Goal: Task Accomplishment & Management: Complete application form

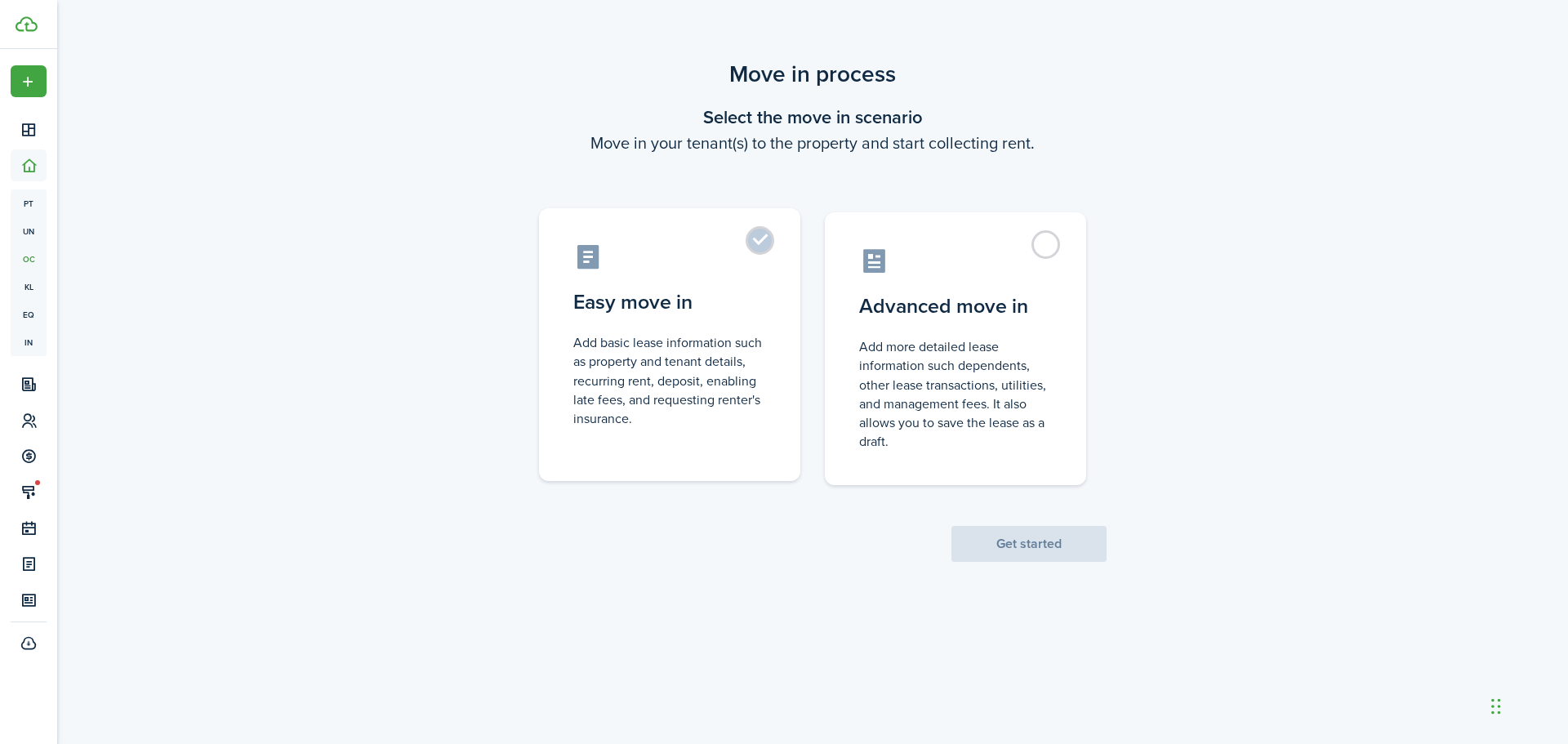
click at [749, 400] on control-radio-card-description "Add basic lease information such as property and tenant details, recurring rent…" at bounding box center [670, 380] width 193 height 95
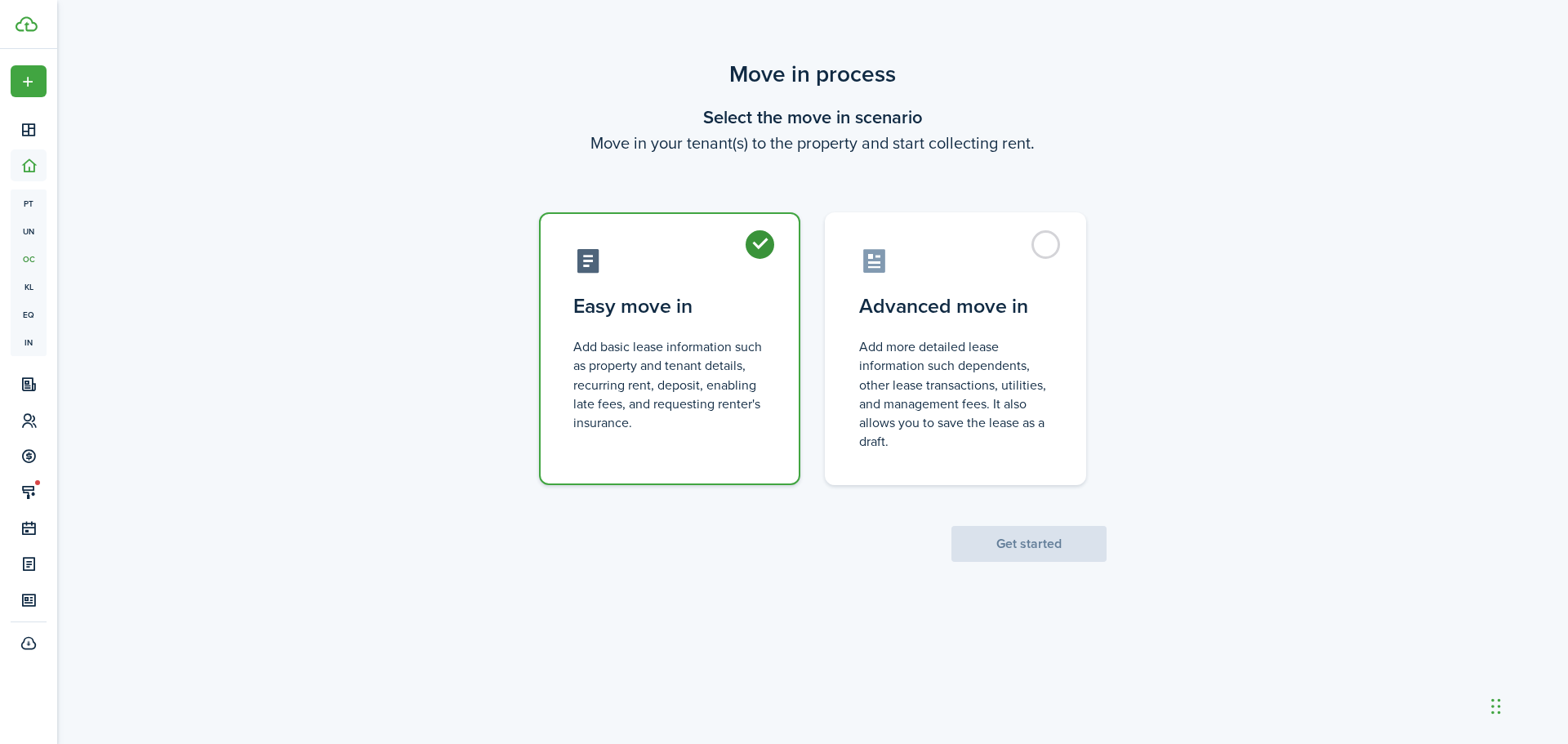
radio input "true"
click at [1043, 546] on button "Get started" at bounding box center [1028, 544] width 155 height 36
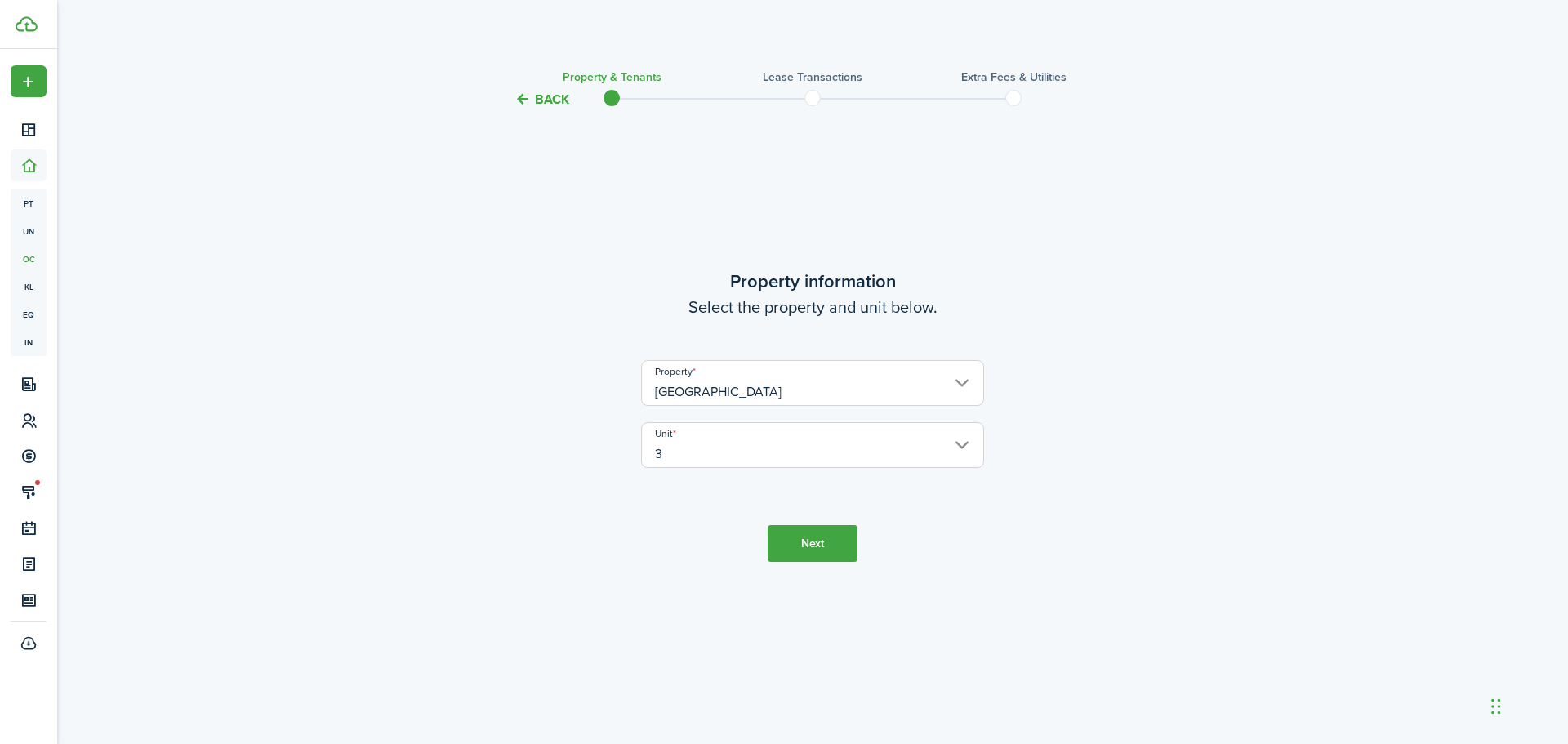
click at [817, 535] on button "Next" at bounding box center [812, 543] width 90 height 37
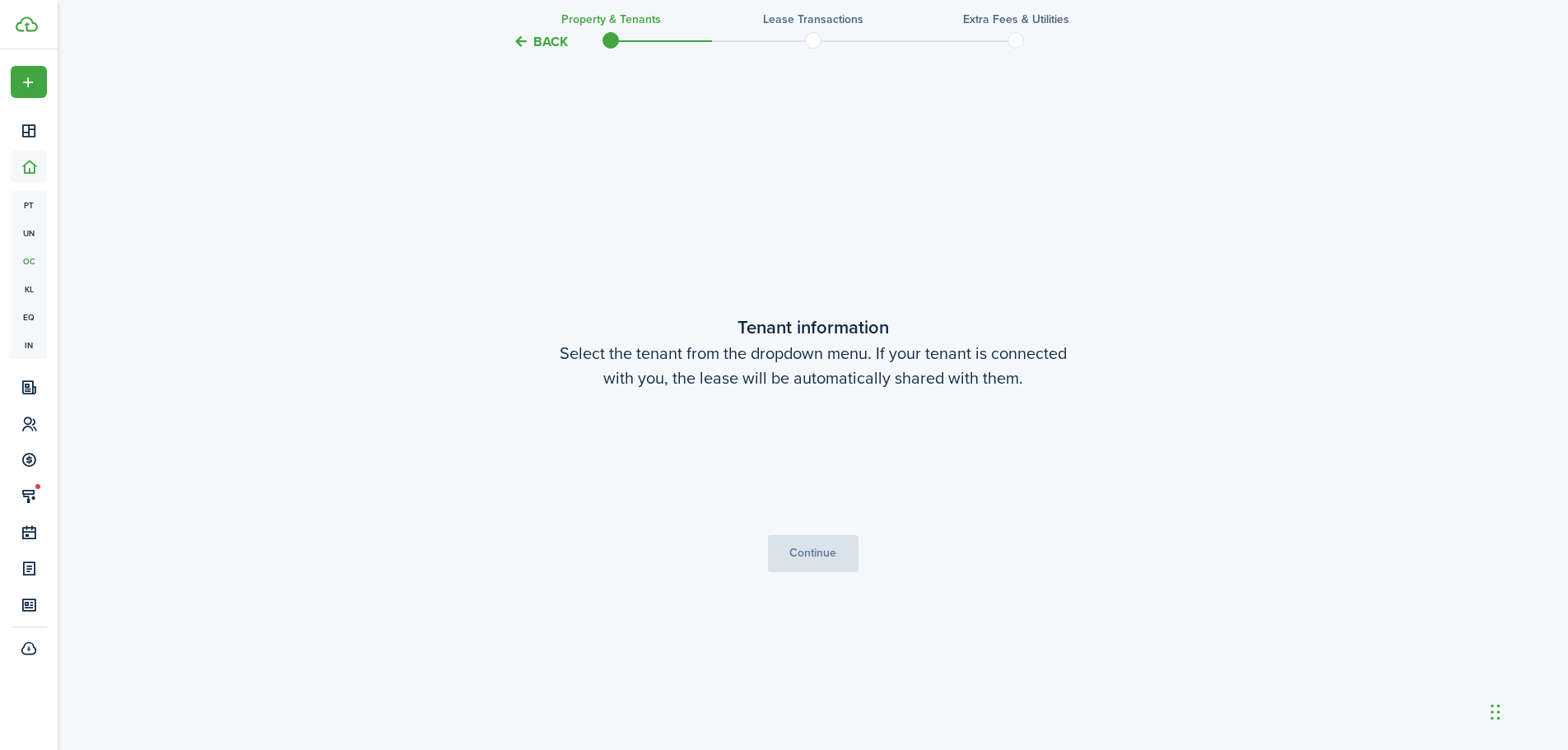
scroll to position [640, 0]
click at [771, 451] on span "Choose a tenant" at bounding box center [813, 461] width 344 height 28
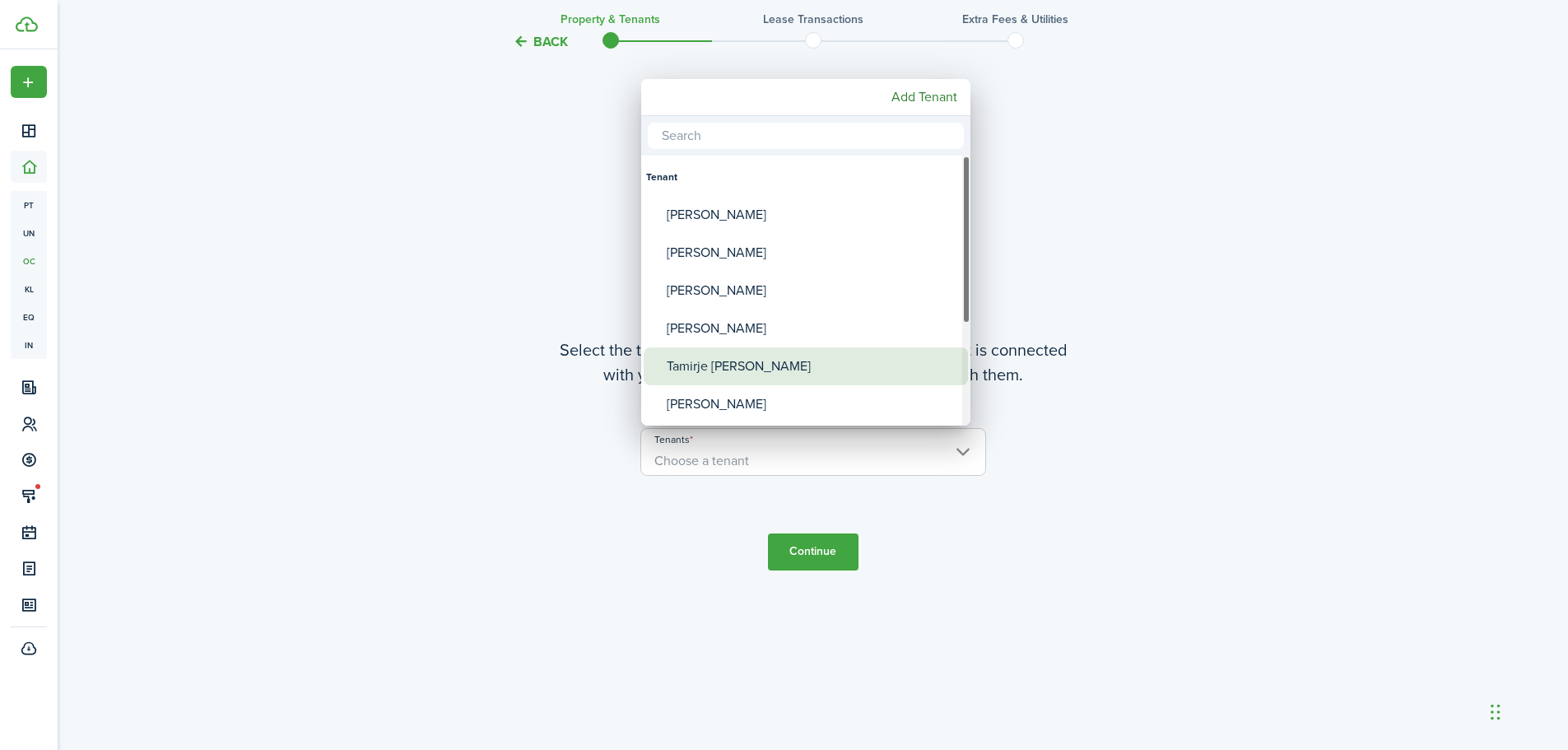
click at [702, 368] on div "Tamirje [PERSON_NAME]" at bounding box center [812, 367] width 291 height 38
type input "Tamirje [PERSON_NAME]"
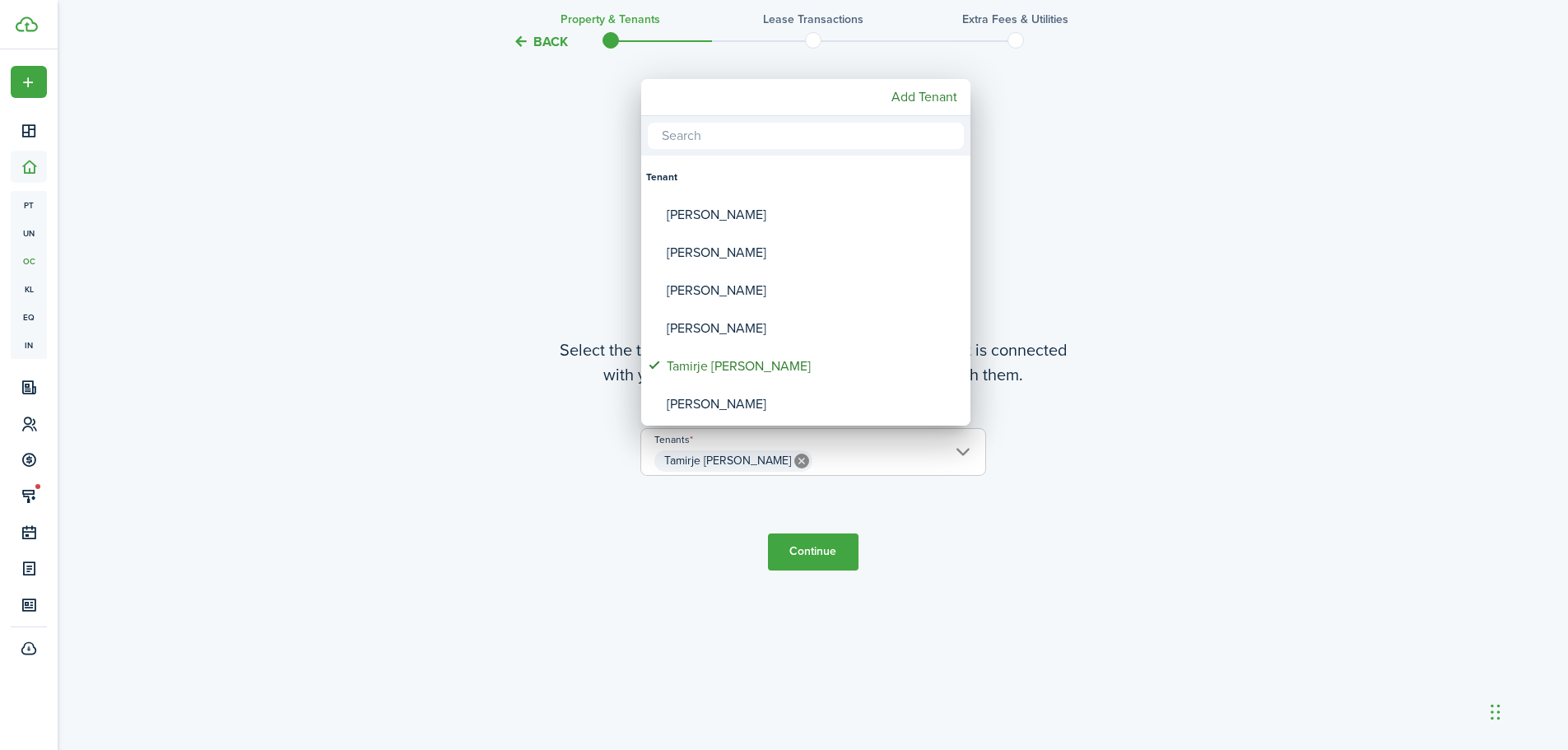
click at [796, 558] on div at bounding box center [784, 375] width 1832 height 1014
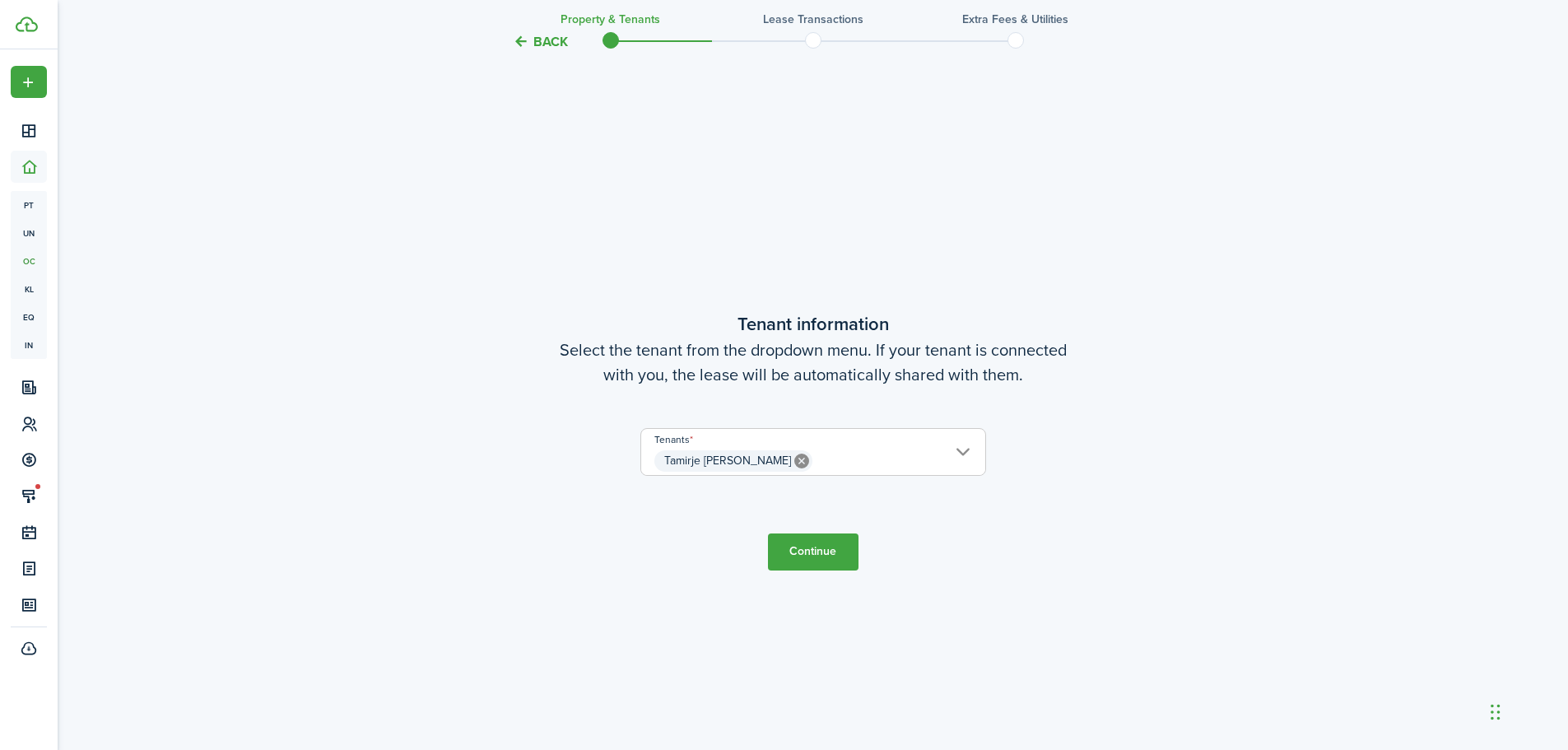
click at [804, 547] on button "Continue" at bounding box center [813, 552] width 90 height 37
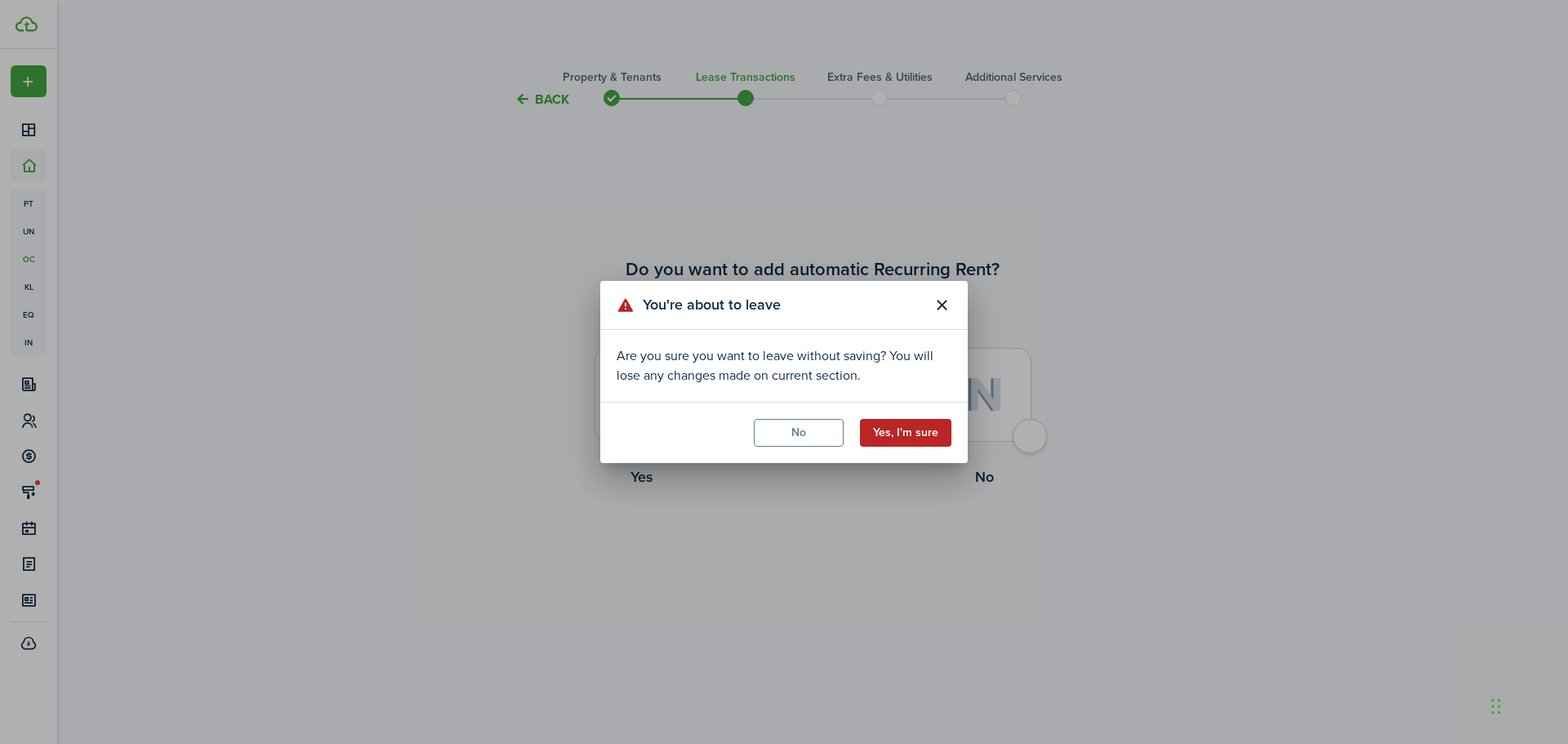
click at [887, 430] on button "Yes, I'm sure" at bounding box center [905, 433] width 91 height 28
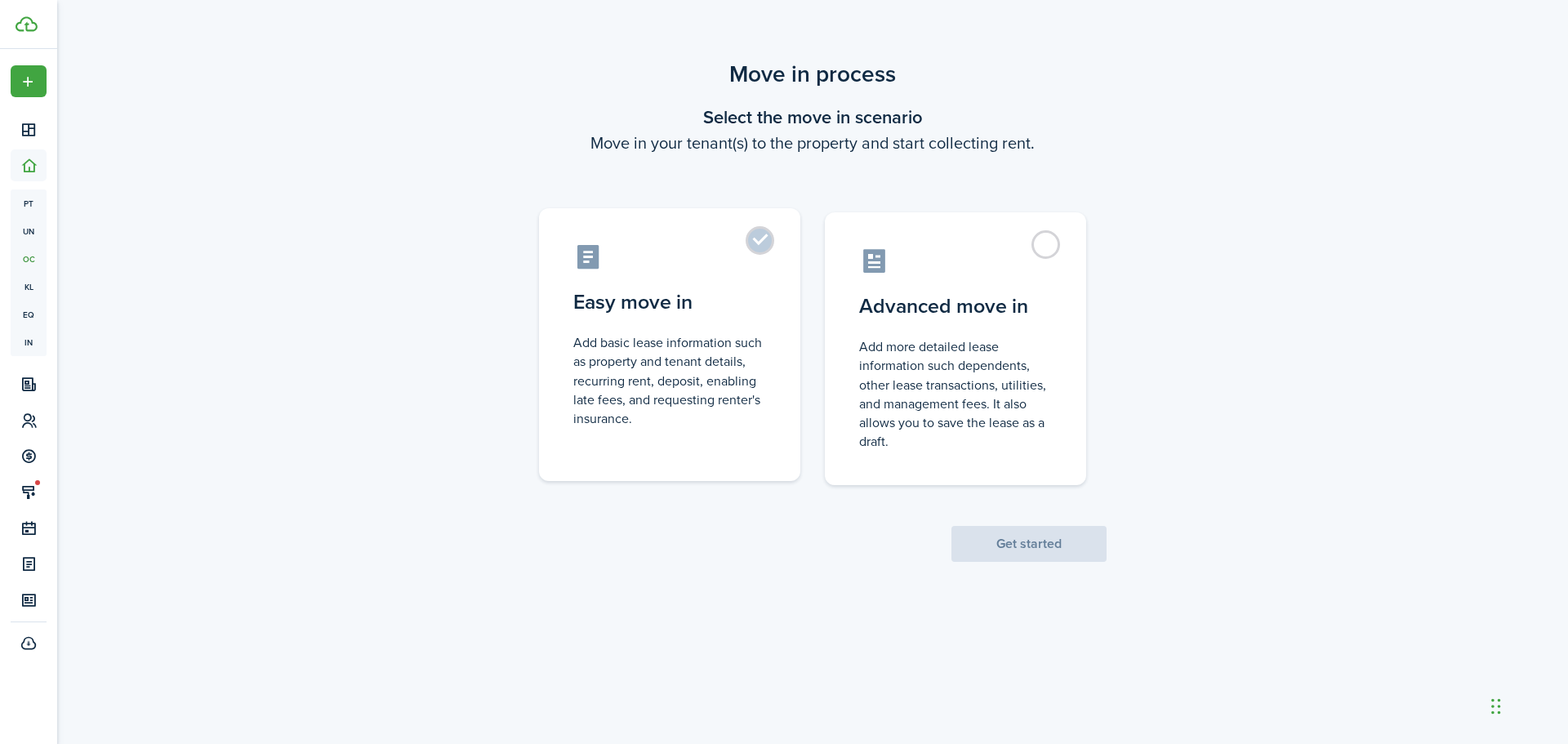
click at [600, 316] on control-radio-card-title "Easy move in" at bounding box center [670, 302] width 193 height 29
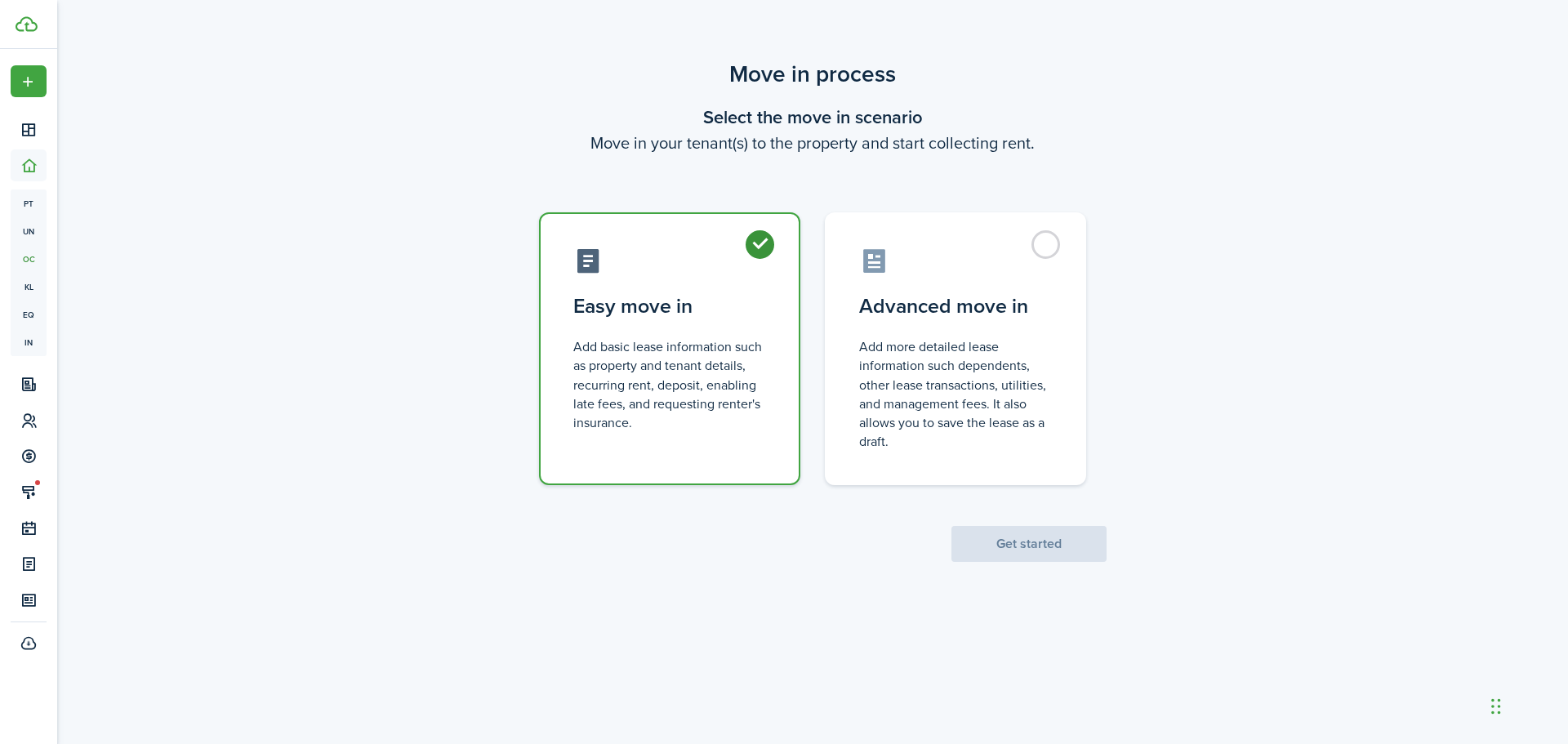
radio input "true"
click at [1046, 551] on button "Get started" at bounding box center [1028, 544] width 155 height 36
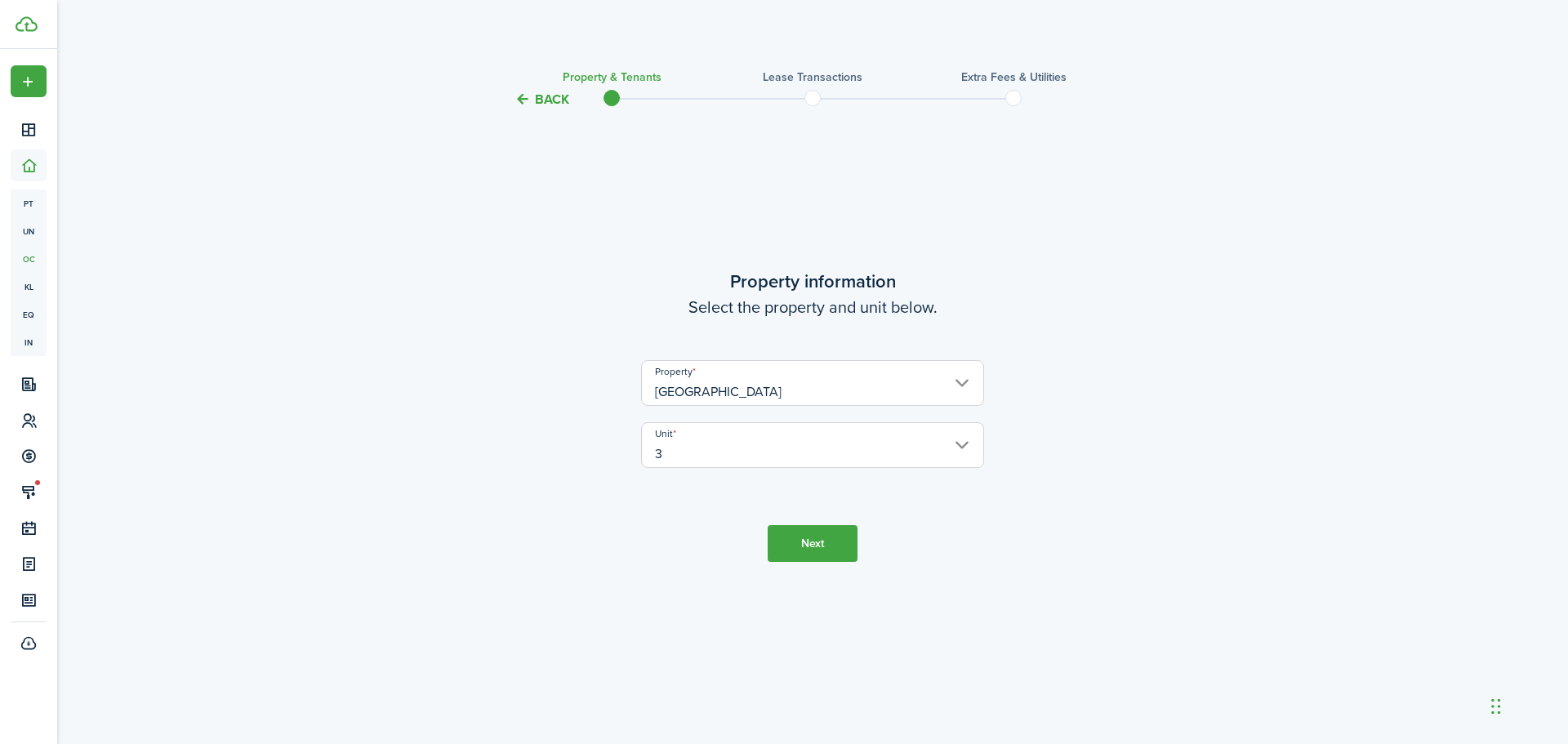
click at [817, 549] on button "Next" at bounding box center [812, 543] width 90 height 37
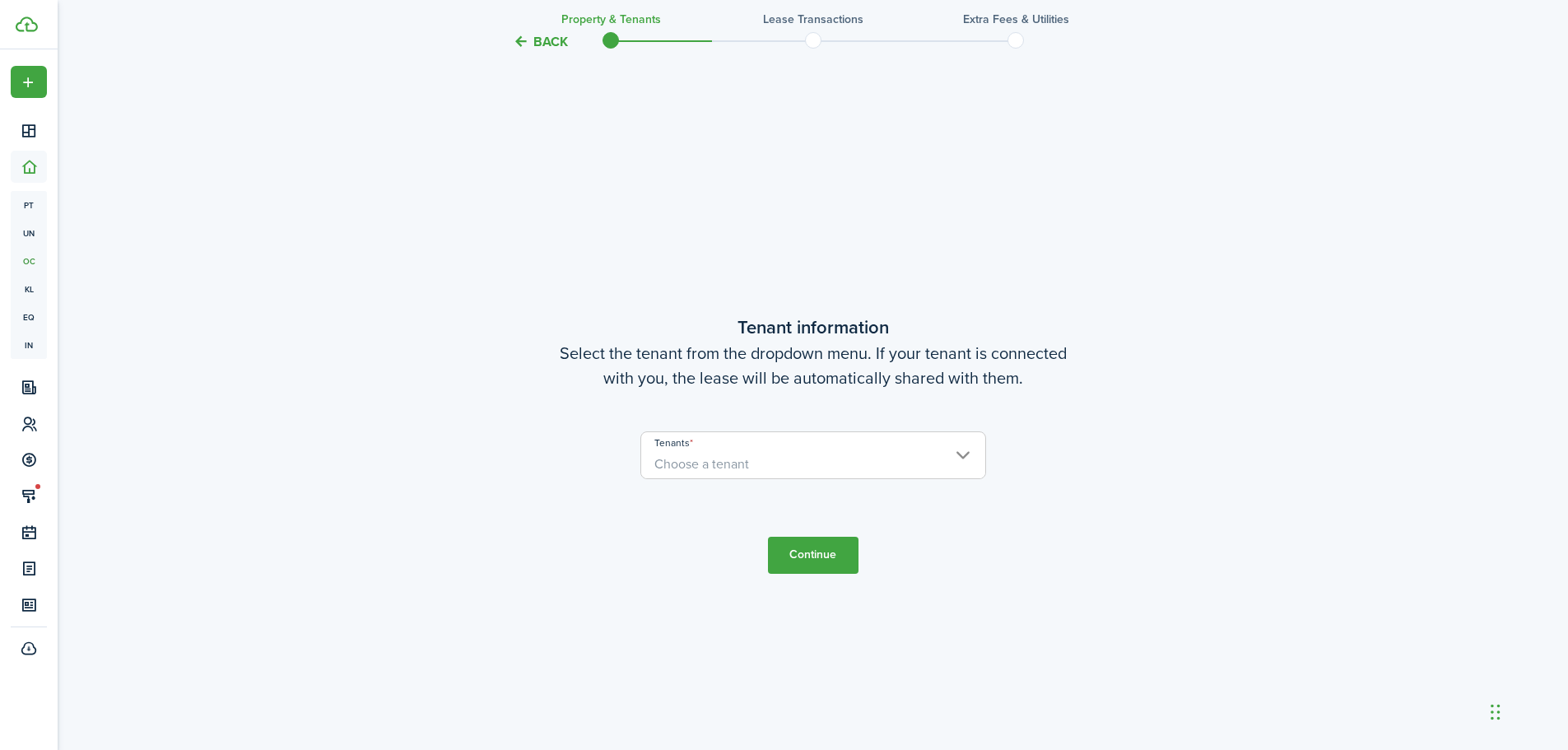
scroll to position [640, 0]
click at [710, 460] on span "Choose a tenant" at bounding box center [701, 461] width 95 height 19
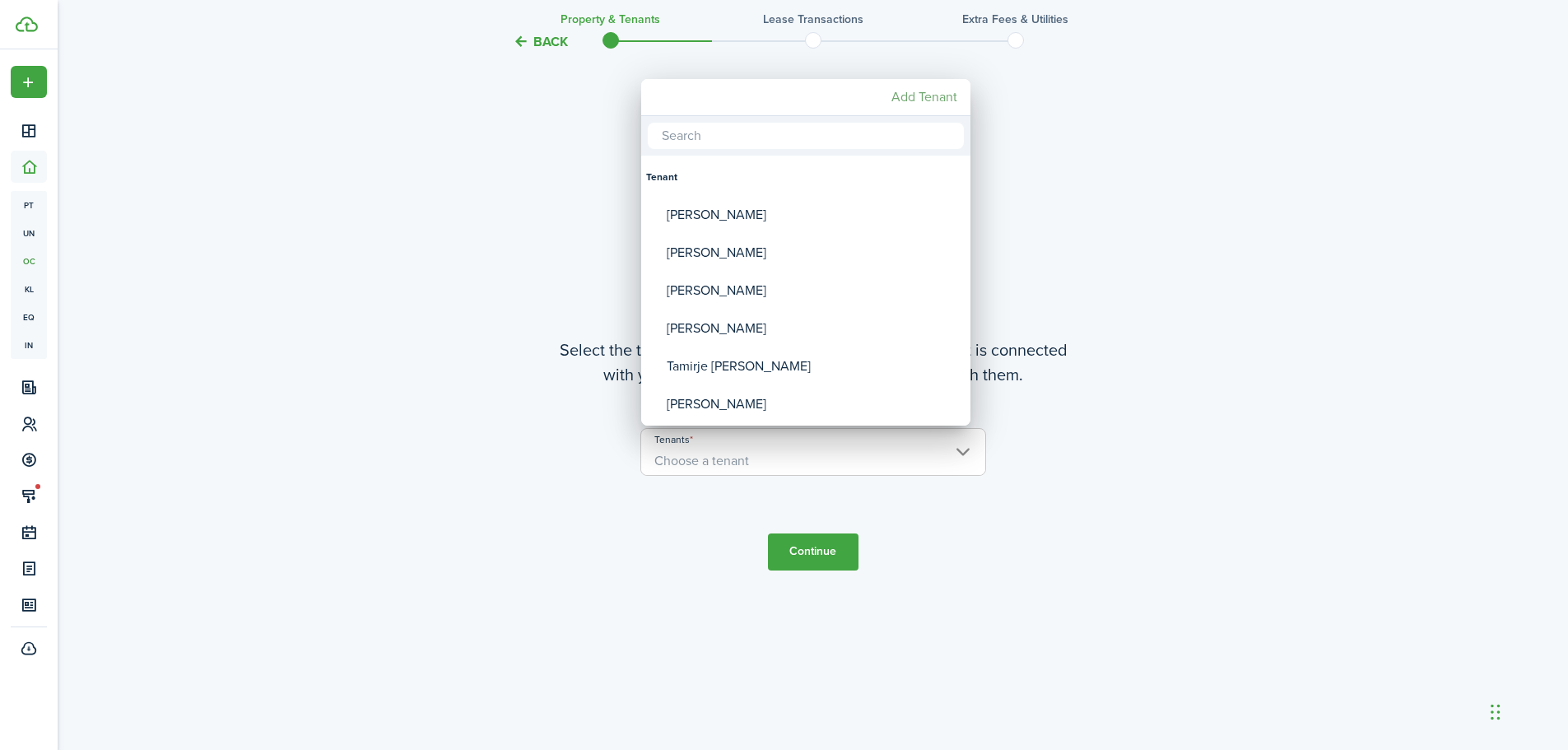
click at [930, 99] on mbsc-button "Add Tenant" at bounding box center [924, 97] width 79 height 29
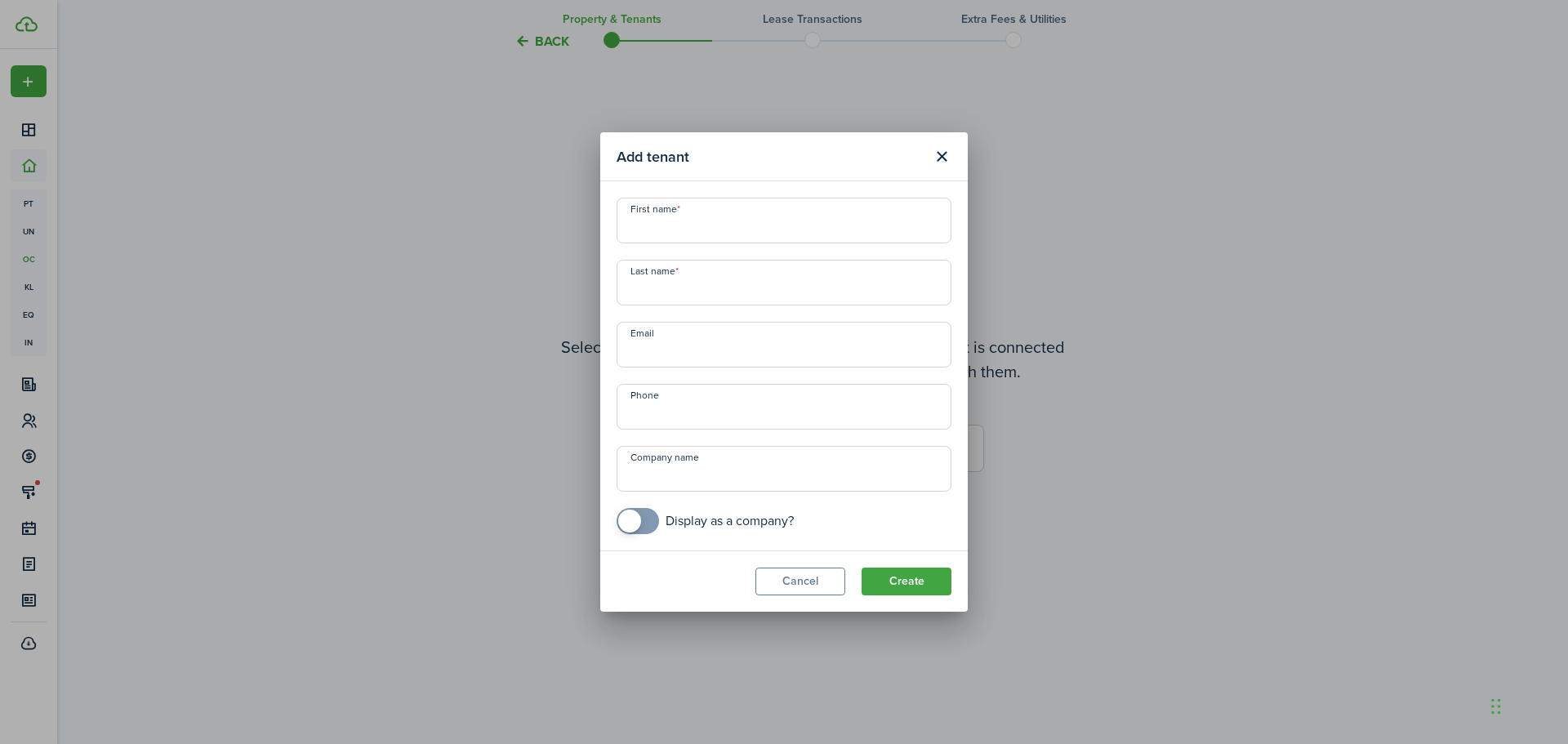
click at [698, 231] on input "First name" at bounding box center [784, 220] width 335 height 46
type input "[PERSON_NAME]"
type input "[PERSON_NAME][EMAIL_ADDRESS][PERSON_NAME][DOMAIN_NAME]"
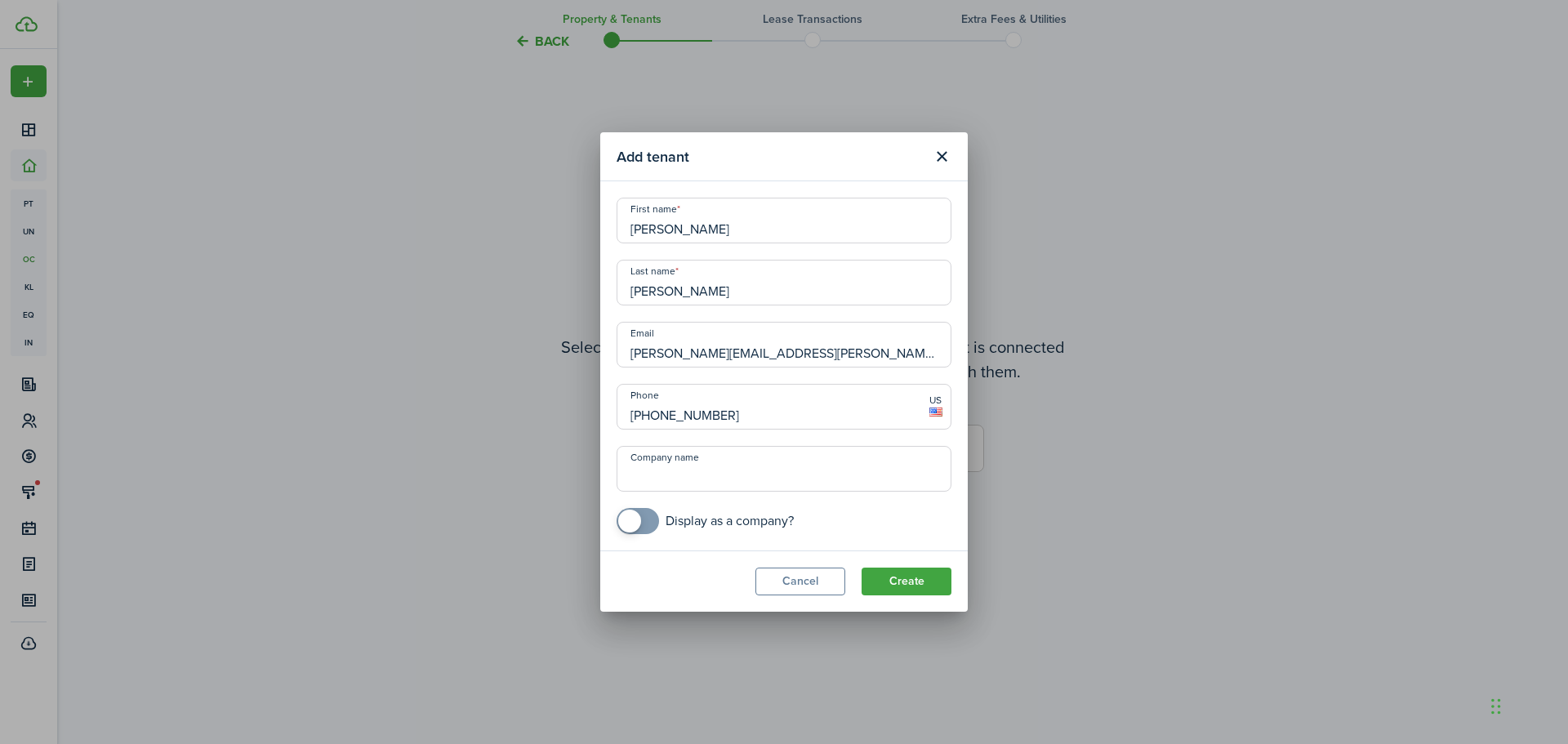
type input "[PHONE_NUMBER]"
click at [891, 577] on button "Create" at bounding box center [906, 581] width 90 height 28
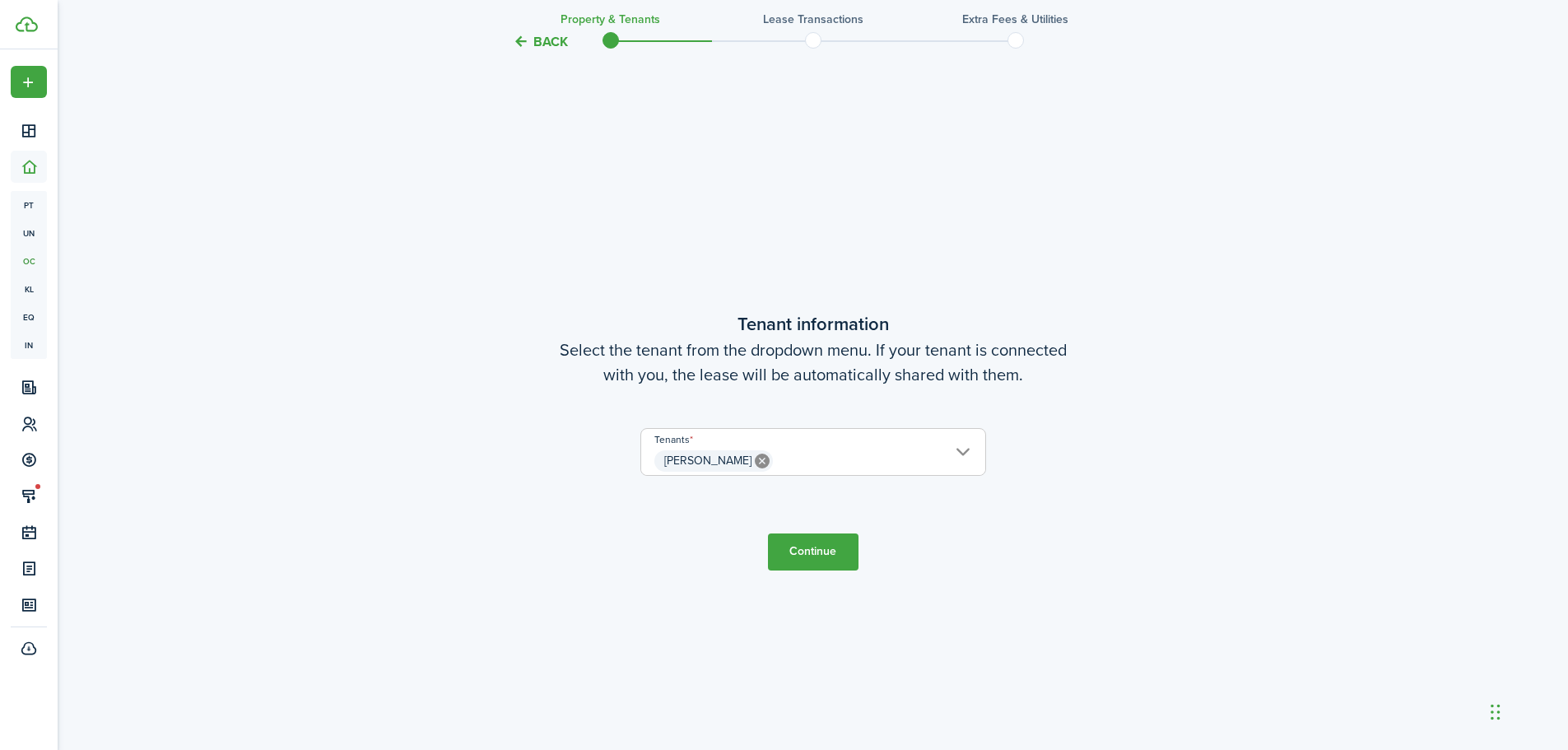
click at [959, 453] on span "[PERSON_NAME]" at bounding box center [813, 461] width 344 height 28
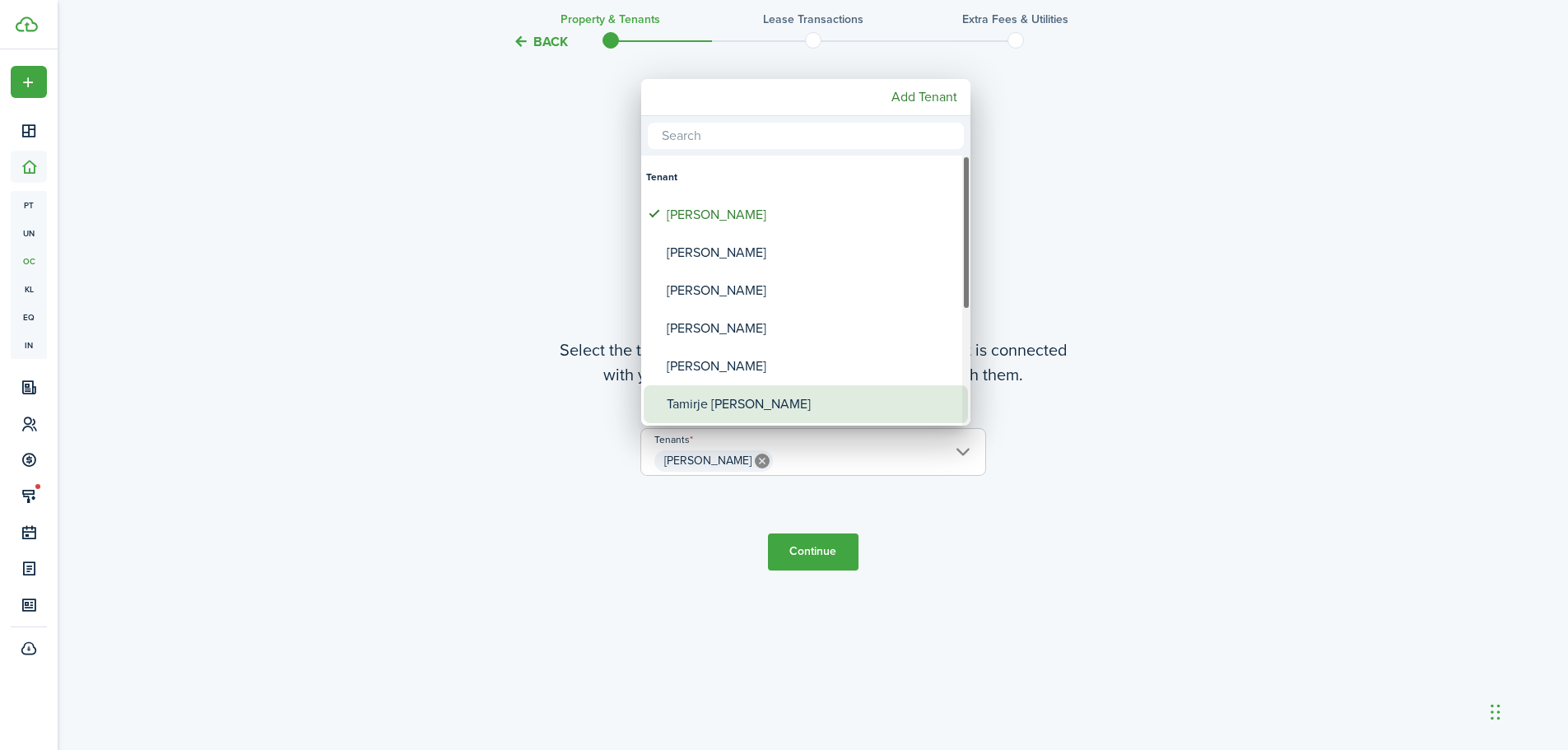
click at [722, 406] on div "Tamirje [PERSON_NAME]" at bounding box center [812, 404] width 291 height 38
type input "[PERSON_NAME], [PERSON_NAME]"
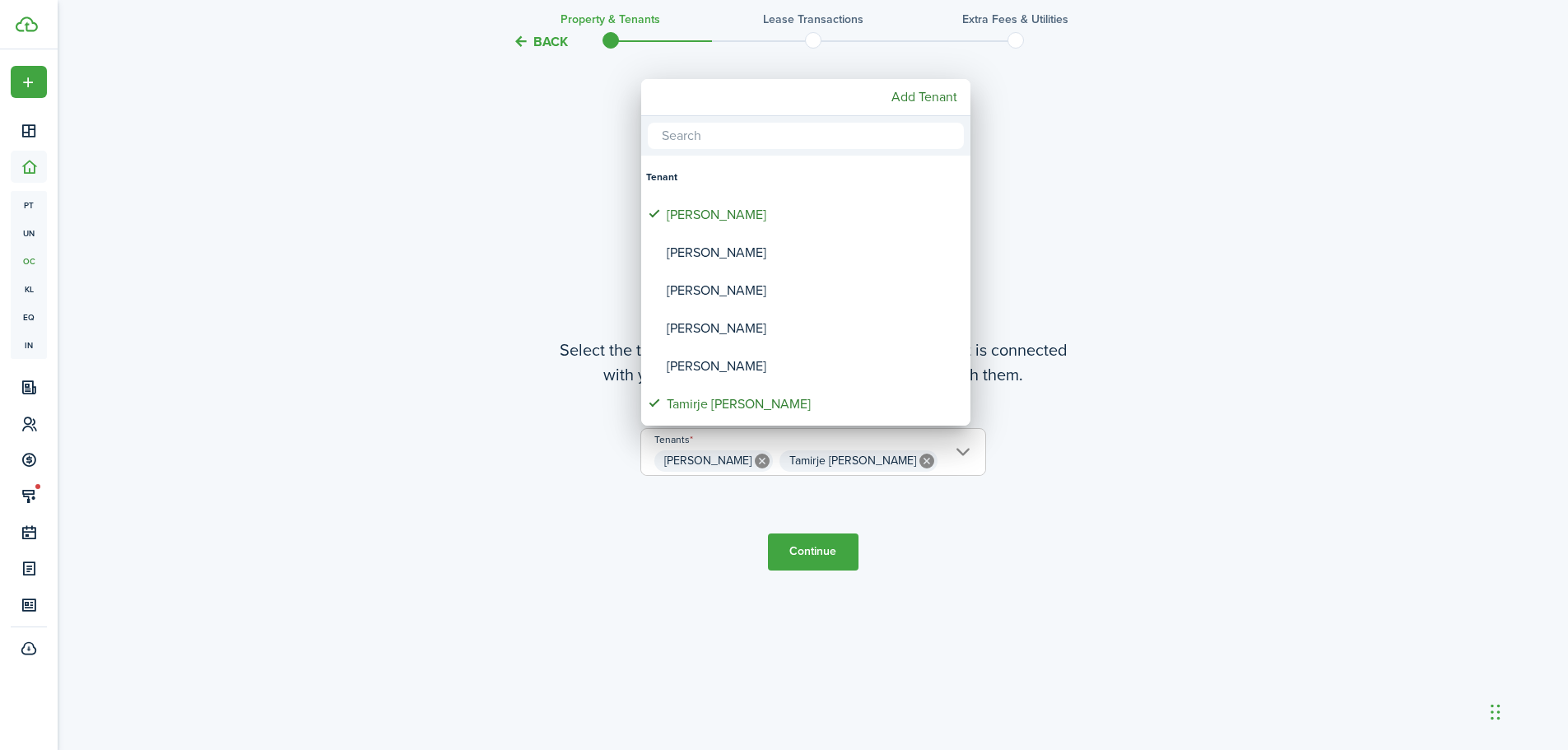
click at [694, 532] on div at bounding box center [784, 375] width 1832 height 1014
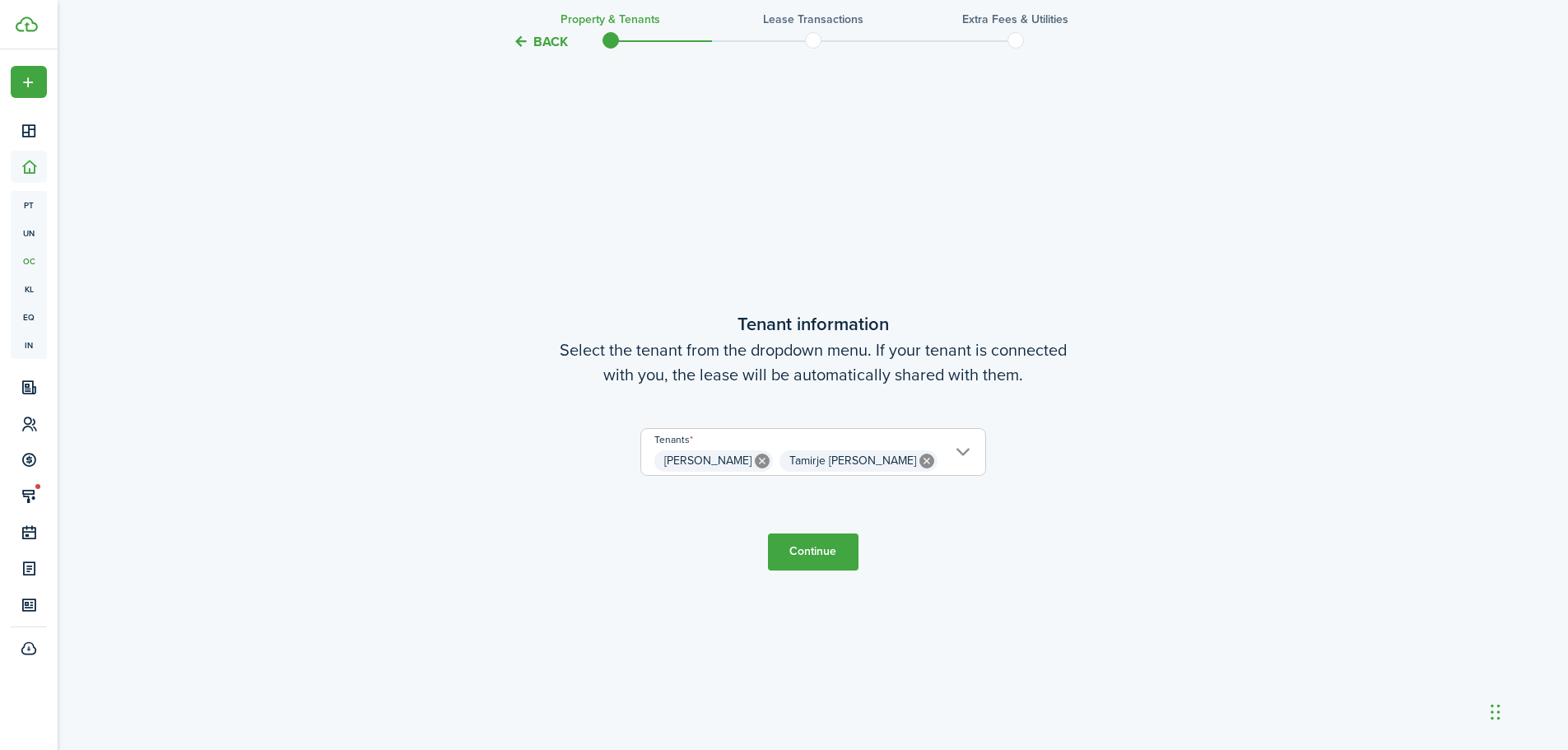
click at [816, 554] on button "Continue" at bounding box center [813, 552] width 90 height 37
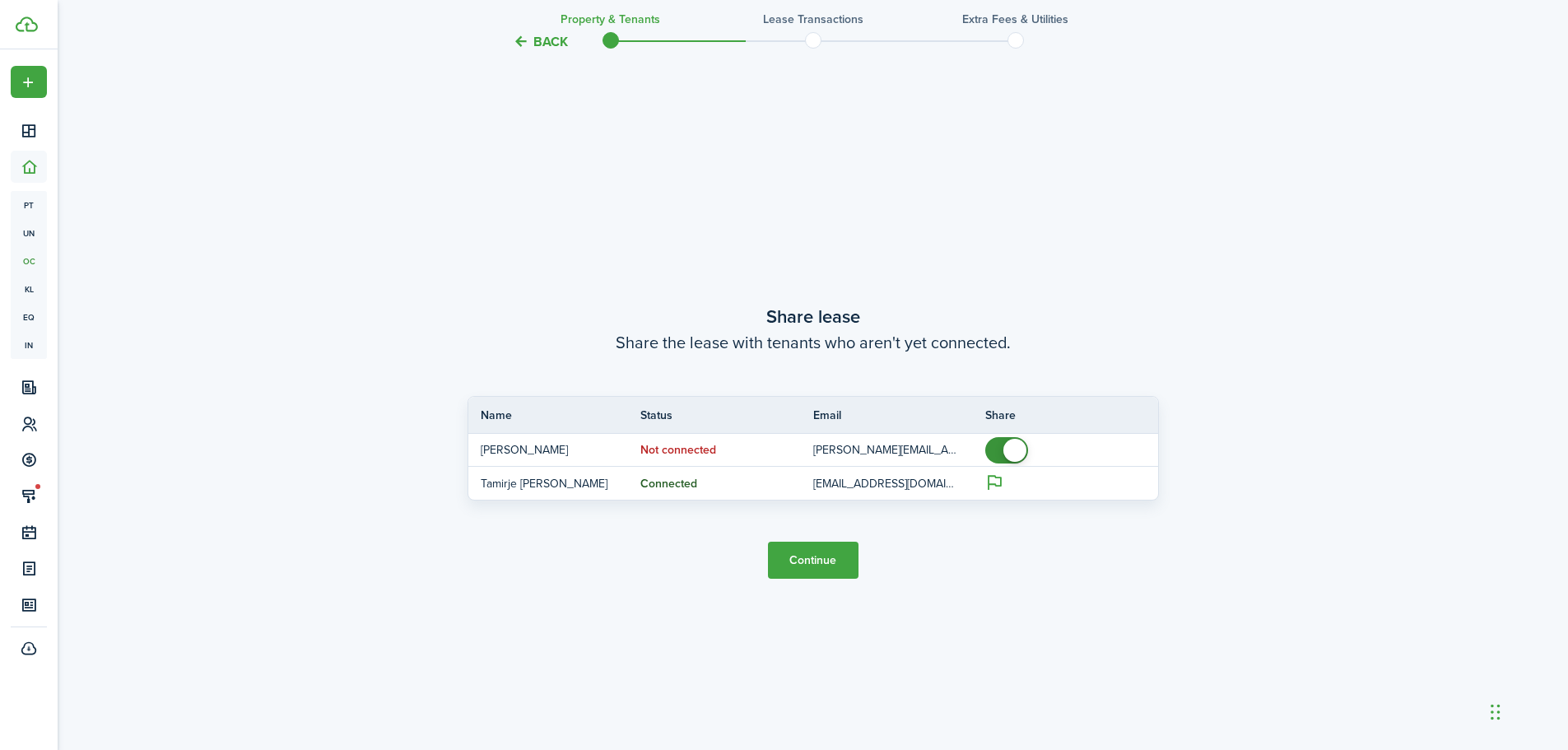
scroll to position [1390, 0]
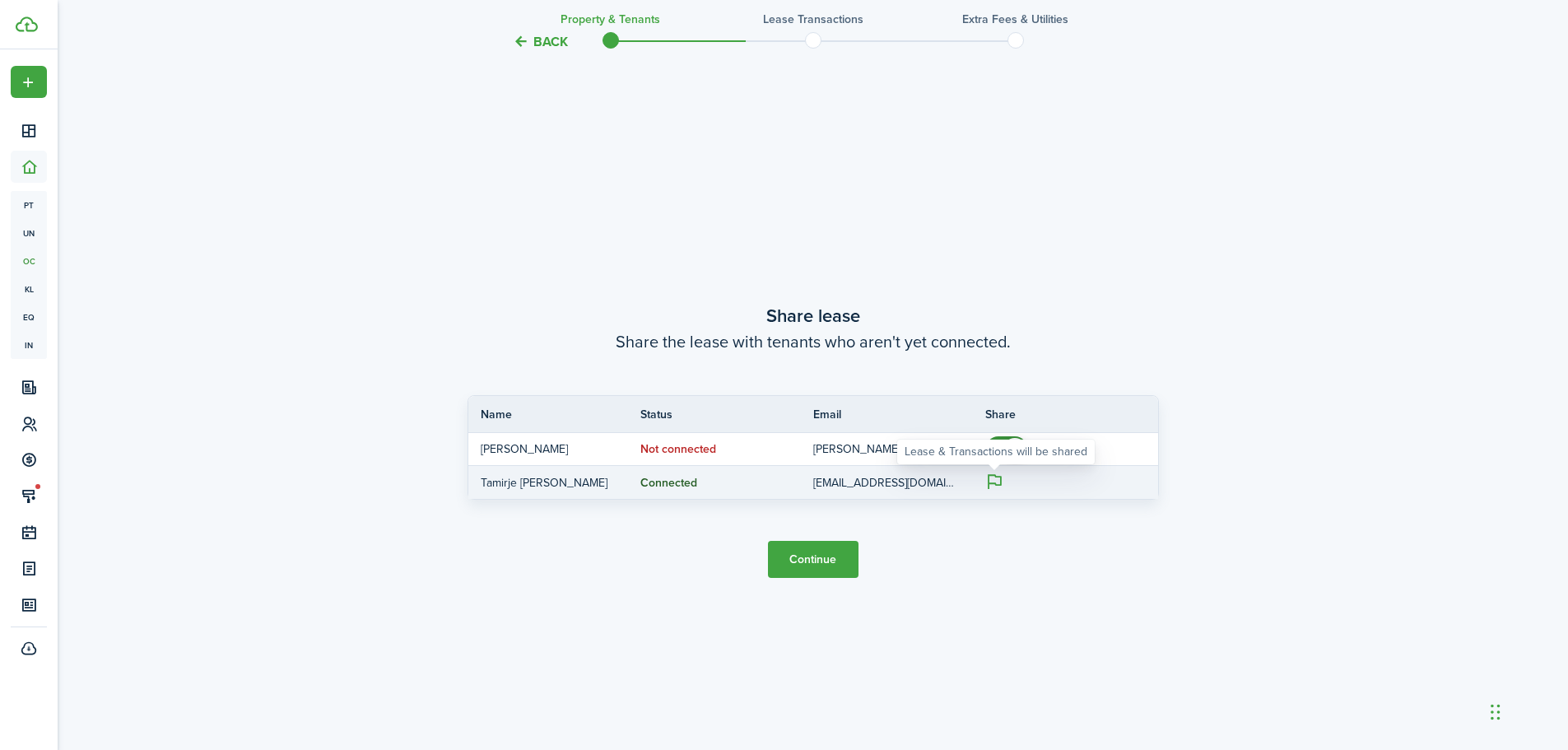
click at [989, 484] on icon at bounding box center [994, 482] width 19 height 18
click at [992, 480] on icon at bounding box center [994, 482] width 19 height 18
click at [992, 478] on icon at bounding box center [994, 482] width 19 height 18
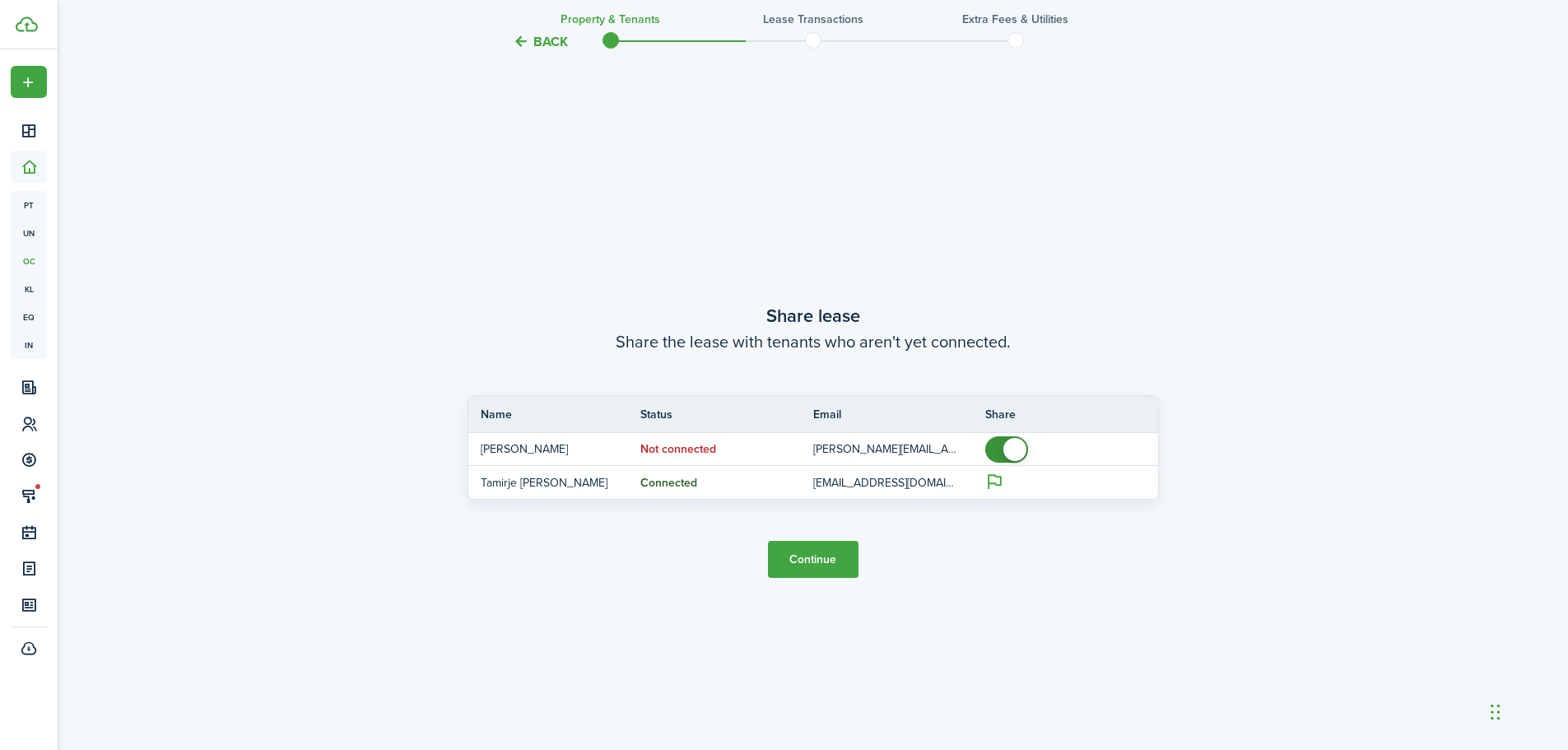
click at [823, 555] on button "Continue" at bounding box center [813, 559] width 90 height 37
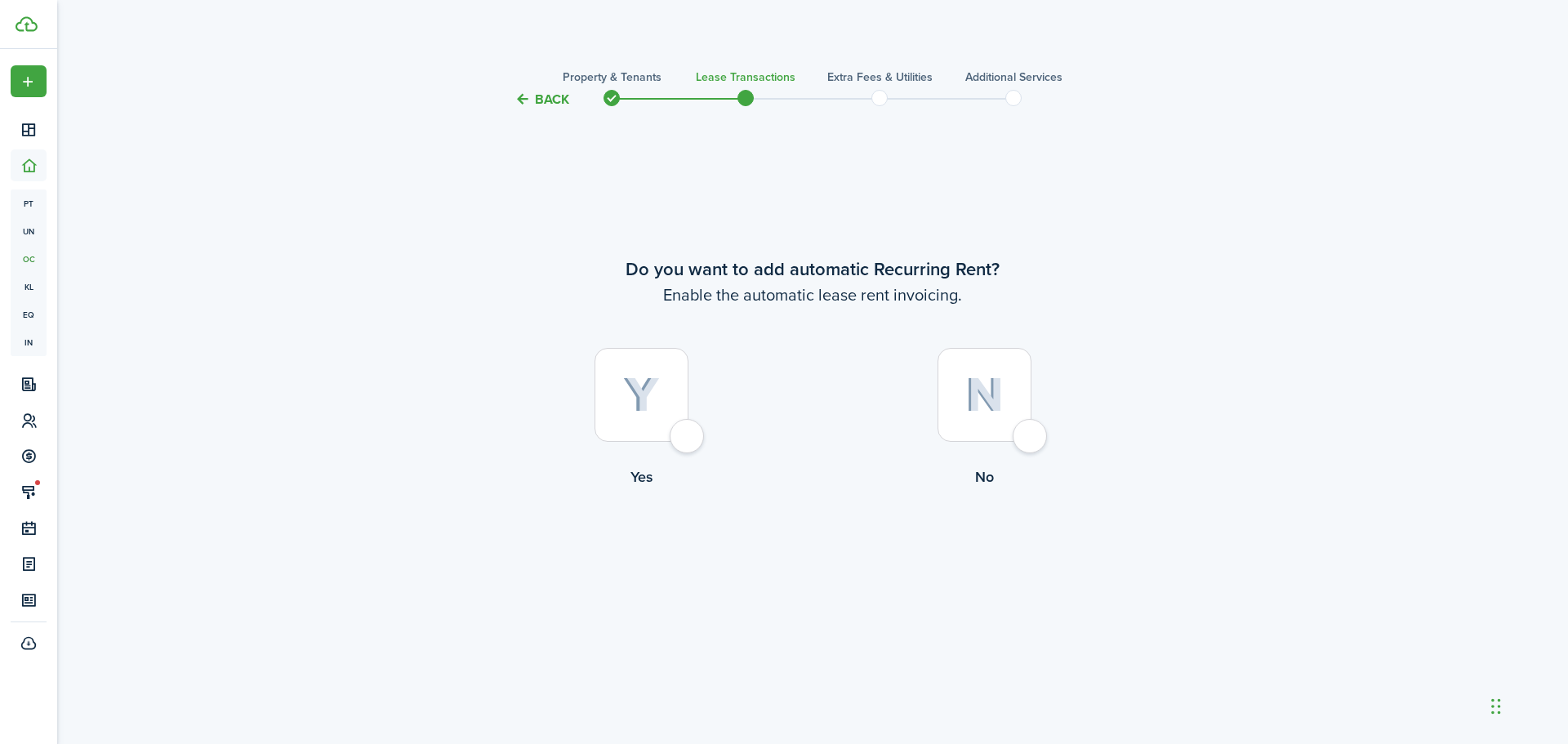
click at [689, 432] on div at bounding box center [641, 395] width 94 height 94
radio input "true"
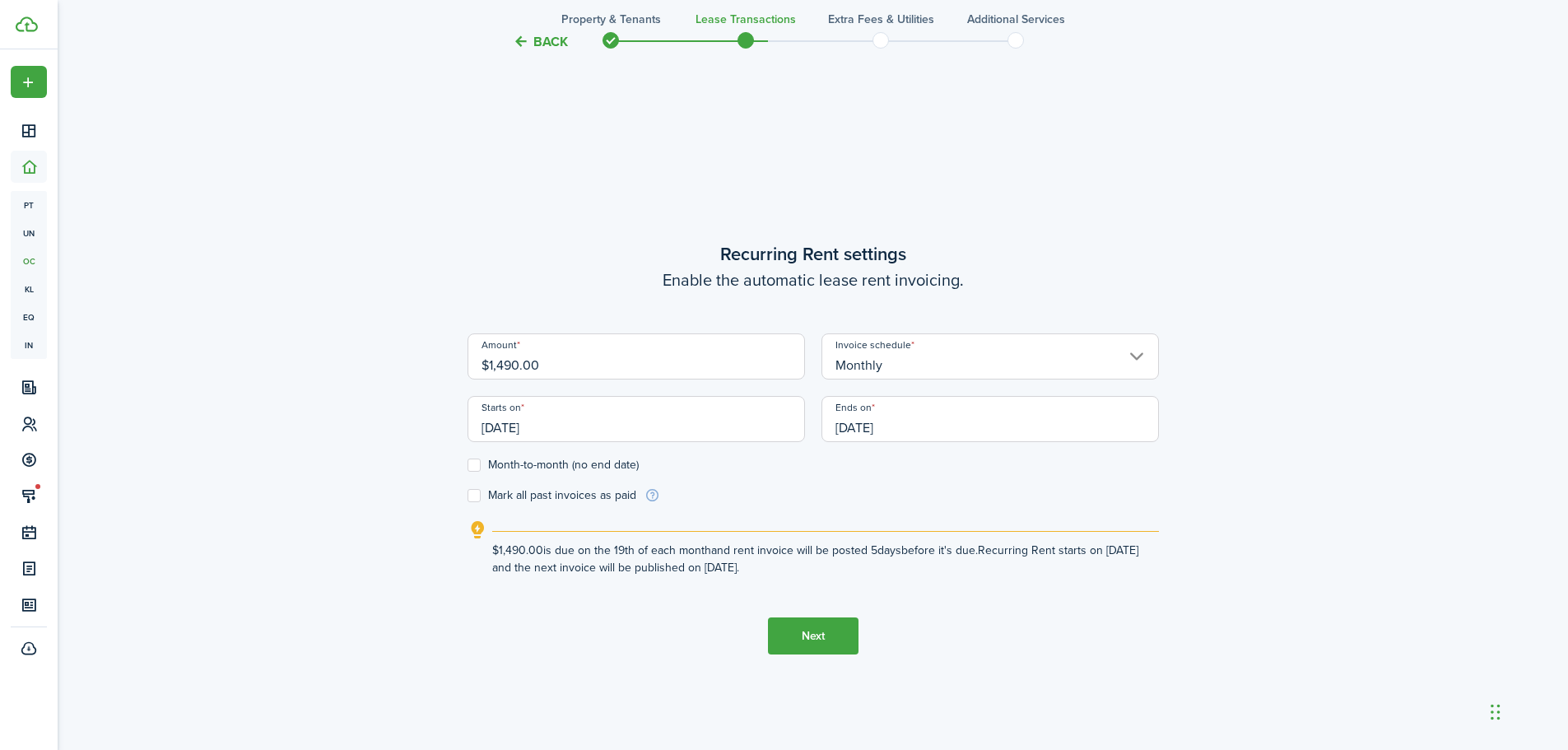
scroll to position [640, 0]
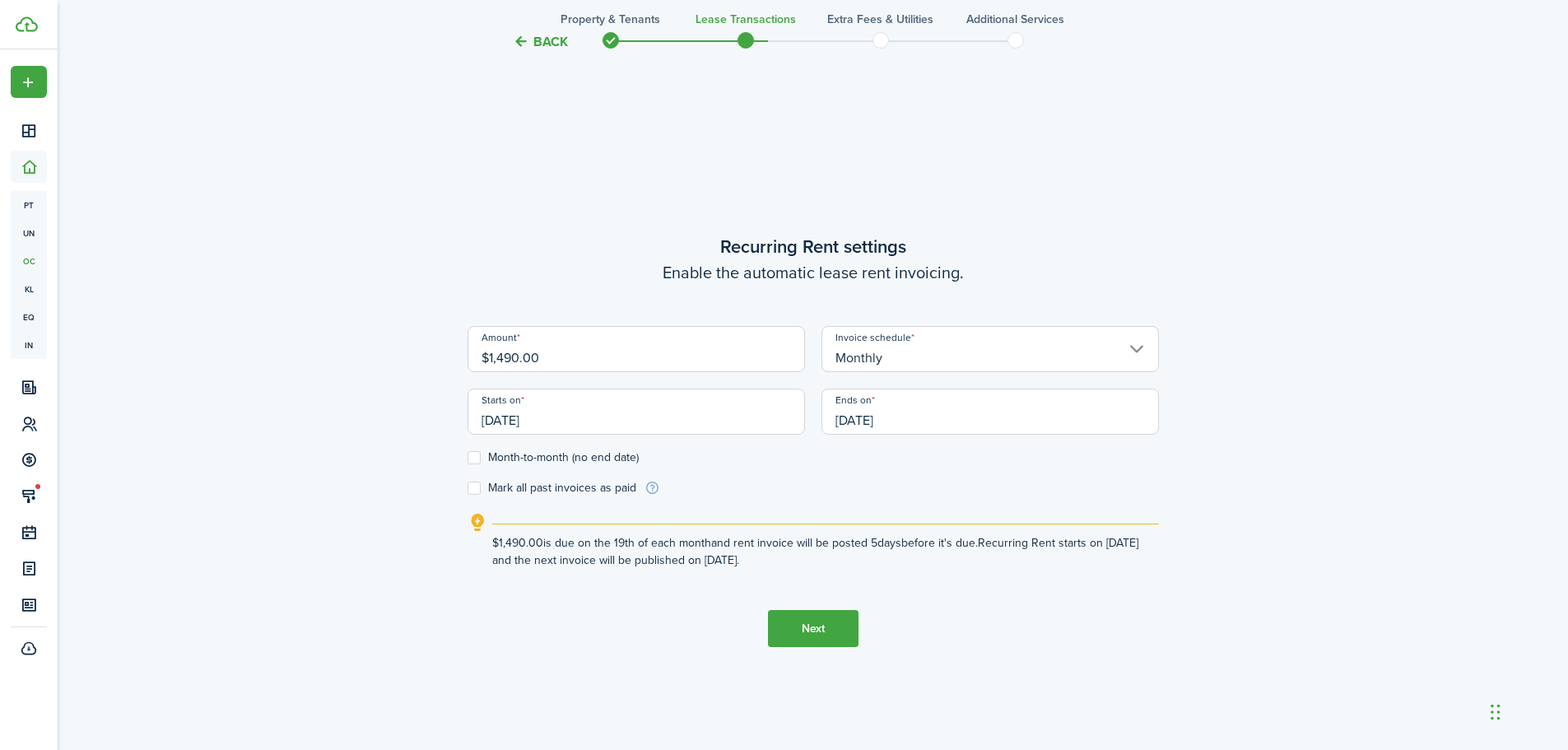
click at [510, 423] on input "[DATE]" at bounding box center [637, 411] width 337 height 47
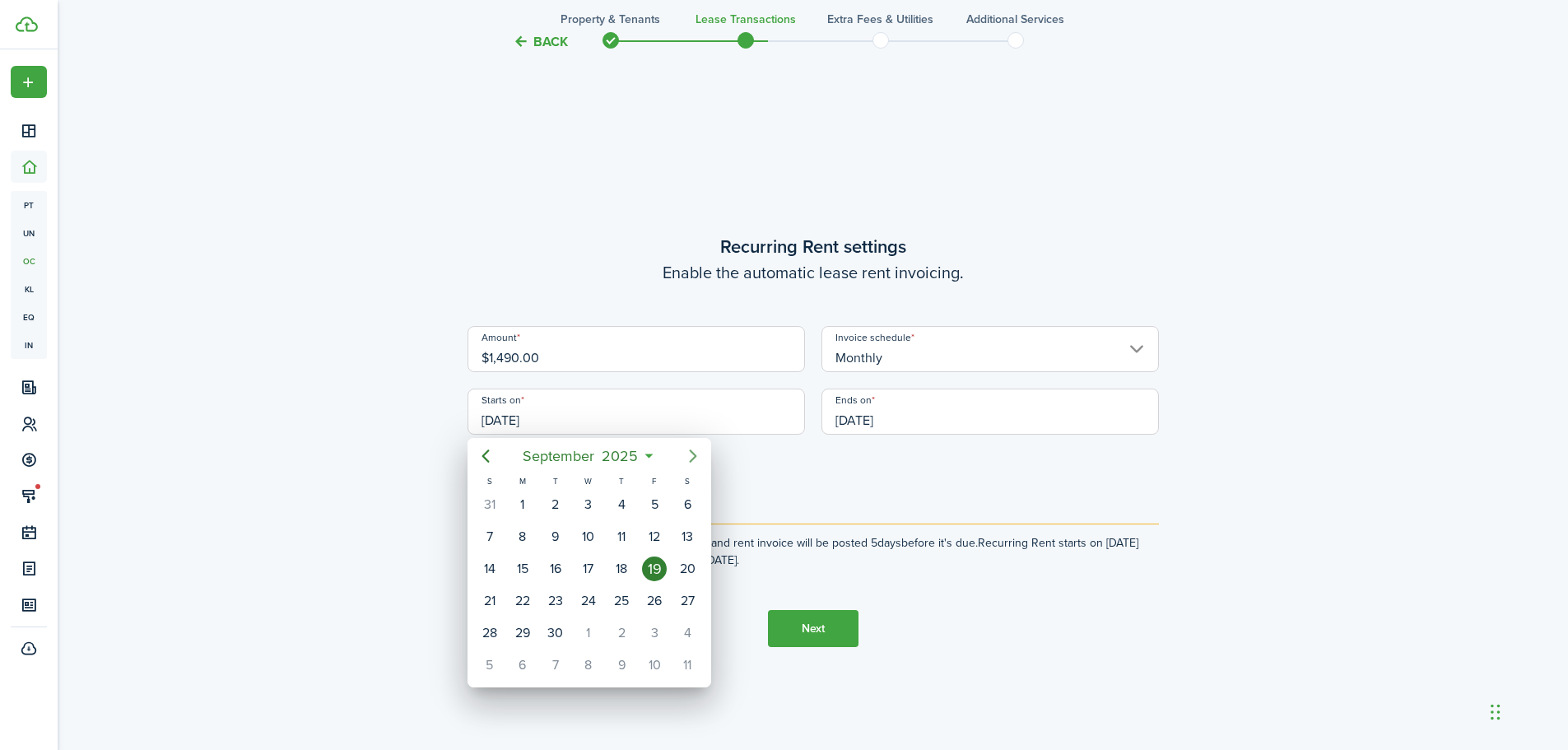
click at [693, 459] on icon "Next page" at bounding box center [692, 456] width 7 height 13
click at [584, 501] on div "1" at bounding box center [588, 505] width 25 height 25
type input "[DATE]"
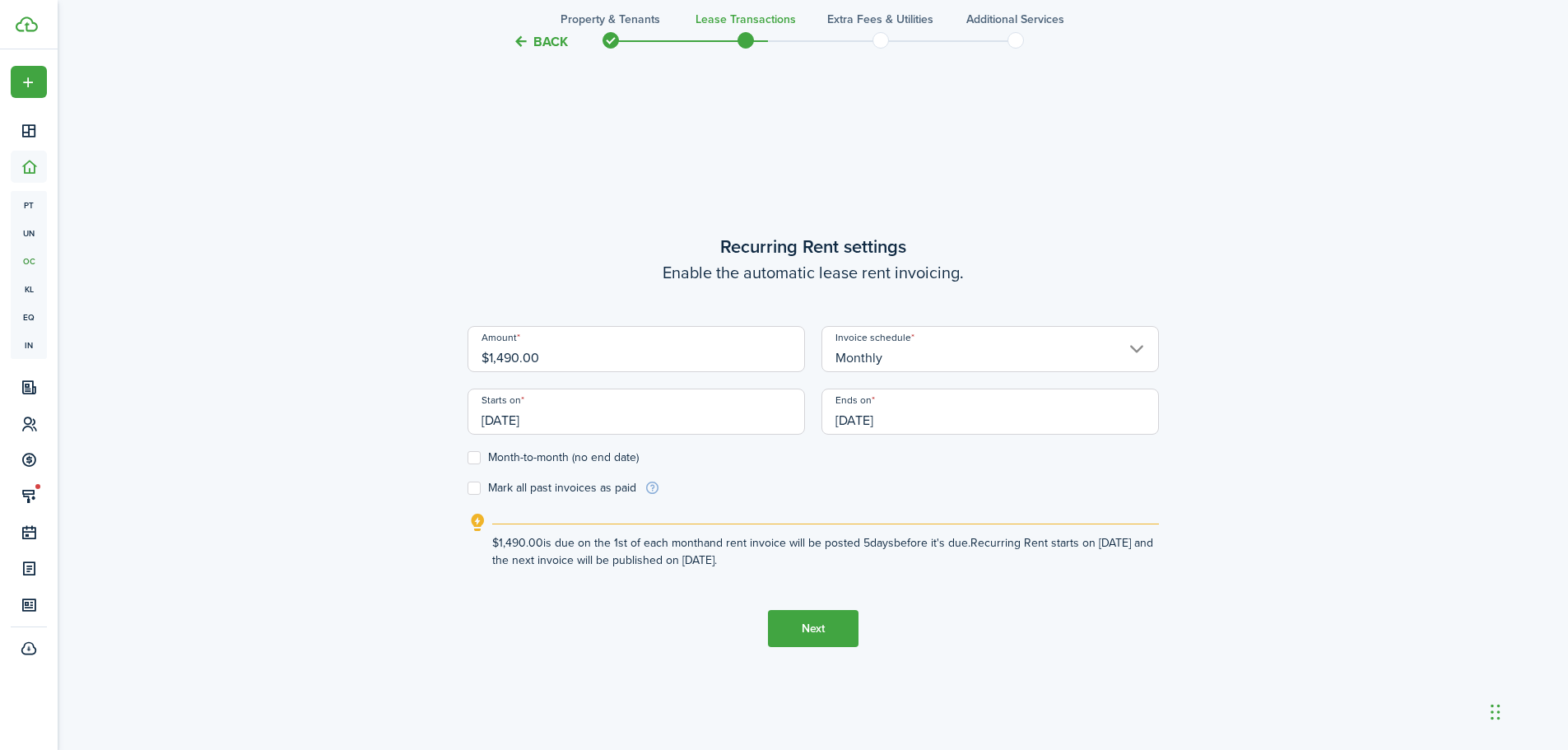
click at [858, 418] on input "[DATE]" at bounding box center [991, 411] width 337 height 47
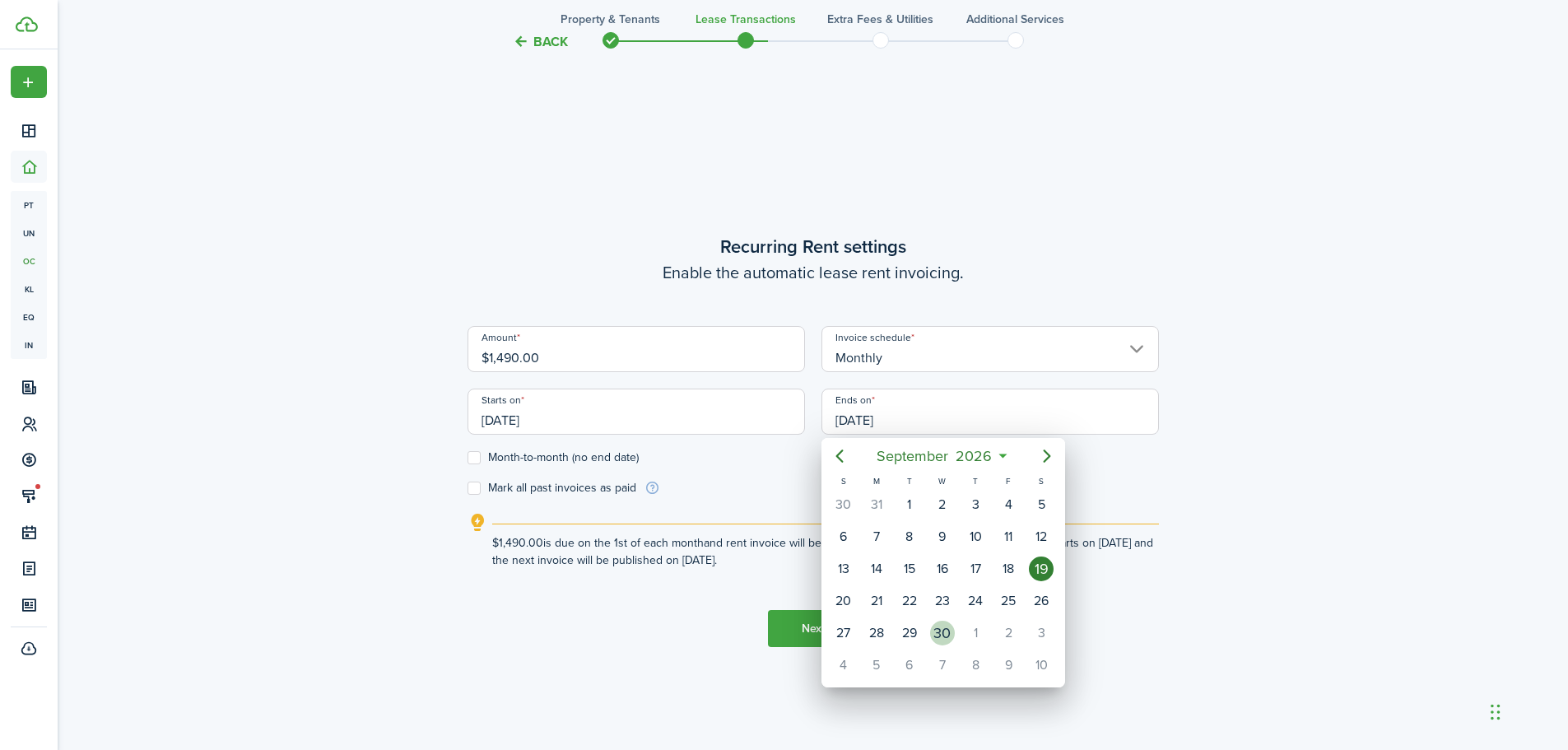
click at [940, 634] on div "30" at bounding box center [942, 632] width 25 height 25
type input "[DATE]"
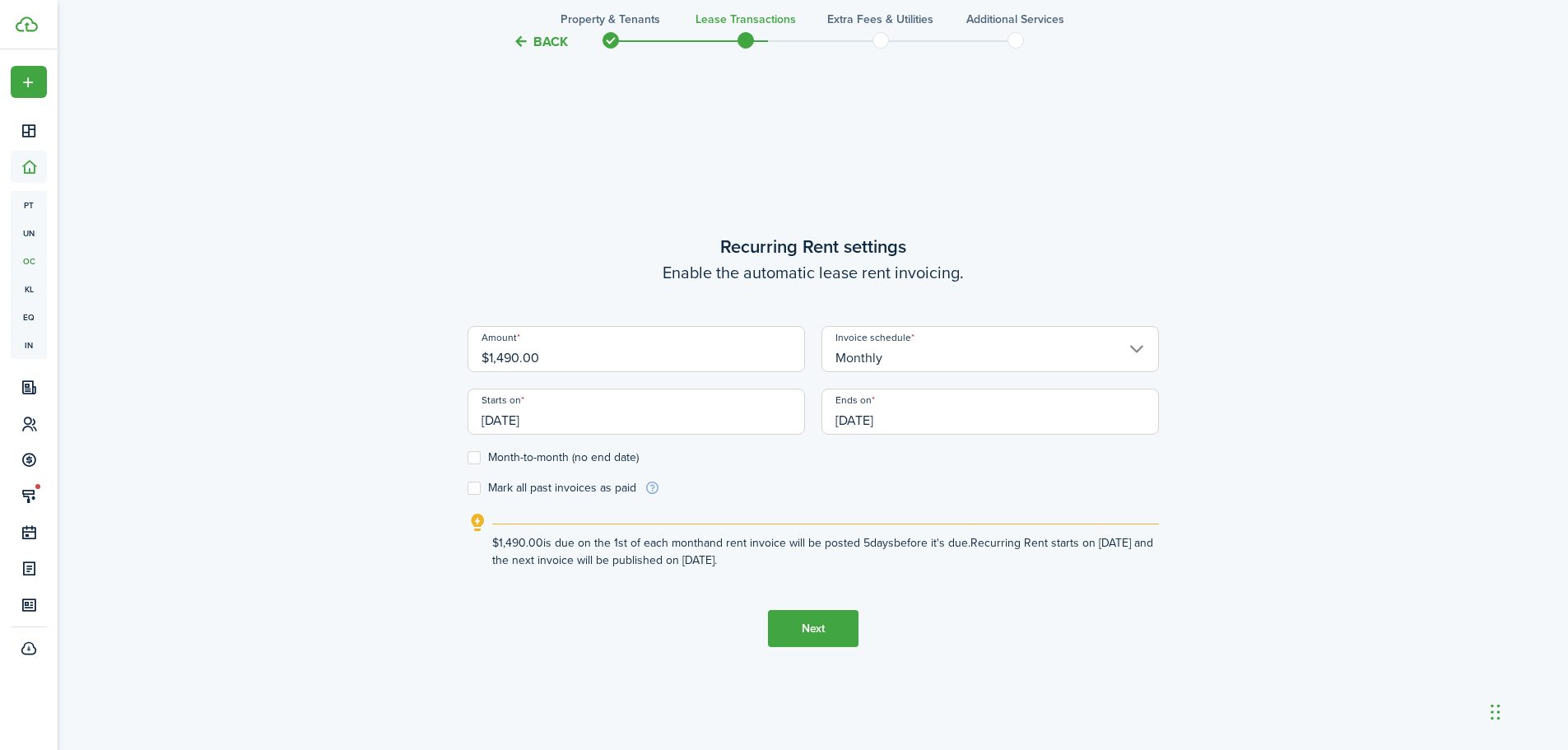
click at [473, 461] on label "Month-to-month (no end date)" at bounding box center [554, 458] width 171 height 13
click at [468, 459] on input "Month-to-month (no end date)" at bounding box center [467, 458] width 1 height 1
checkbox input "true"
click at [469, 487] on label "Mark all past invoices as paid" at bounding box center [552, 488] width 169 height 13
click at [468, 488] on input "Mark all past invoices as paid" at bounding box center [467, 488] width 1 height 1
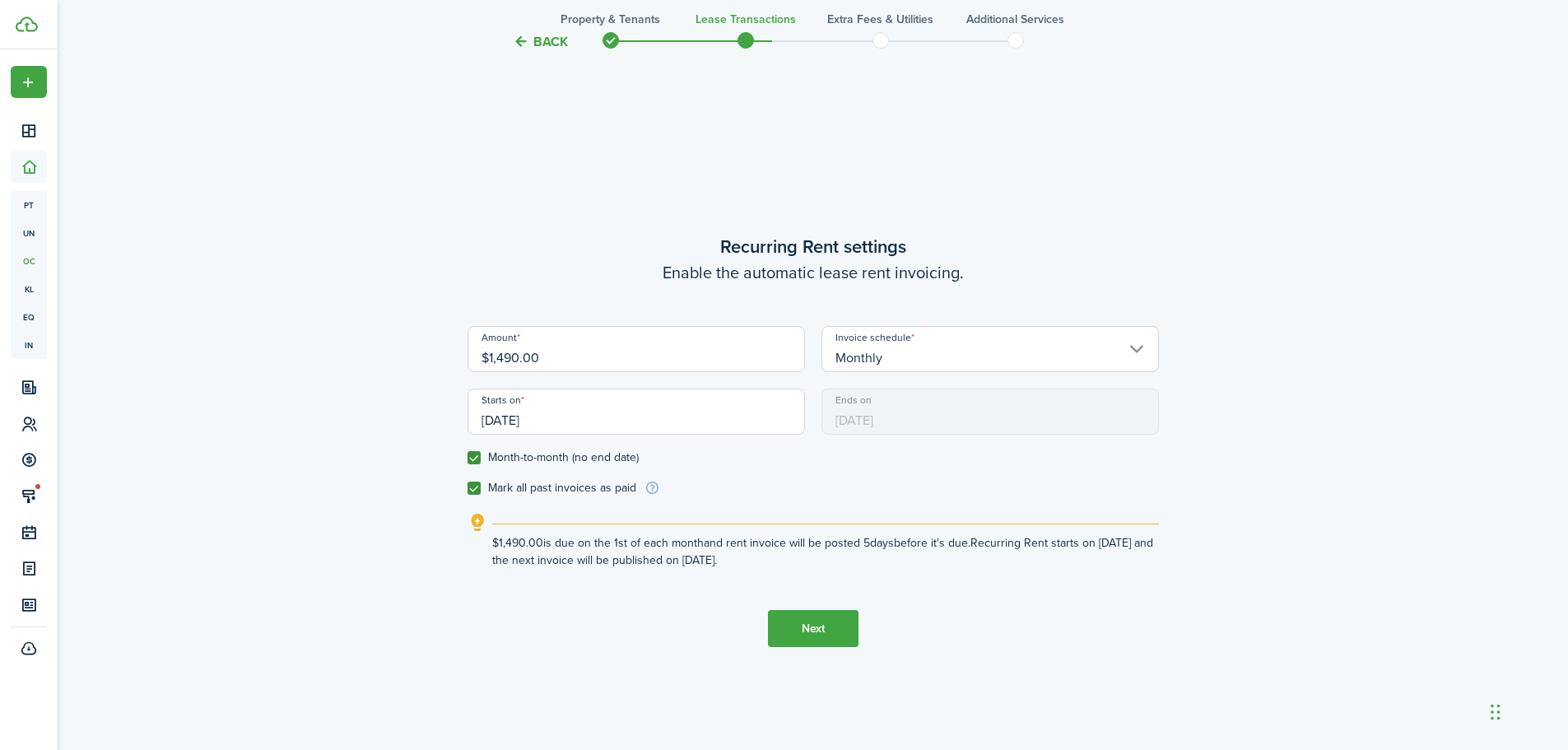
checkbox input "true"
click at [821, 632] on button "Next" at bounding box center [813, 629] width 90 height 37
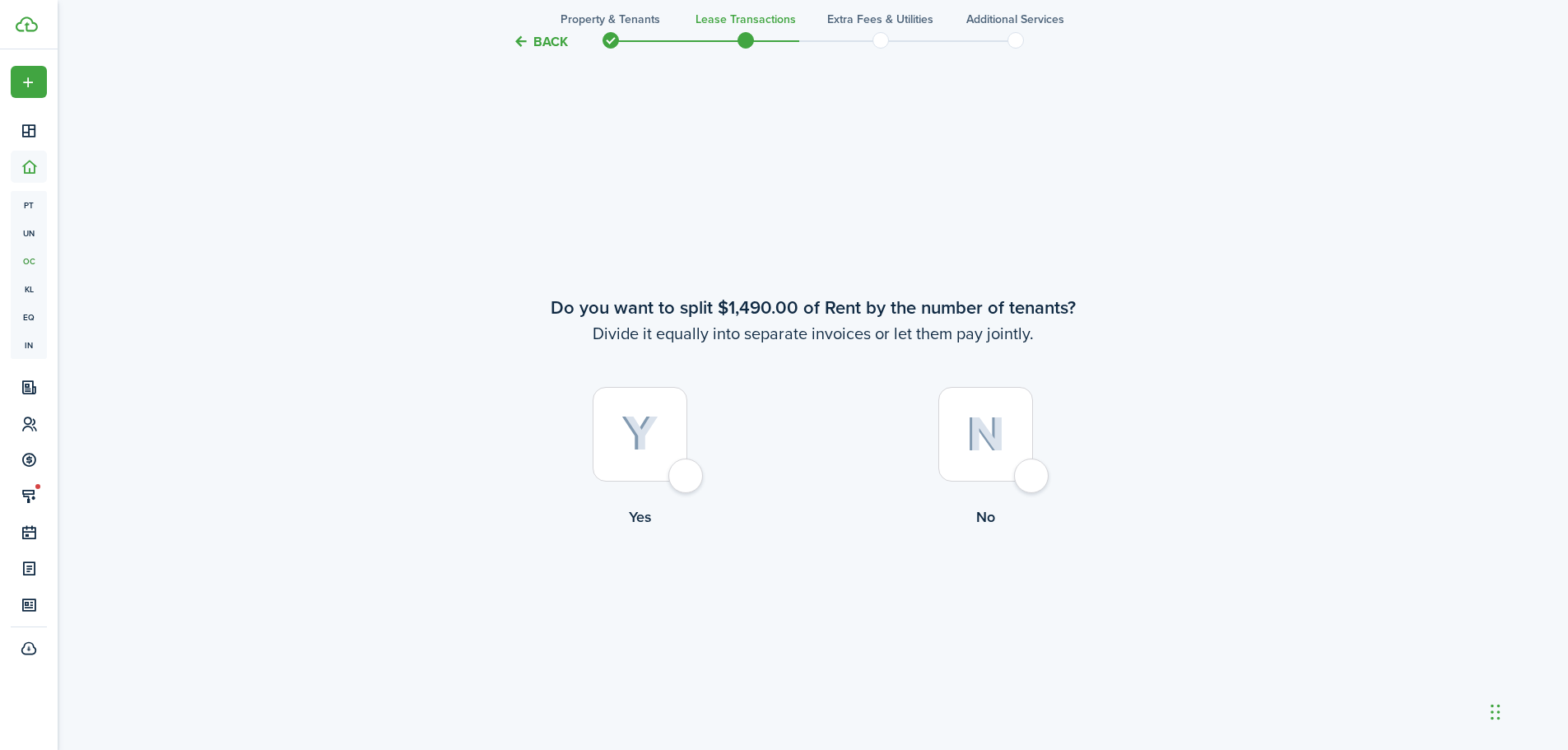
scroll to position [1390, 0]
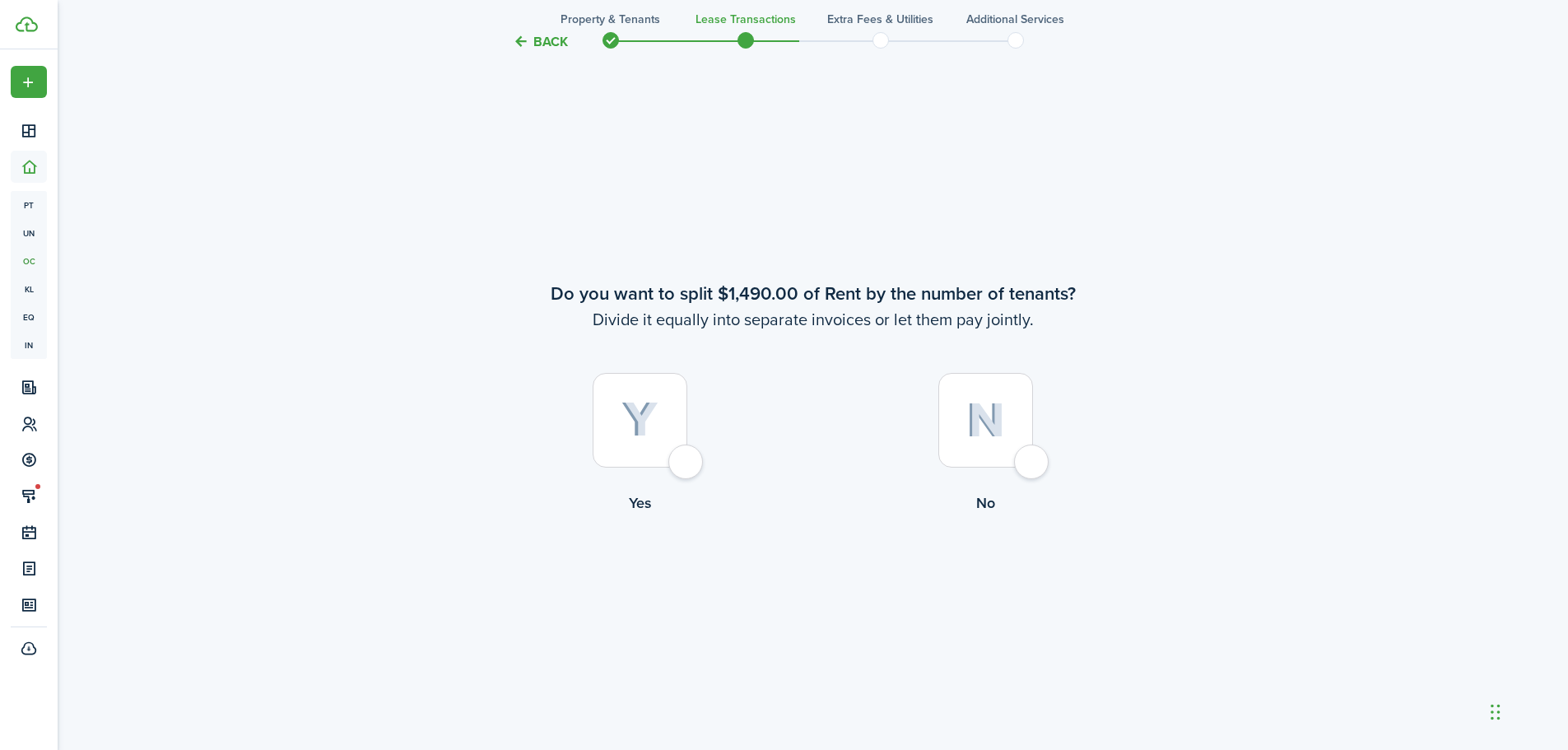
click at [1033, 462] on div at bounding box center [986, 421] width 95 height 95
radio input "true"
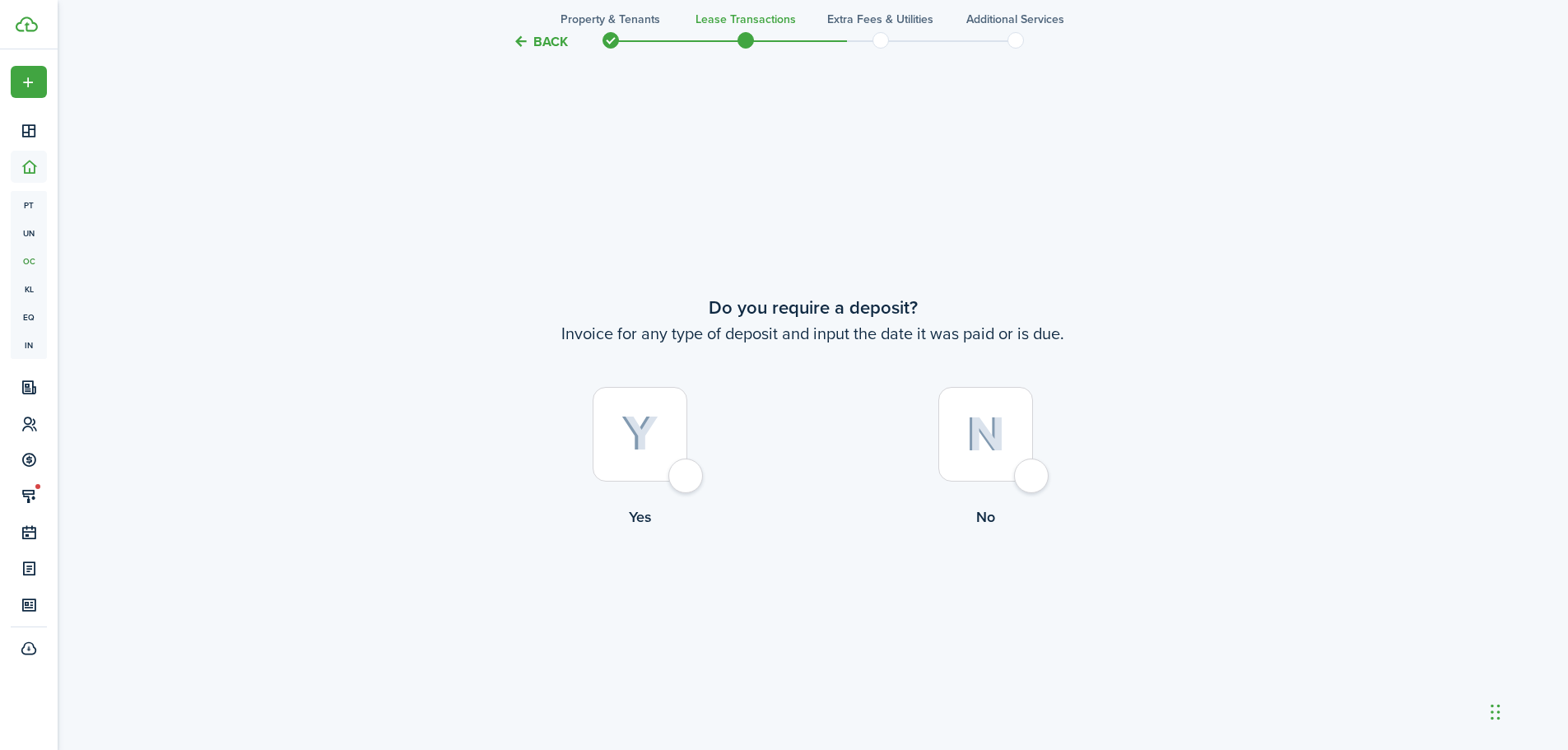
scroll to position [2141, 0]
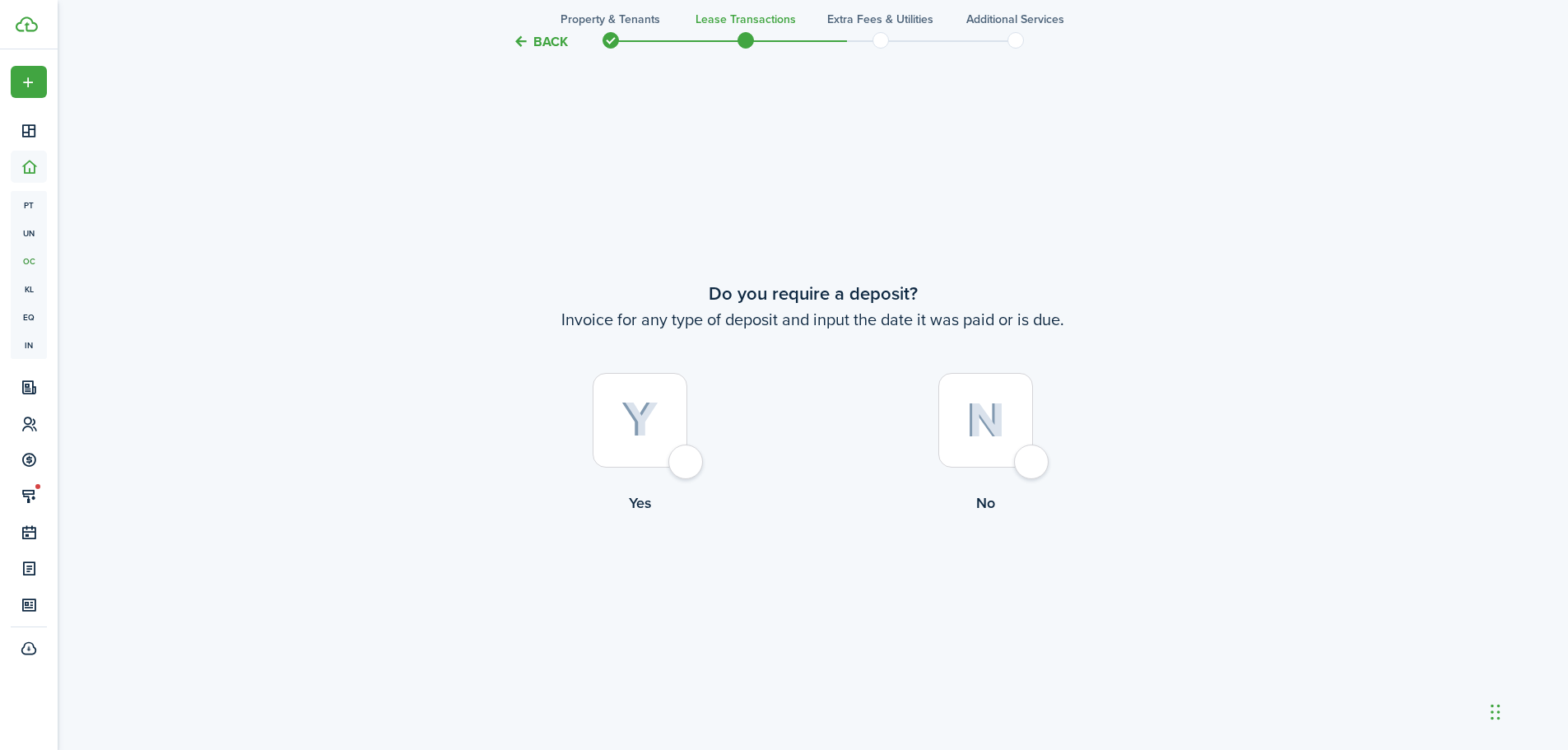
click at [1033, 466] on div at bounding box center [986, 421] width 95 height 95
radio input "true"
click at [806, 565] on button "Continue" at bounding box center [813, 581] width 90 height 37
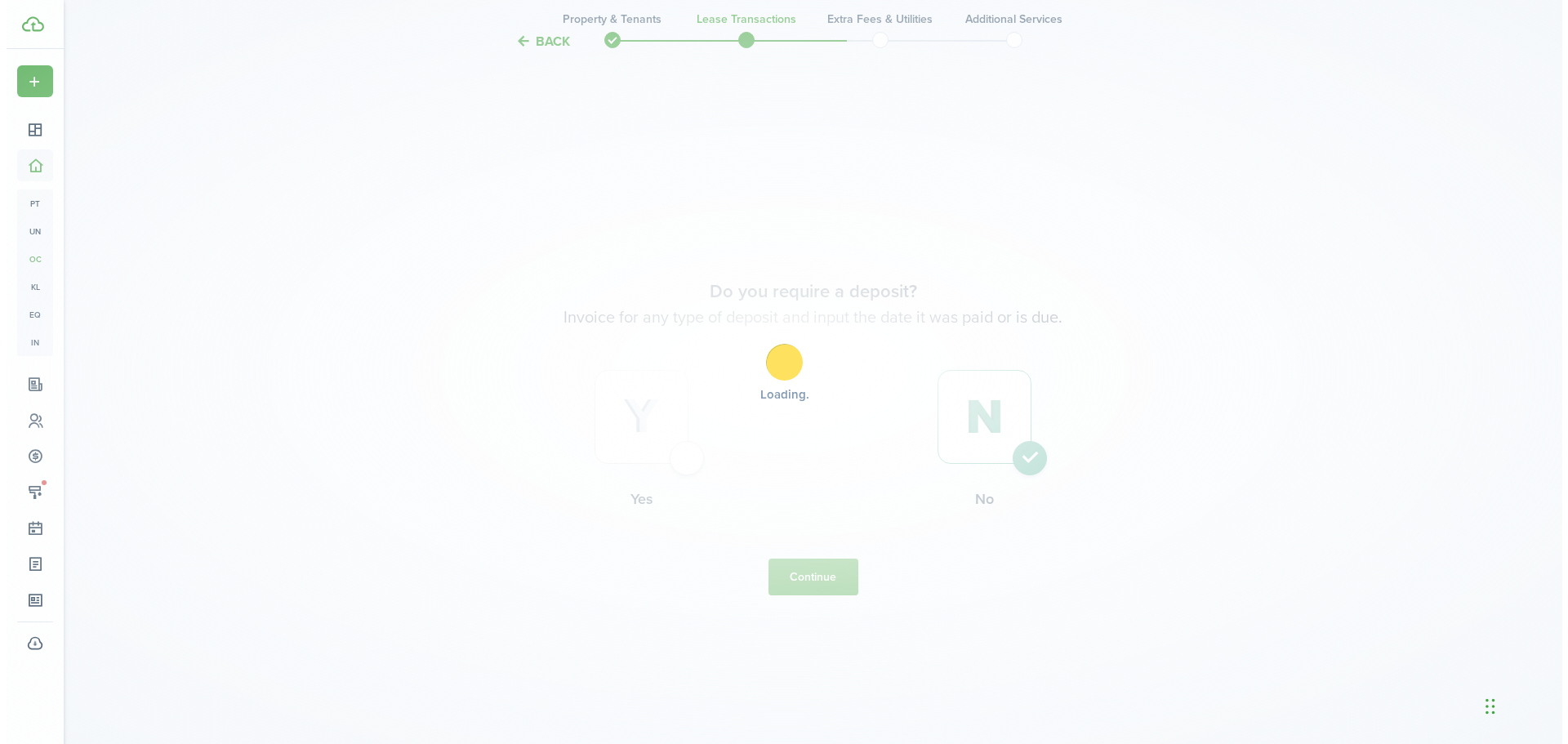
scroll to position [0, 0]
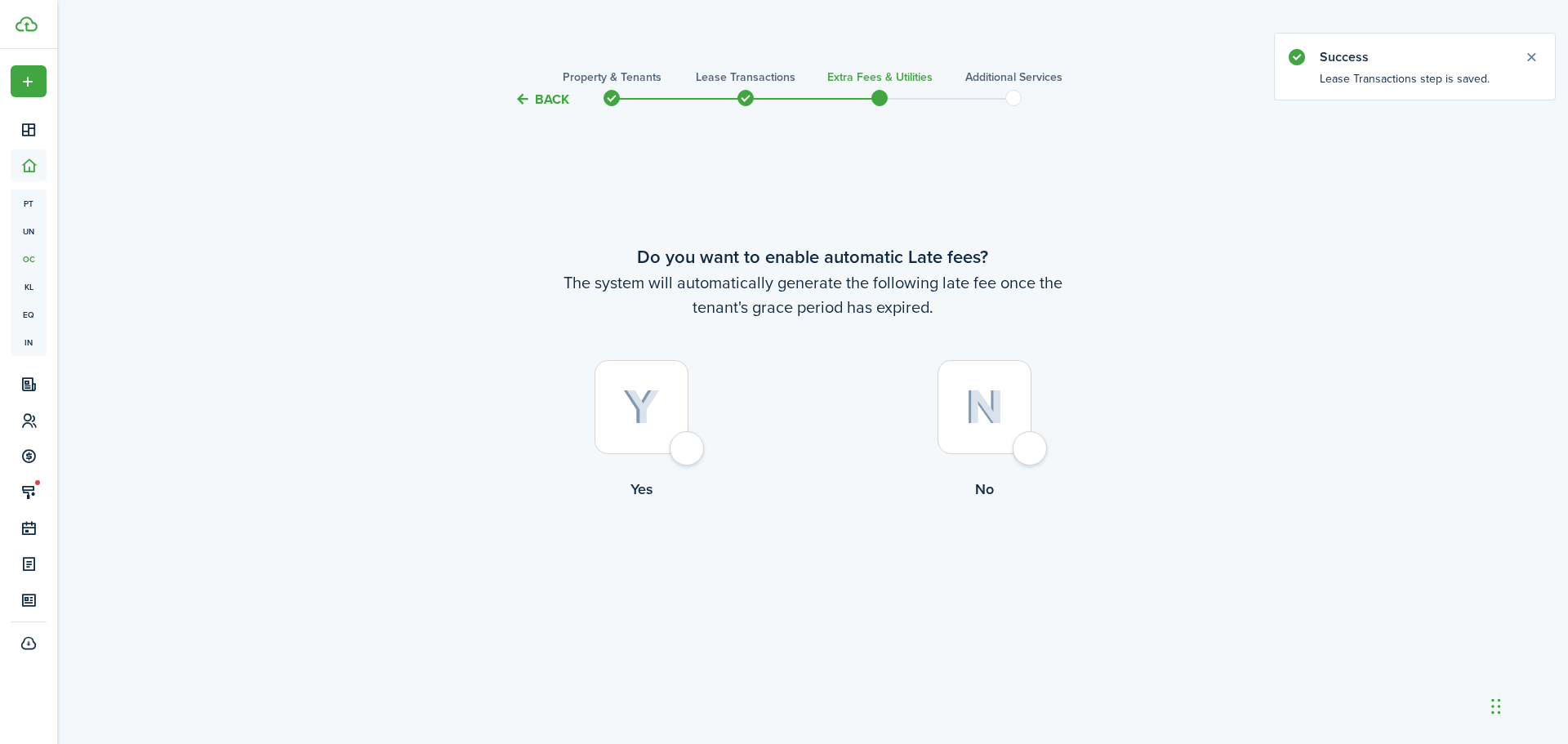
click at [689, 454] on div at bounding box center [641, 407] width 94 height 94
radio input "true"
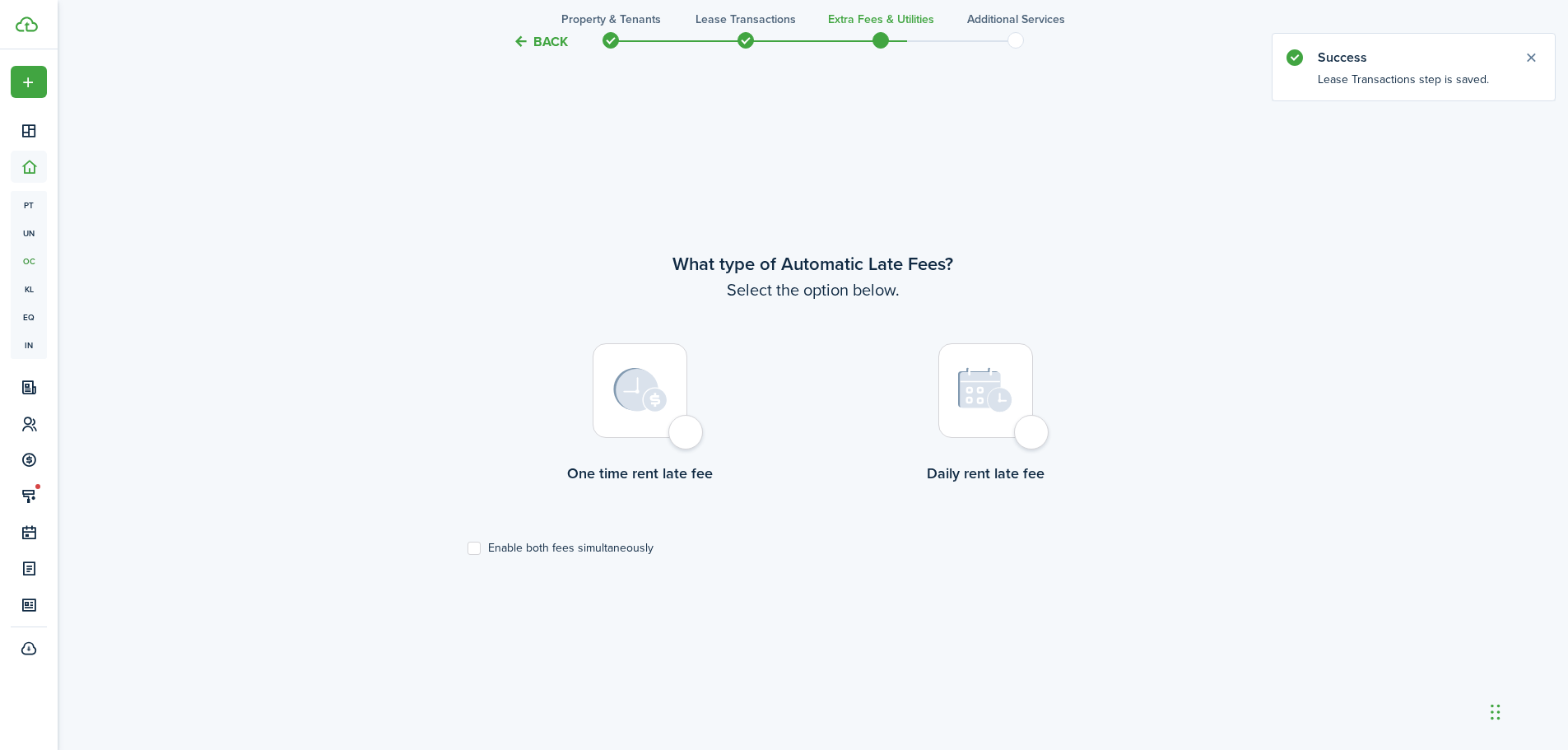
scroll to position [640, 0]
click at [678, 433] on div at bounding box center [640, 390] width 95 height 95
radio input "true"
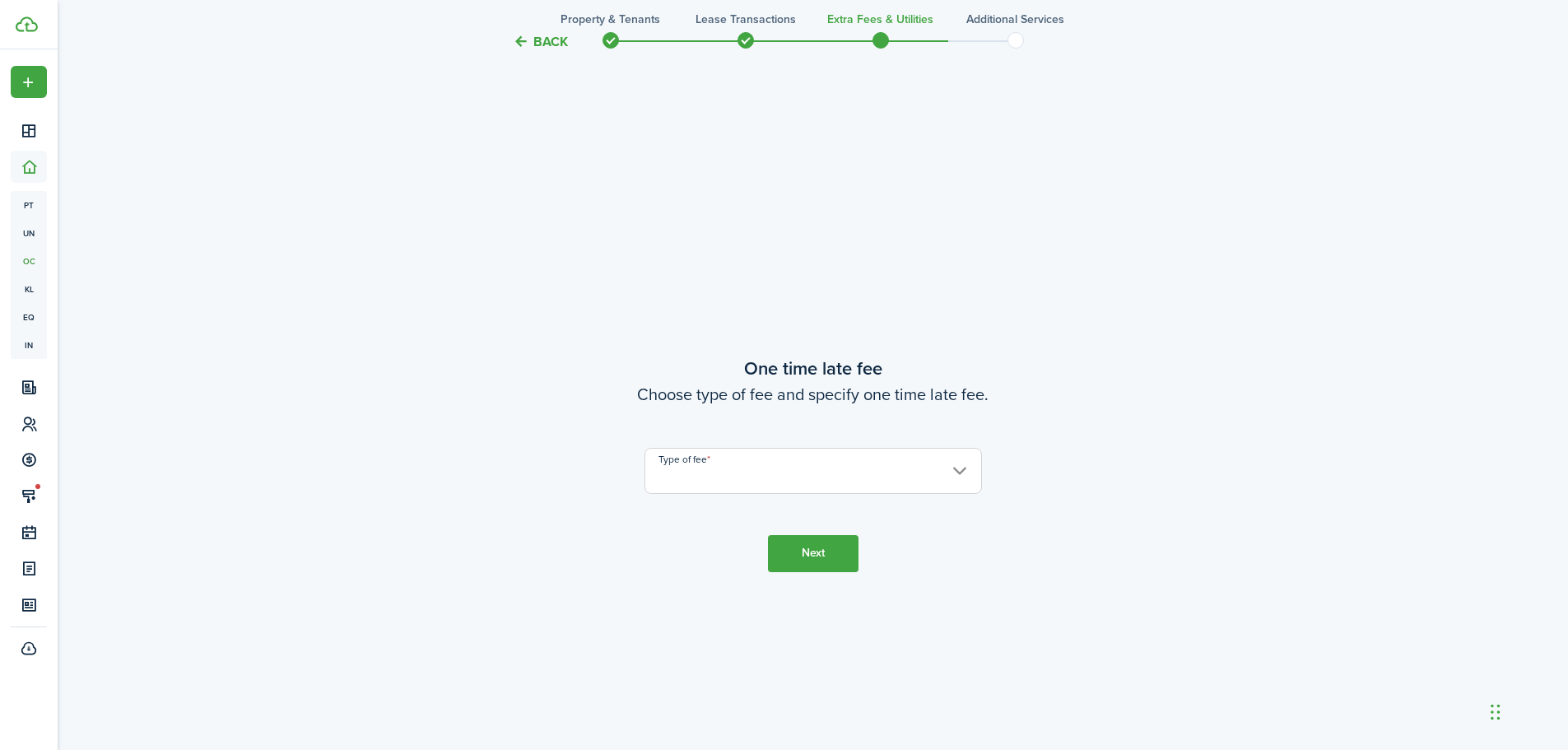
scroll to position [1390, 0]
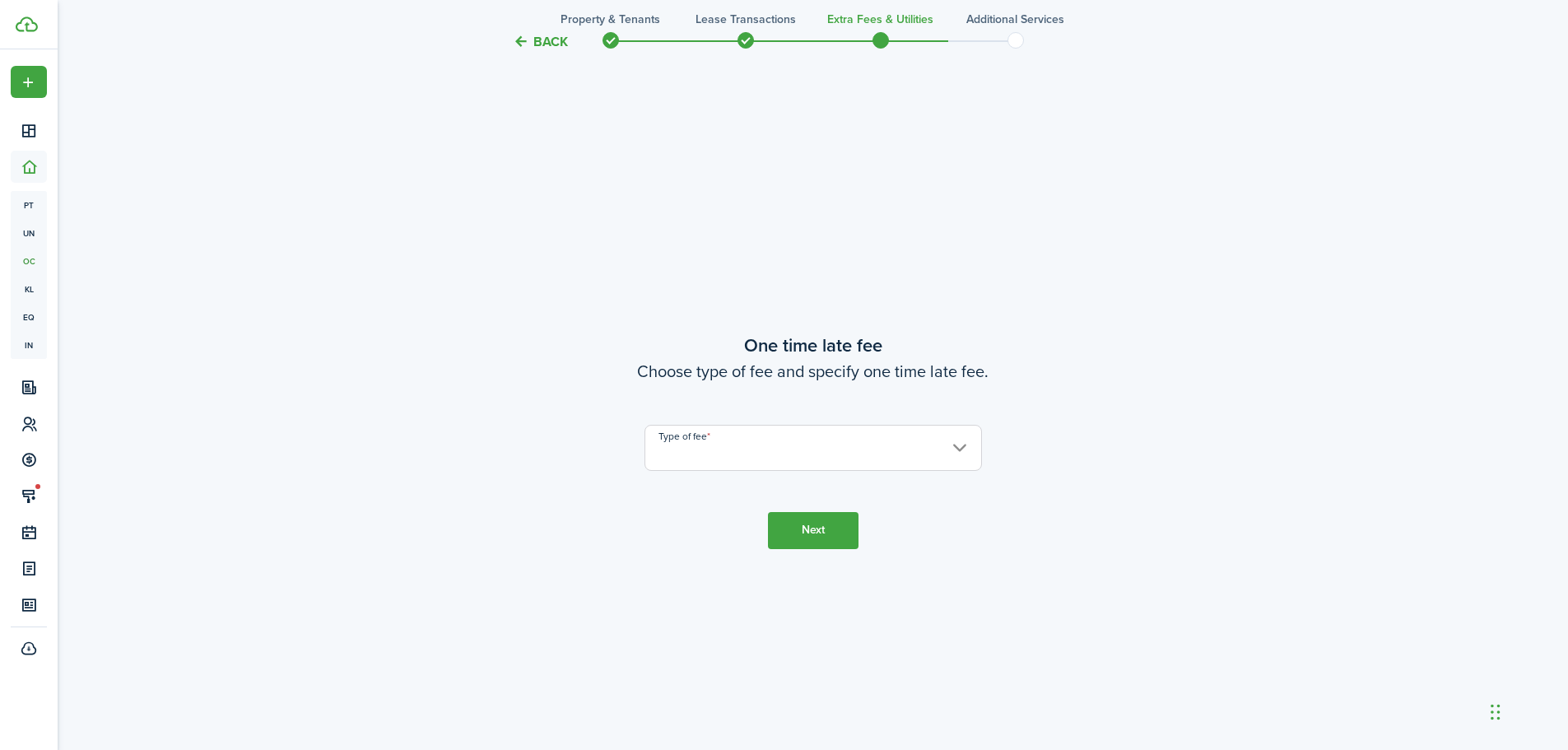
click at [743, 446] on input "Type of fee" at bounding box center [814, 448] width 337 height 47
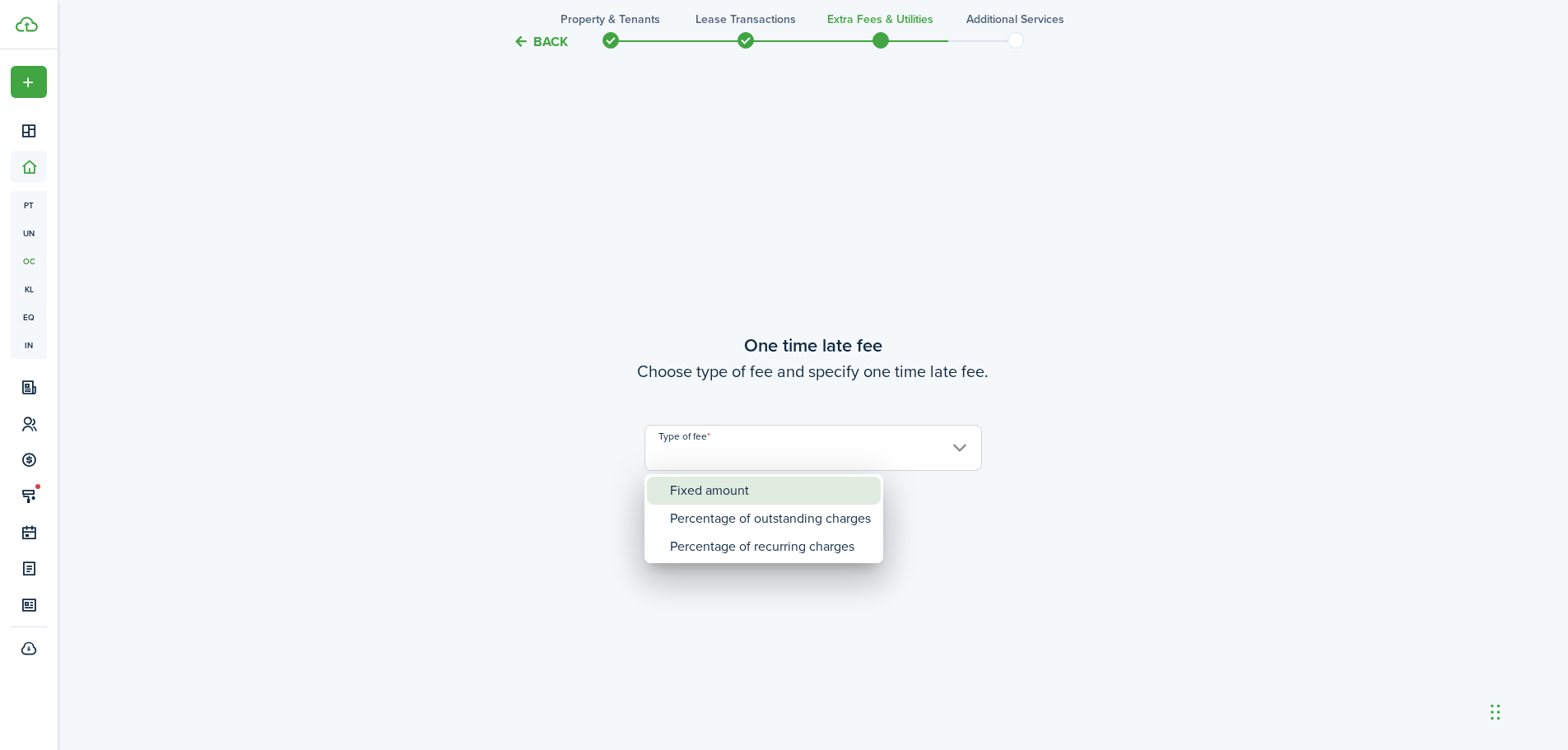
click at [730, 491] on div "Fixed amount" at bounding box center [771, 491] width 201 height 28
type input "Fixed amount"
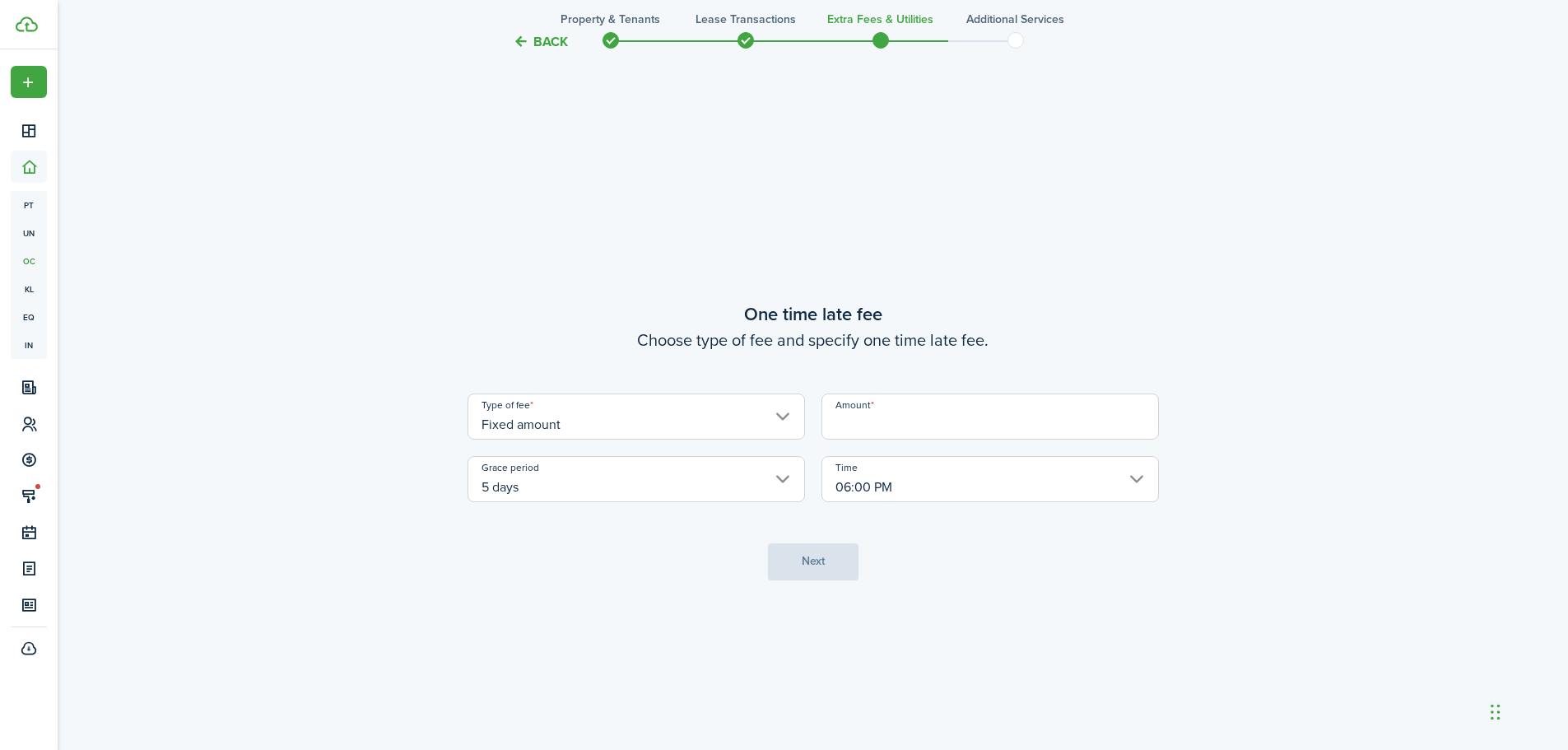
click at [873, 415] on input "Amount" at bounding box center [991, 416] width 337 height 47
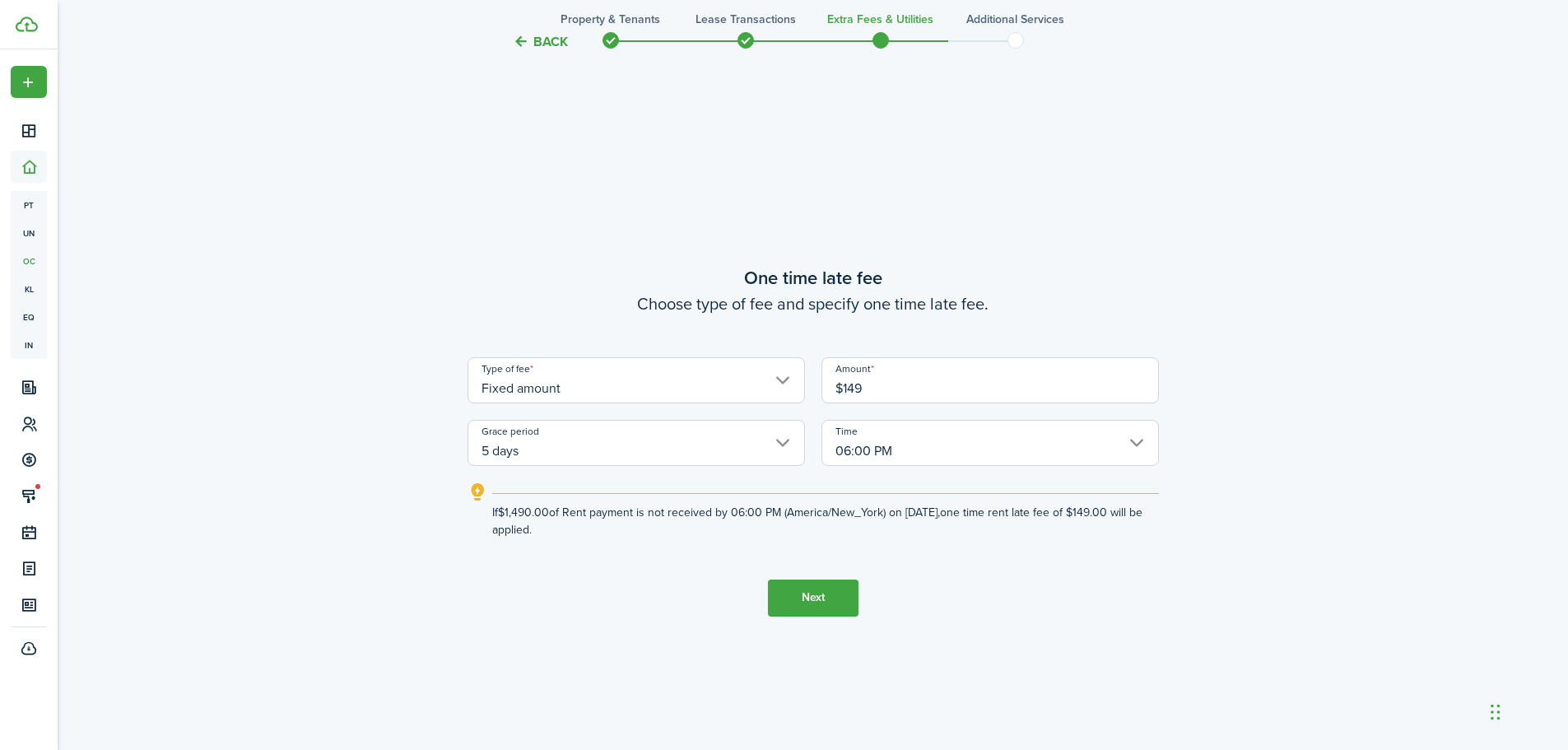
click at [943, 436] on input "06:00 PM" at bounding box center [991, 443] width 337 height 47
type input "$149.00"
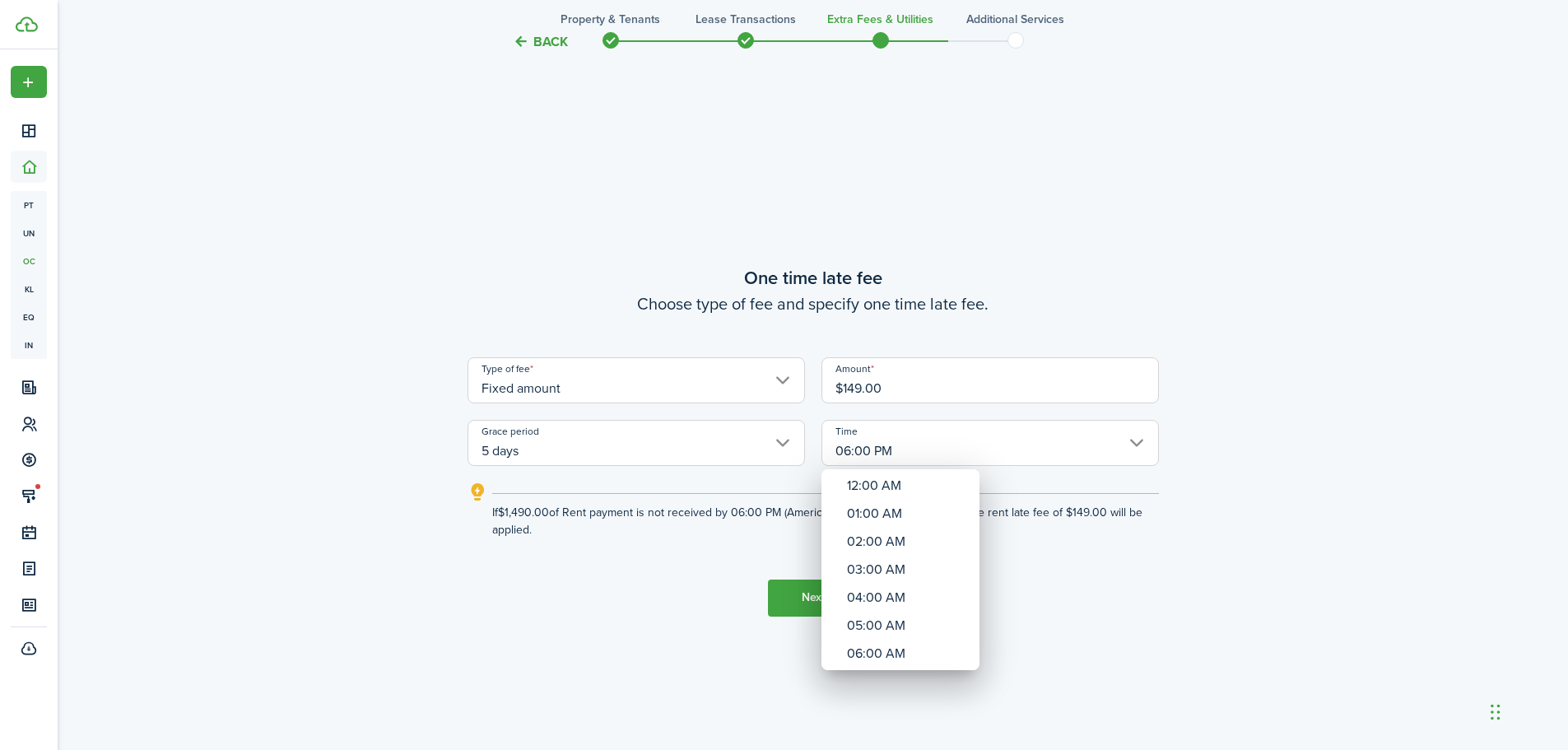
click at [1161, 606] on div at bounding box center [784, 375] width 1832 height 1014
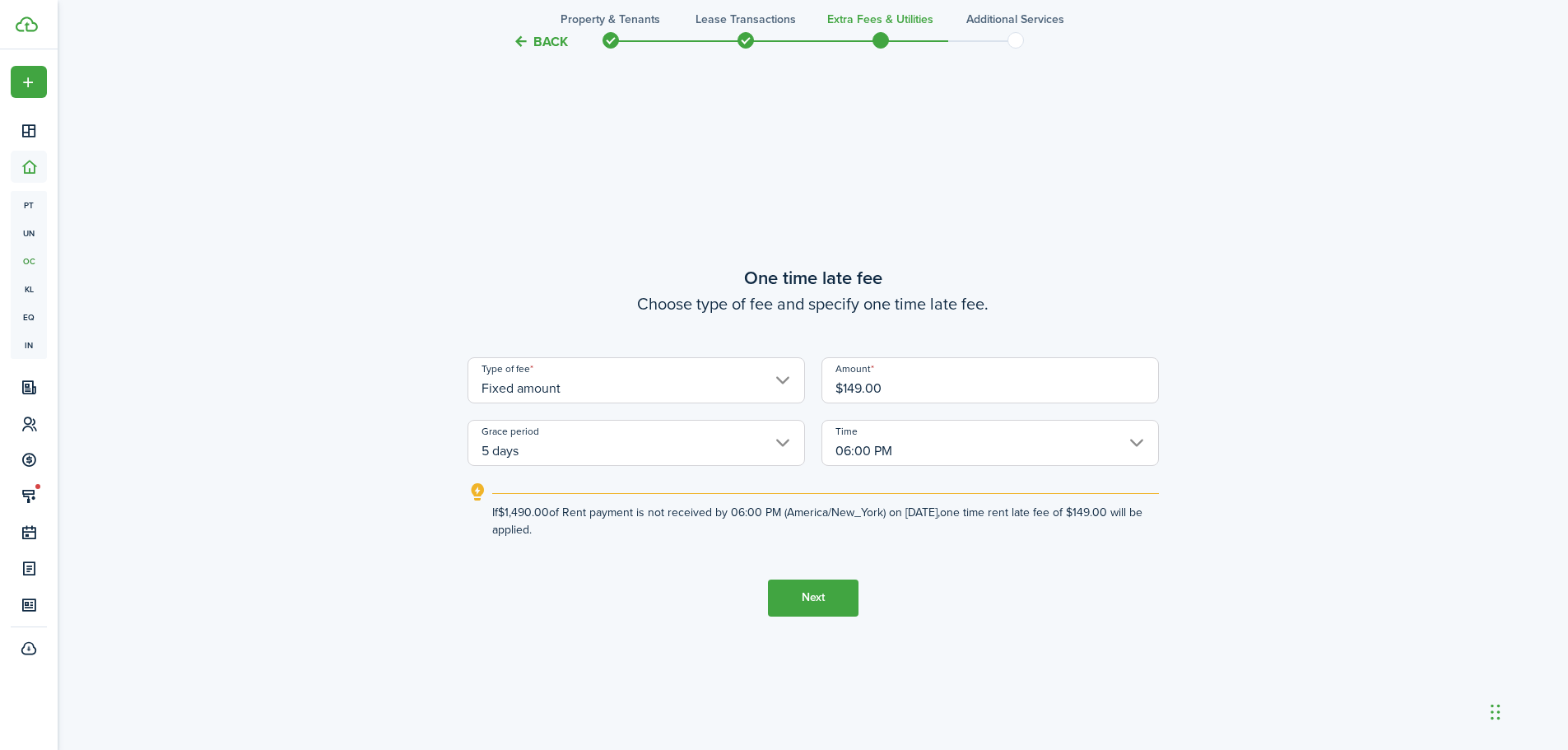
click at [820, 605] on button "Next" at bounding box center [813, 598] width 90 height 37
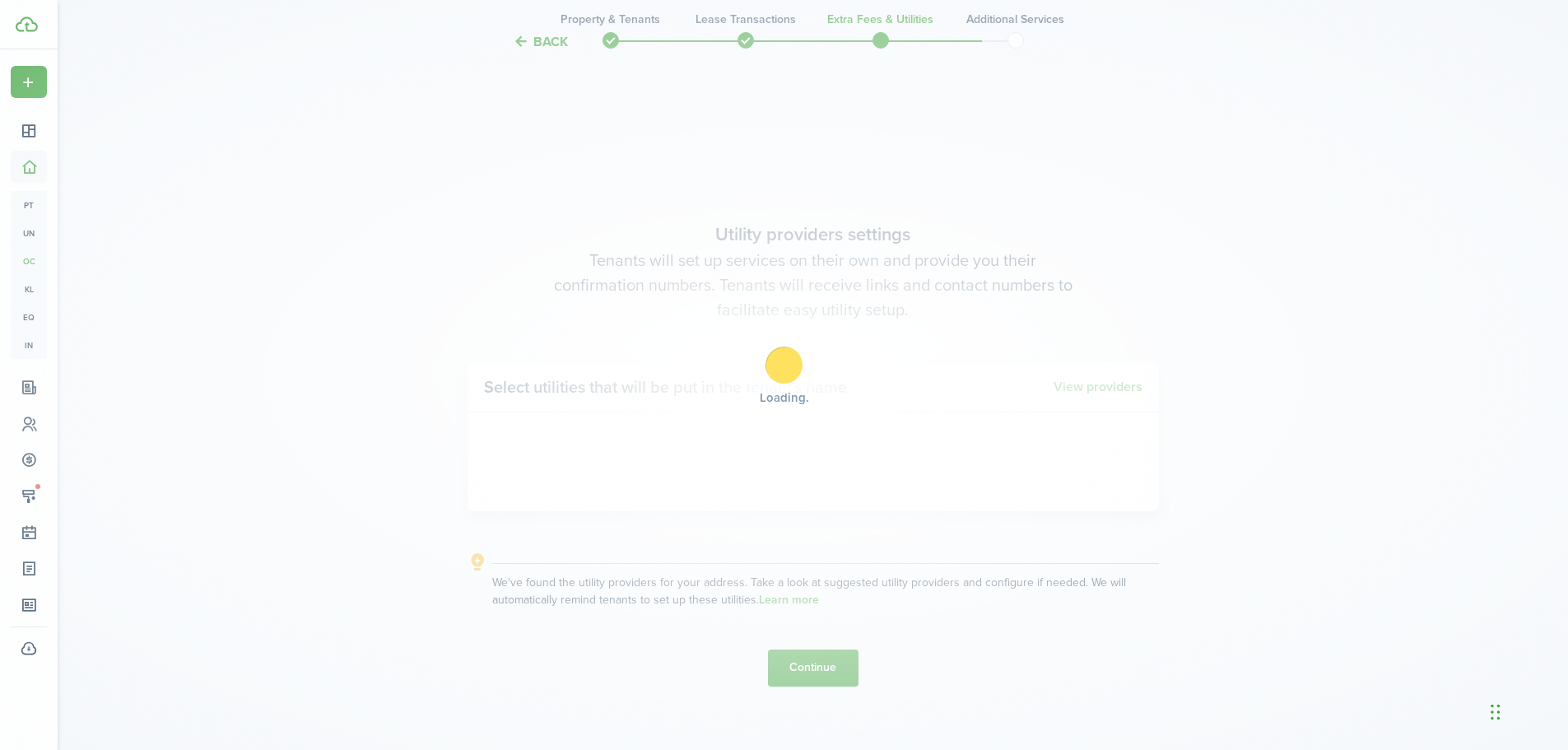
scroll to position [2141, 0]
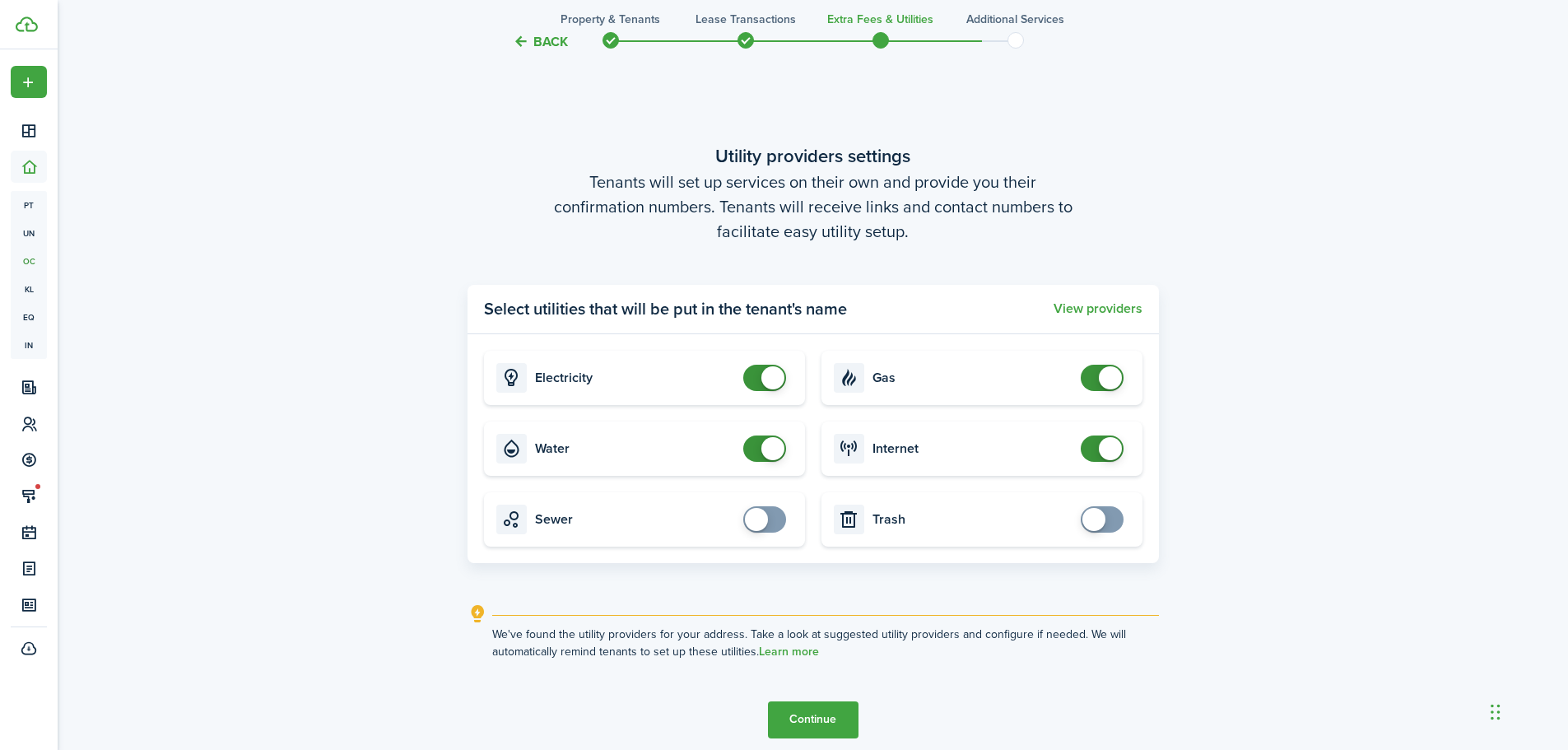
checkbox input "false"
click at [771, 448] on span at bounding box center [773, 448] width 23 height 23
checkbox input "false"
click at [1109, 445] on span at bounding box center [1110, 448] width 23 height 23
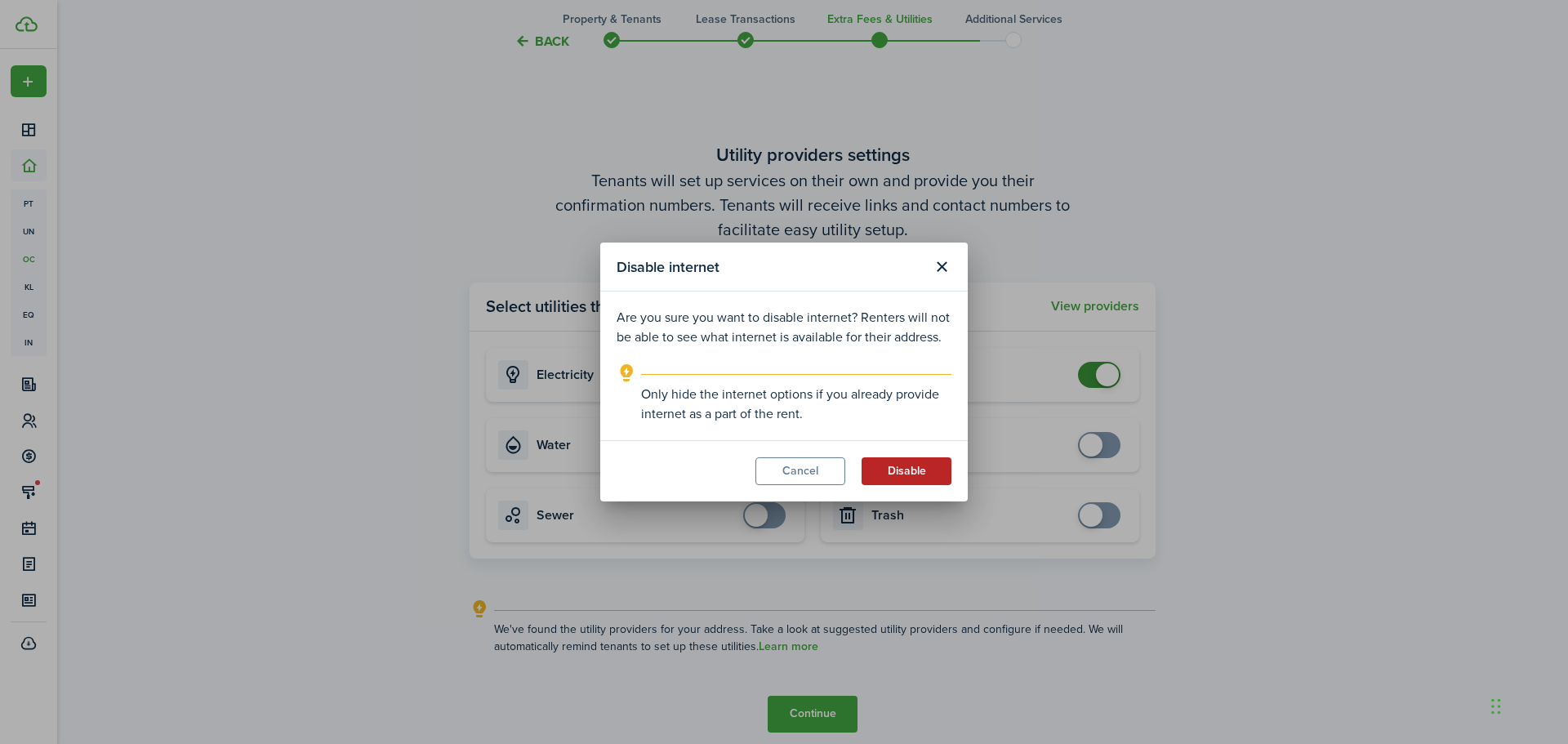
click at [892, 474] on button "Disable" at bounding box center [906, 471] width 90 height 28
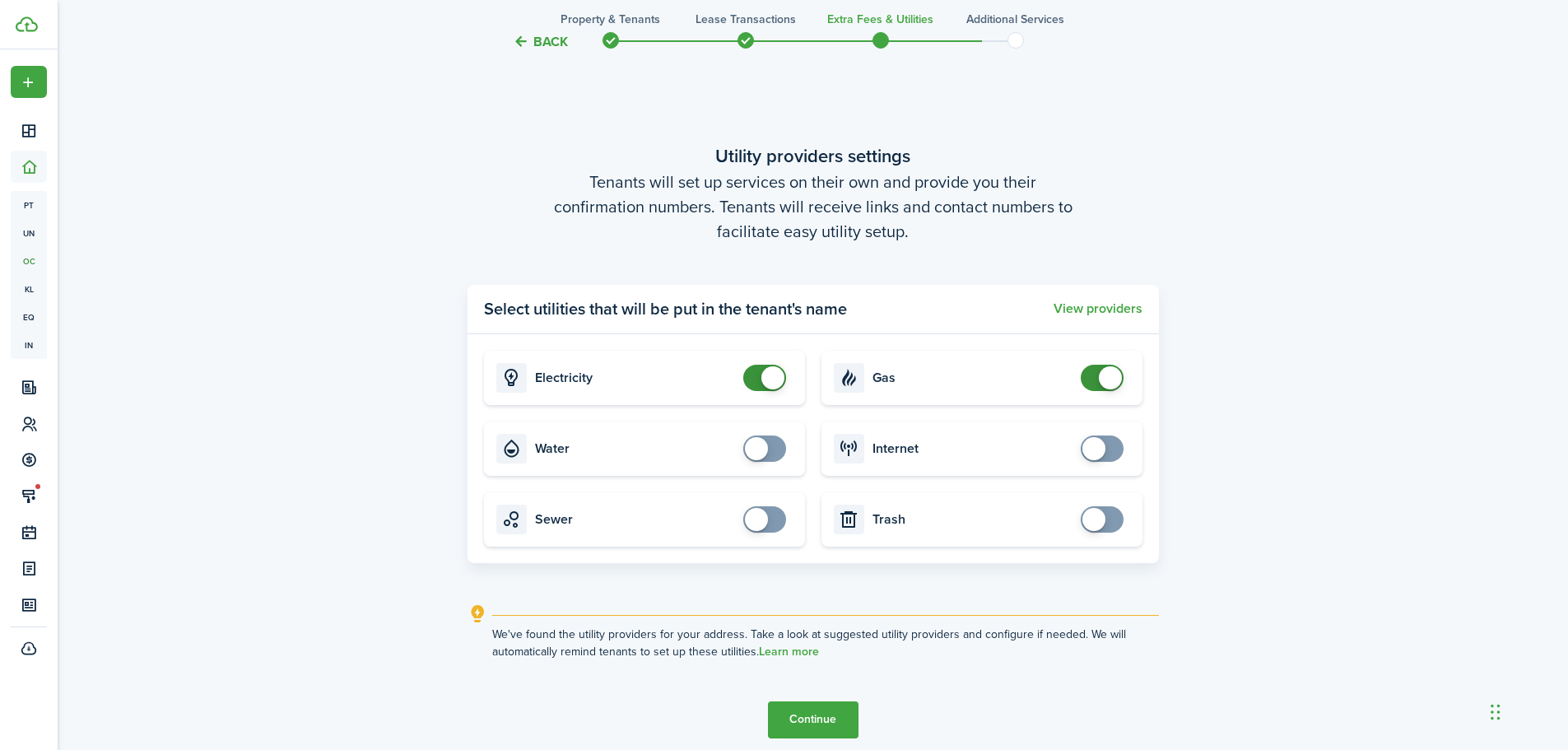
click at [829, 719] on button "Continue" at bounding box center [813, 720] width 90 height 37
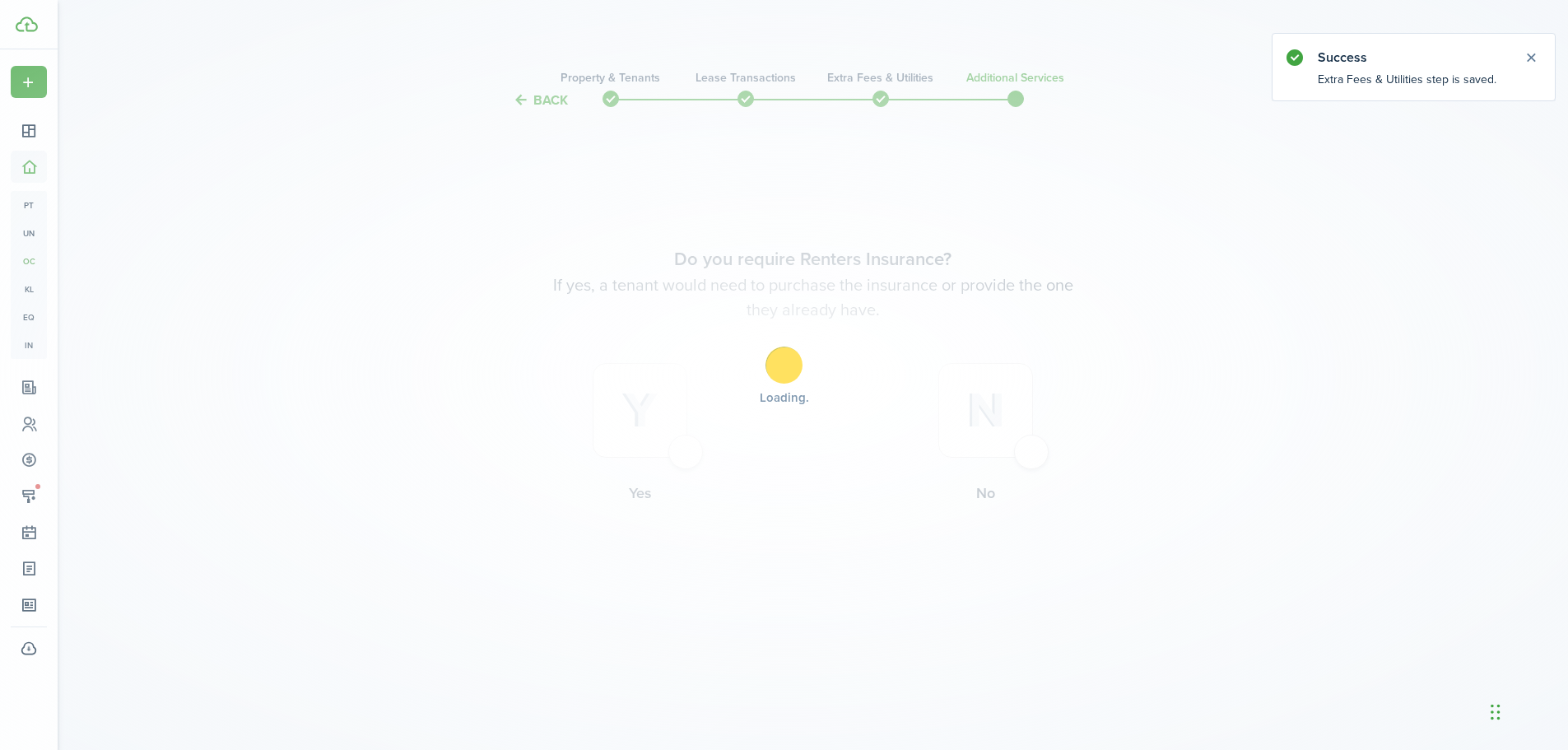
scroll to position [0, 0]
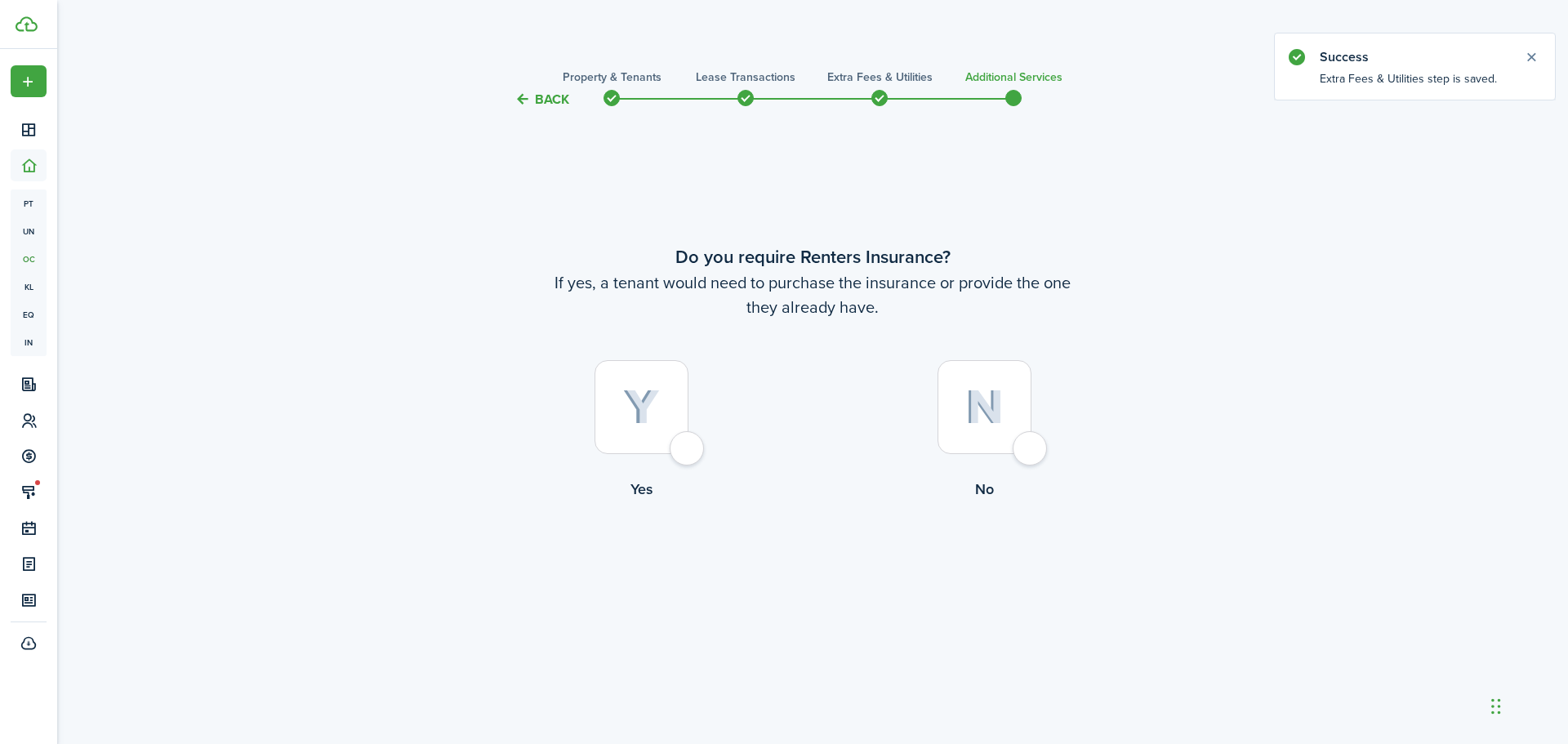
click at [1031, 448] on div at bounding box center [984, 407] width 94 height 94
radio input "true"
click at [854, 579] on button "Complete move in" at bounding box center [813, 568] width 120 height 37
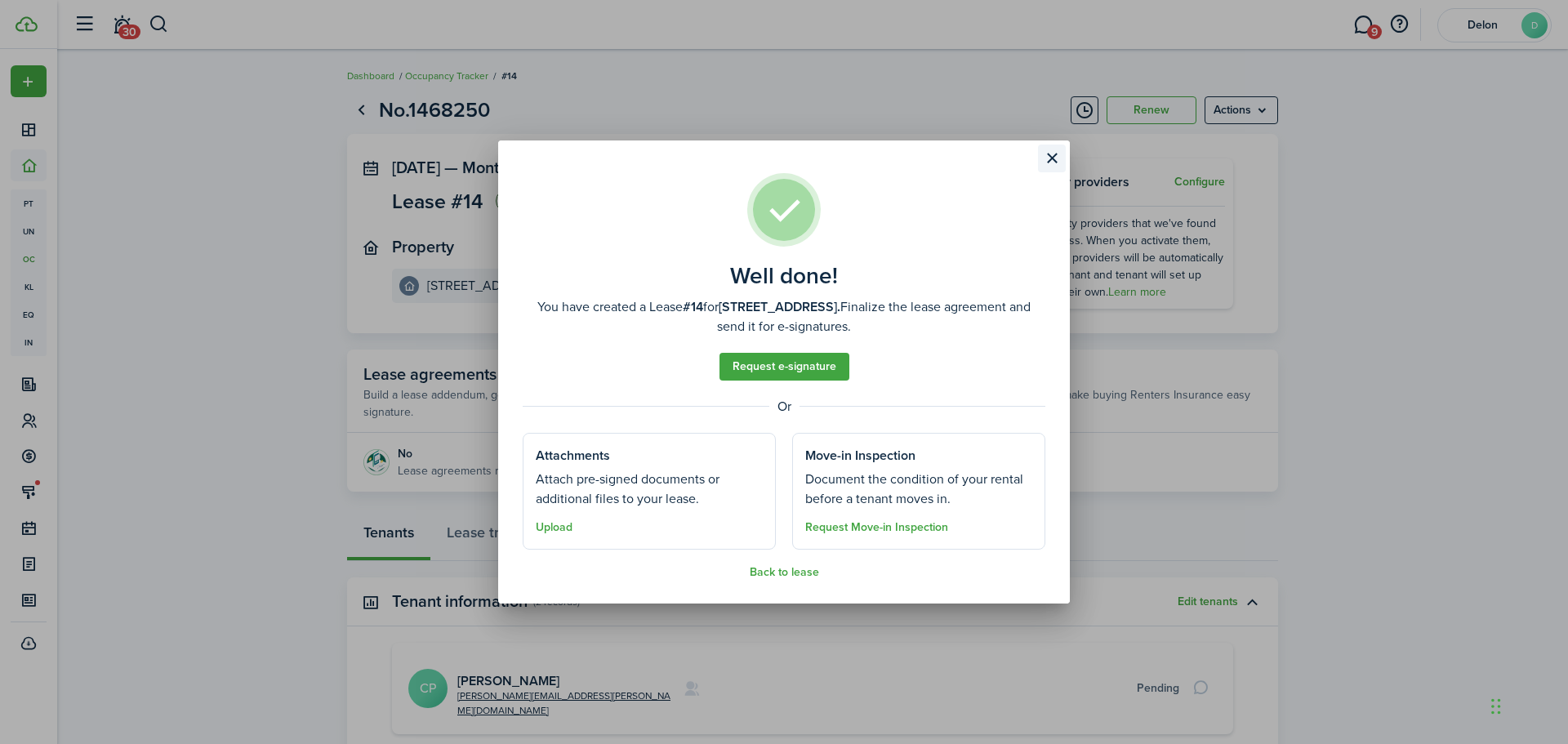
click at [1053, 157] on button "Close modal" at bounding box center [1051, 158] width 28 height 28
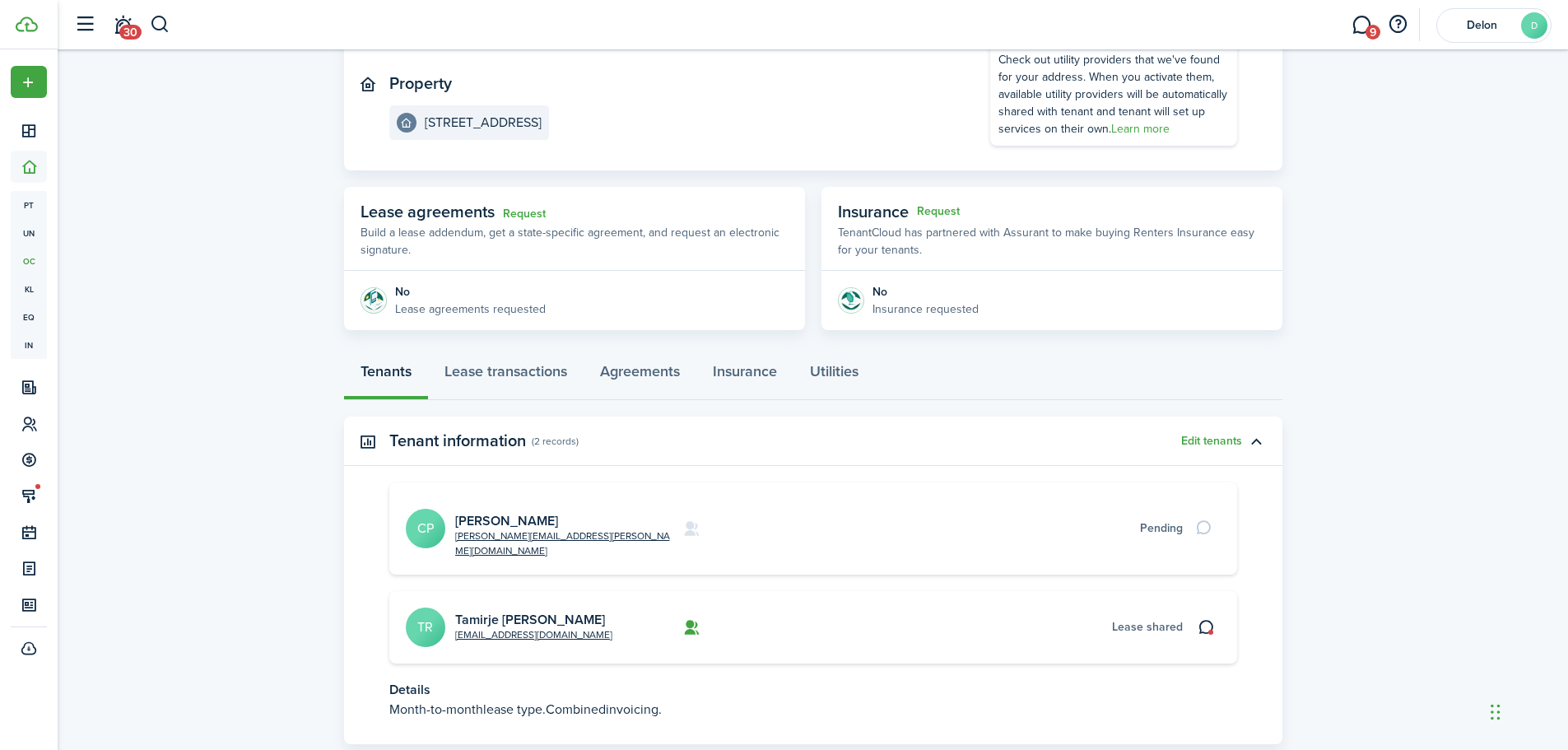
scroll to position [165, 0]
click at [1505, 21] on span "Delon" at bounding box center [1481, 26] width 66 height 12
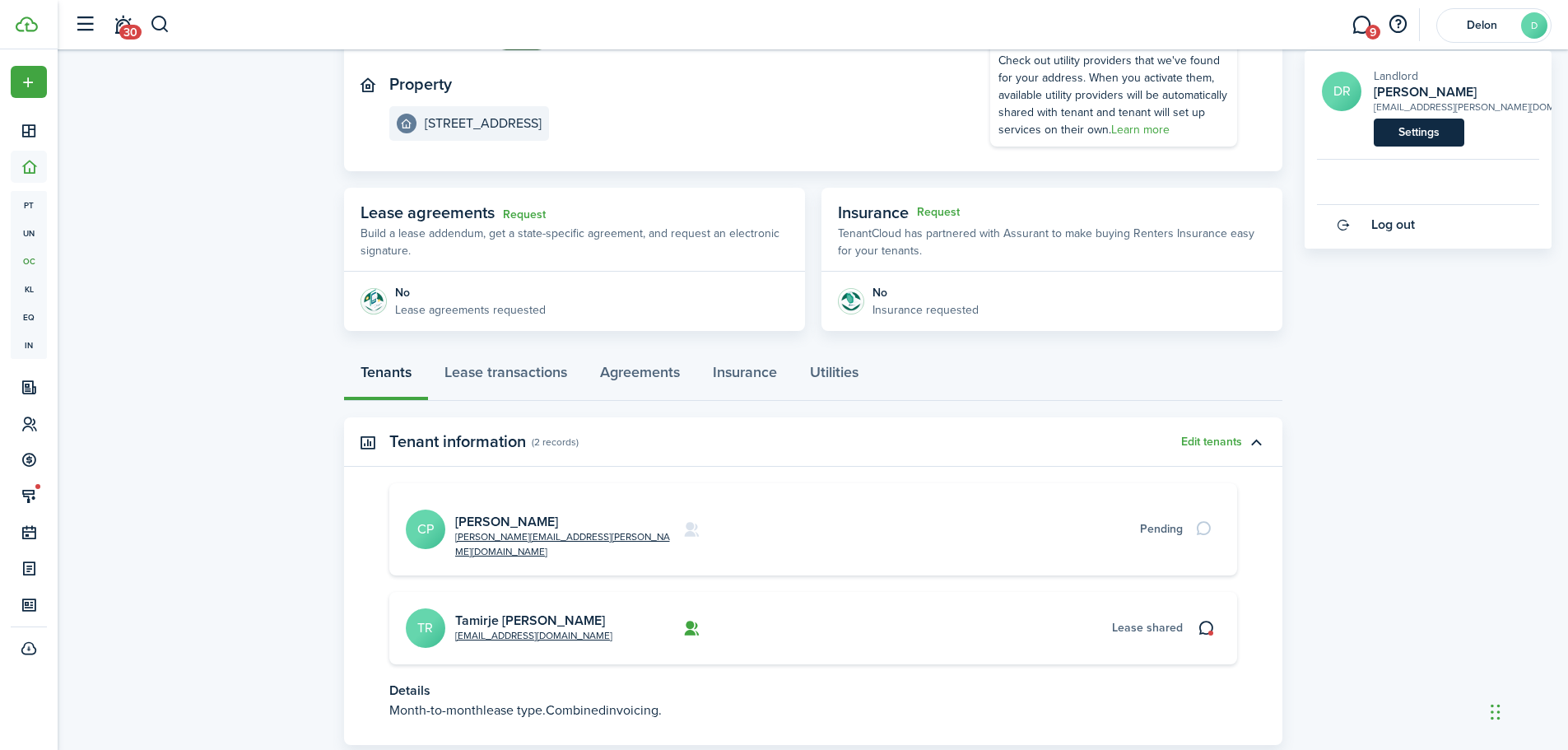
click at [1407, 129] on link "Settings" at bounding box center [1418, 132] width 90 height 28
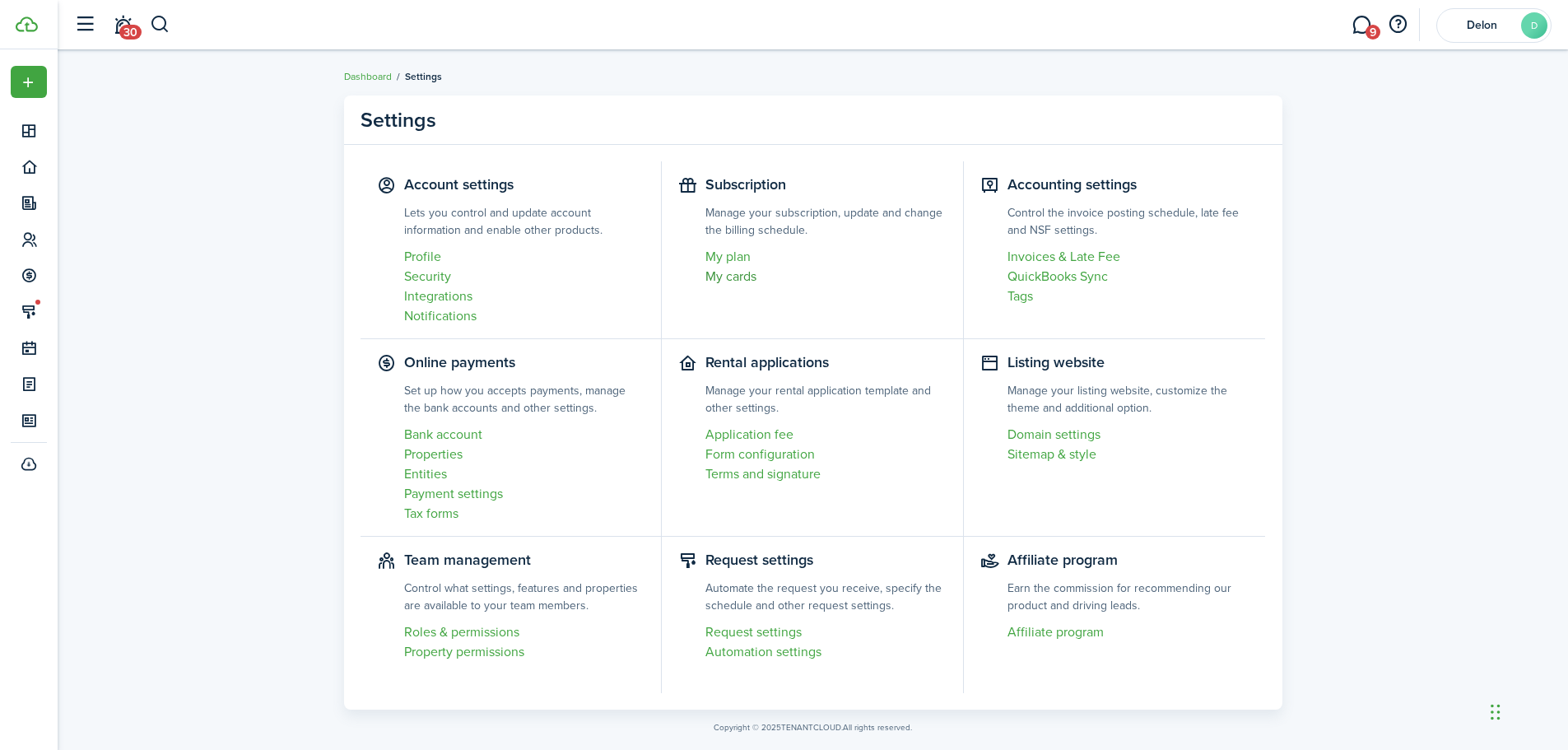
click at [738, 276] on link "My cards" at bounding box center [826, 276] width 241 height 20
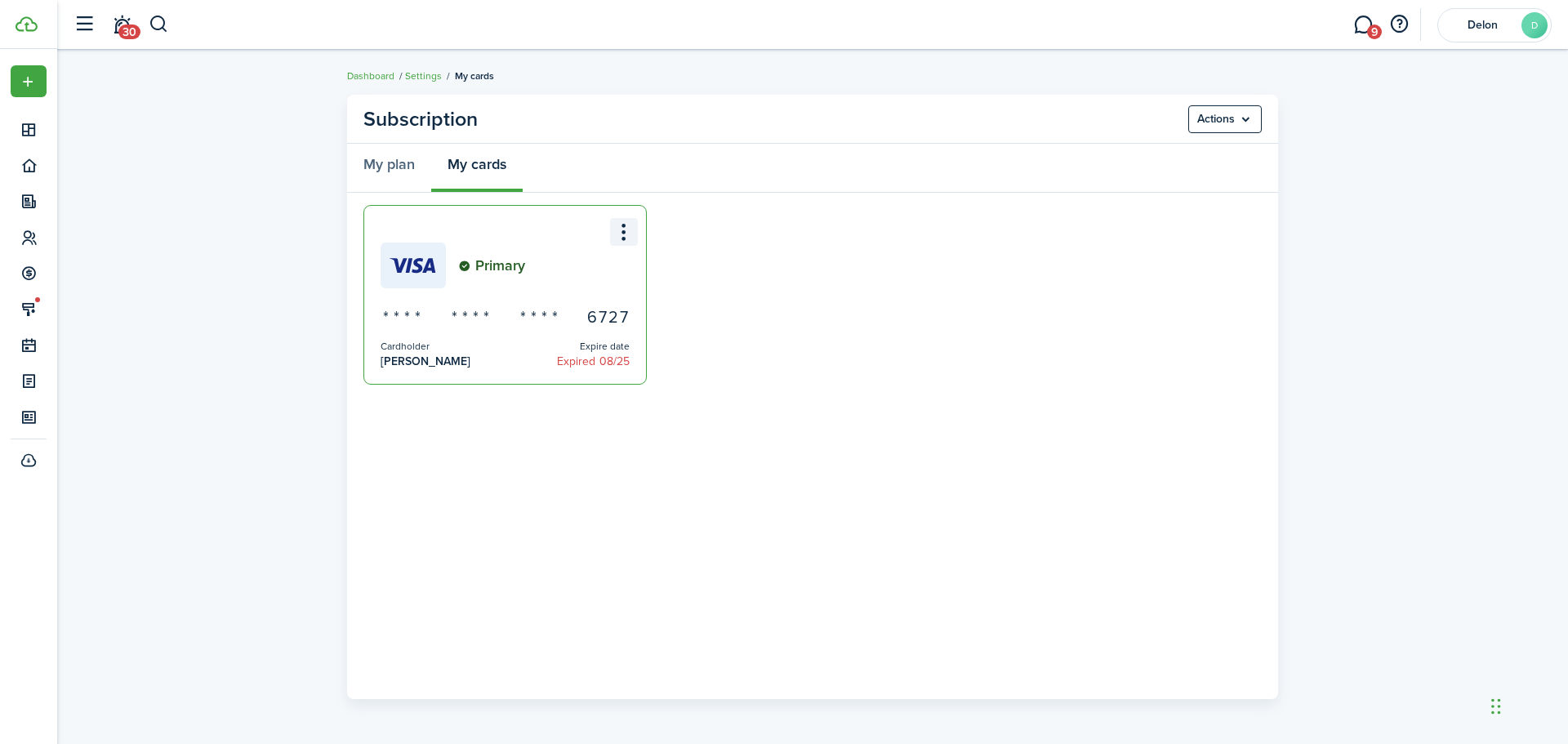
click at [632, 234] on menu-btn-icon "Open menu" at bounding box center [623, 232] width 28 height 28
click at [547, 262] on button "Edit" at bounding box center [566, 269] width 143 height 29
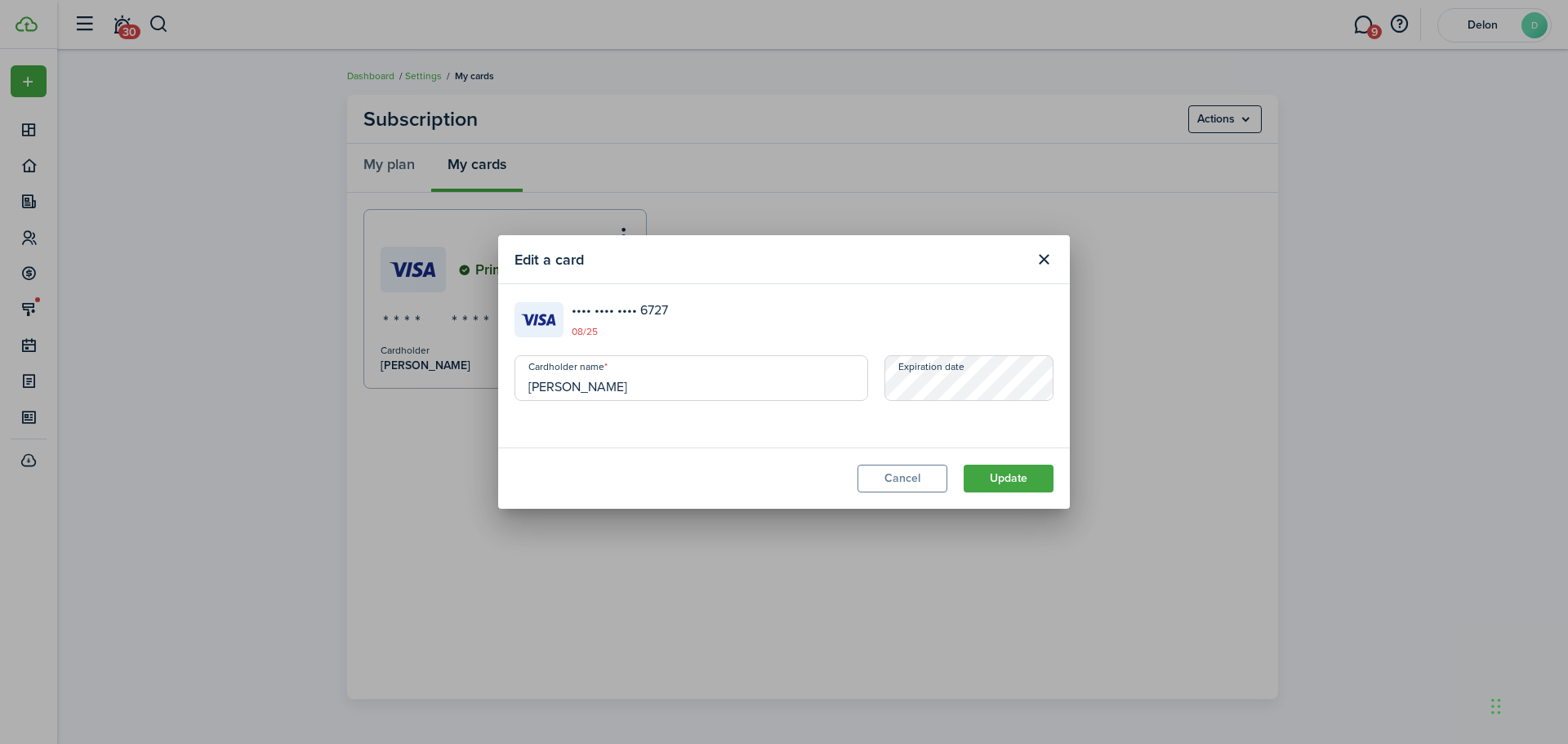
click at [821, 387] on form "Cardholder name [PERSON_NAME] Expiration date" at bounding box center [784, 386] width 556 height 62
click at [990, 477] on button "Update" at bounding box center [1008, 479] width 90 height 28
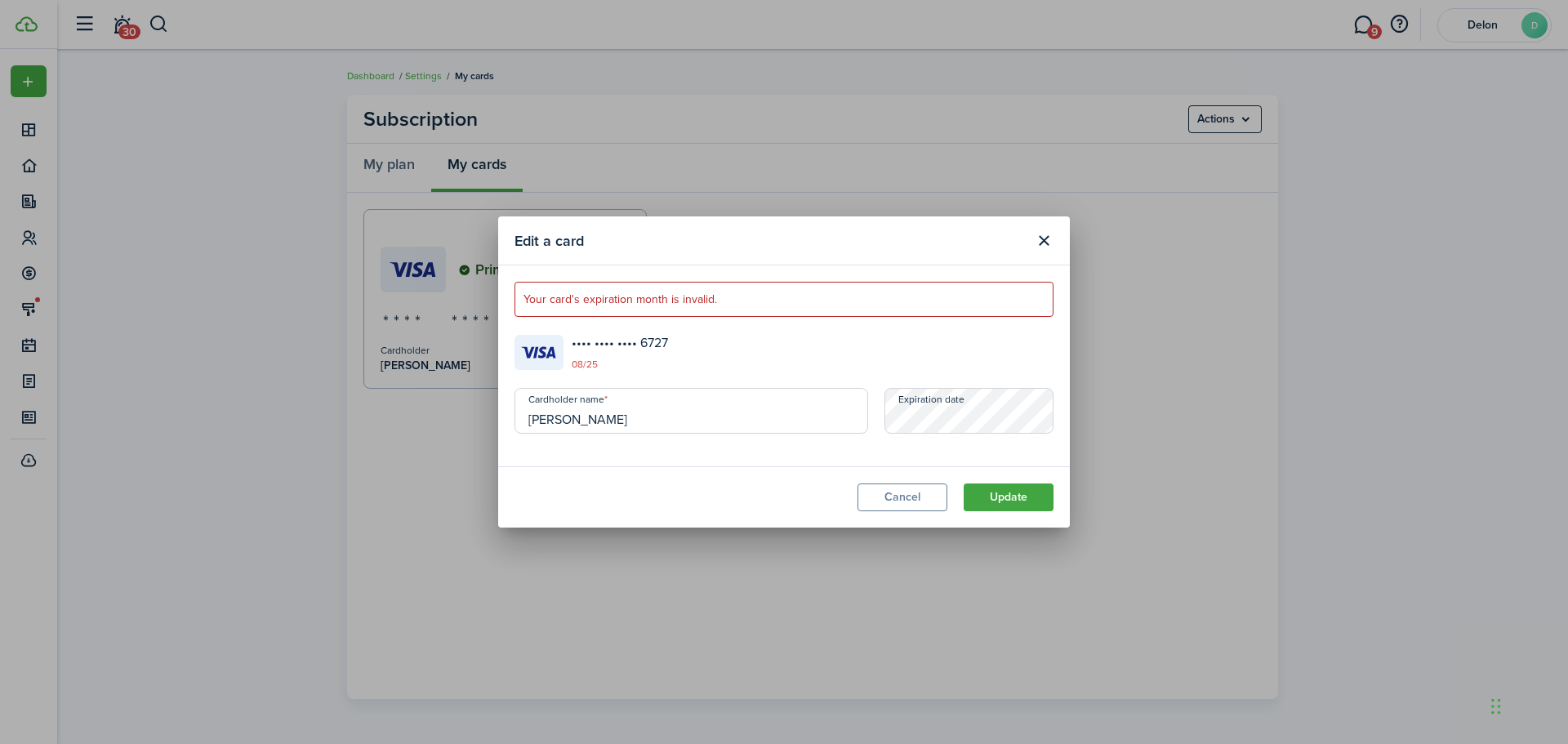
click at [823, 420] on form "Cardholder name [PERSON_NAME] Expiration date" at bounding box center [784, 419] width 556 height 62
click at [1022, 494] on button "Update" at bounding box center [1008, 497] width 90 height 28
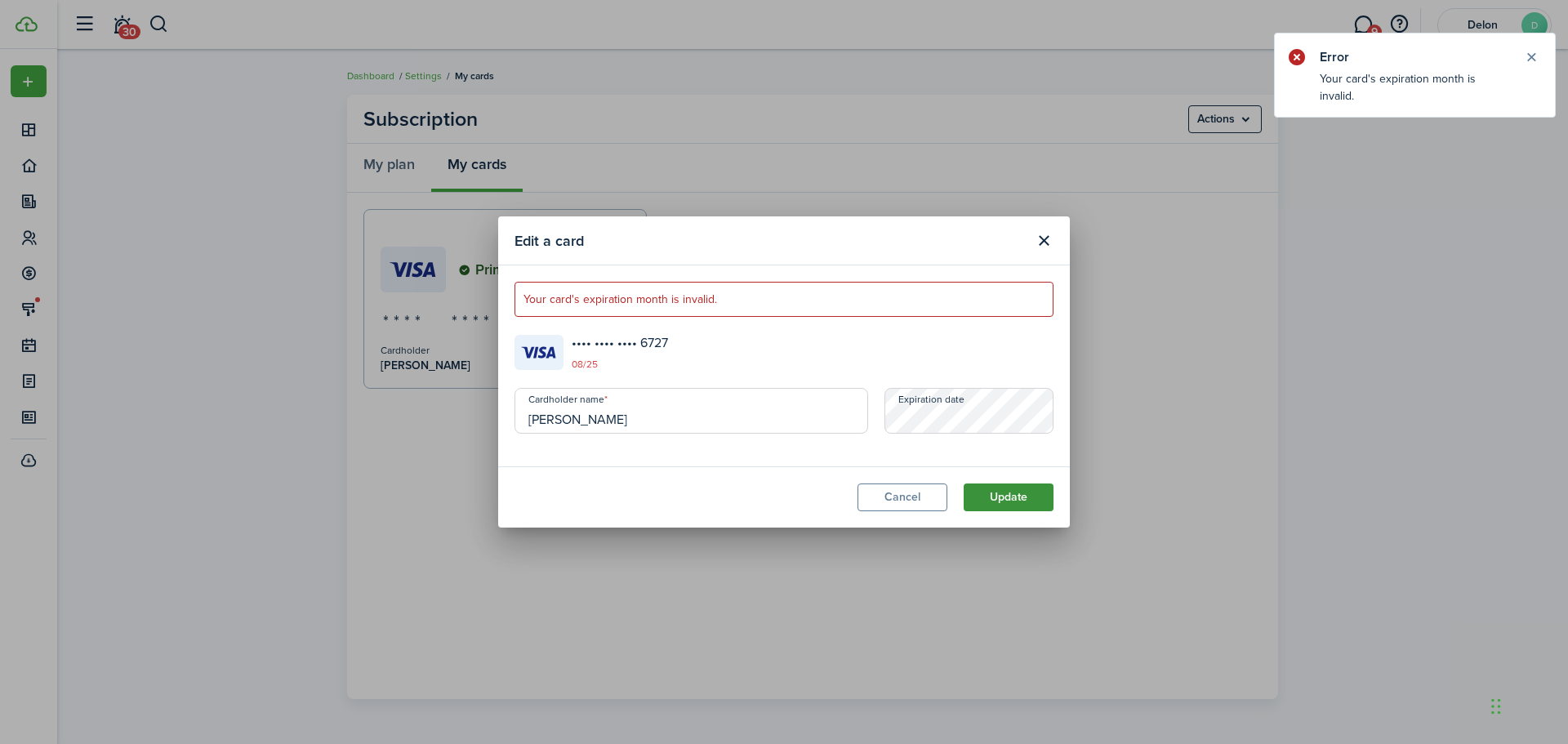
click at [1022, 494] on button "Update" at bounding box center [1008, 497] width 90 height 28
click at [518, 363] on img at bounding box center [539, 352] width 49 height 34
click at [1050, 234] on button "Close modal" at bounding box center [1043, 241] width 28 height 28
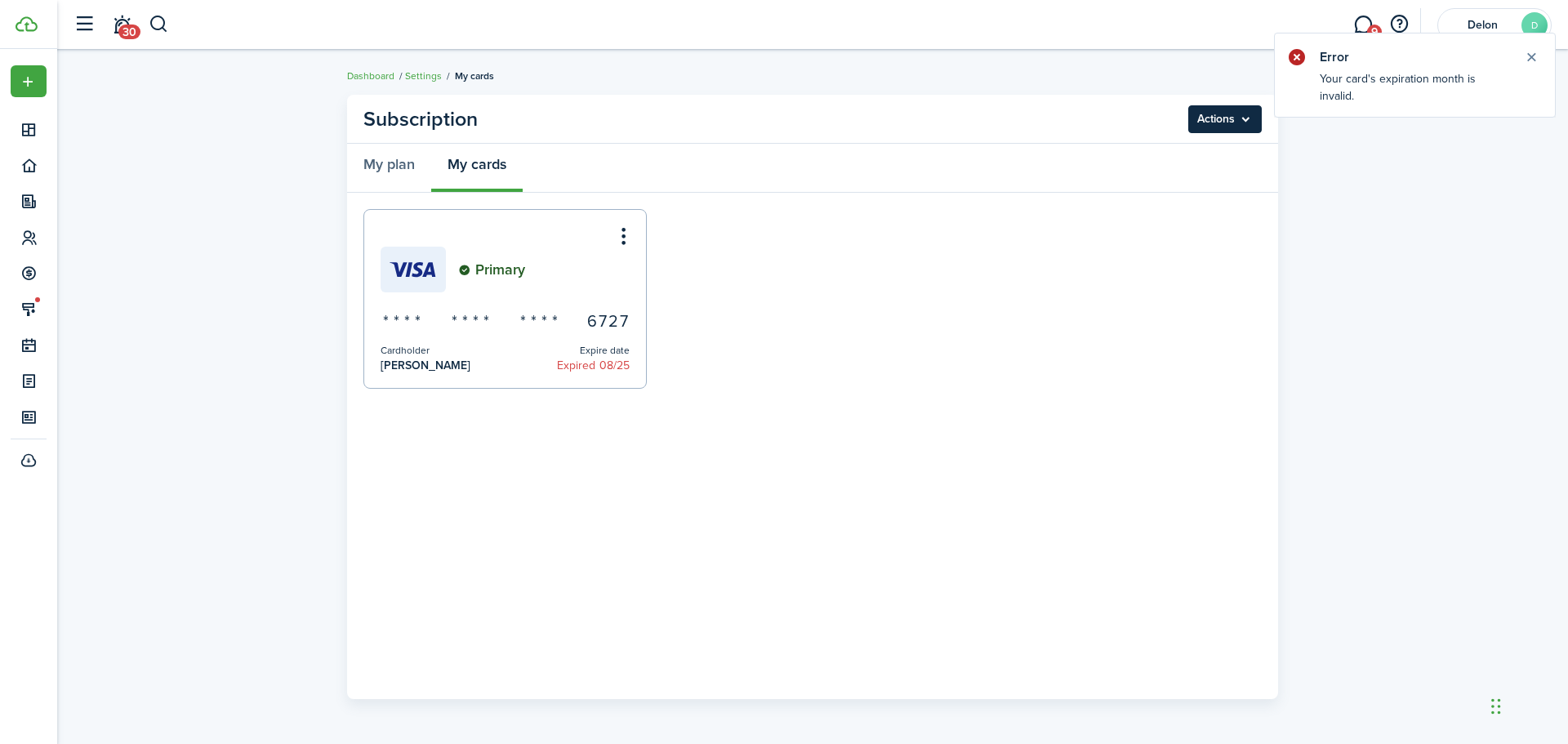
click at [1237, 124] on menu-btn "Actions" at bounding box center [1224, 119] width 73 height 28
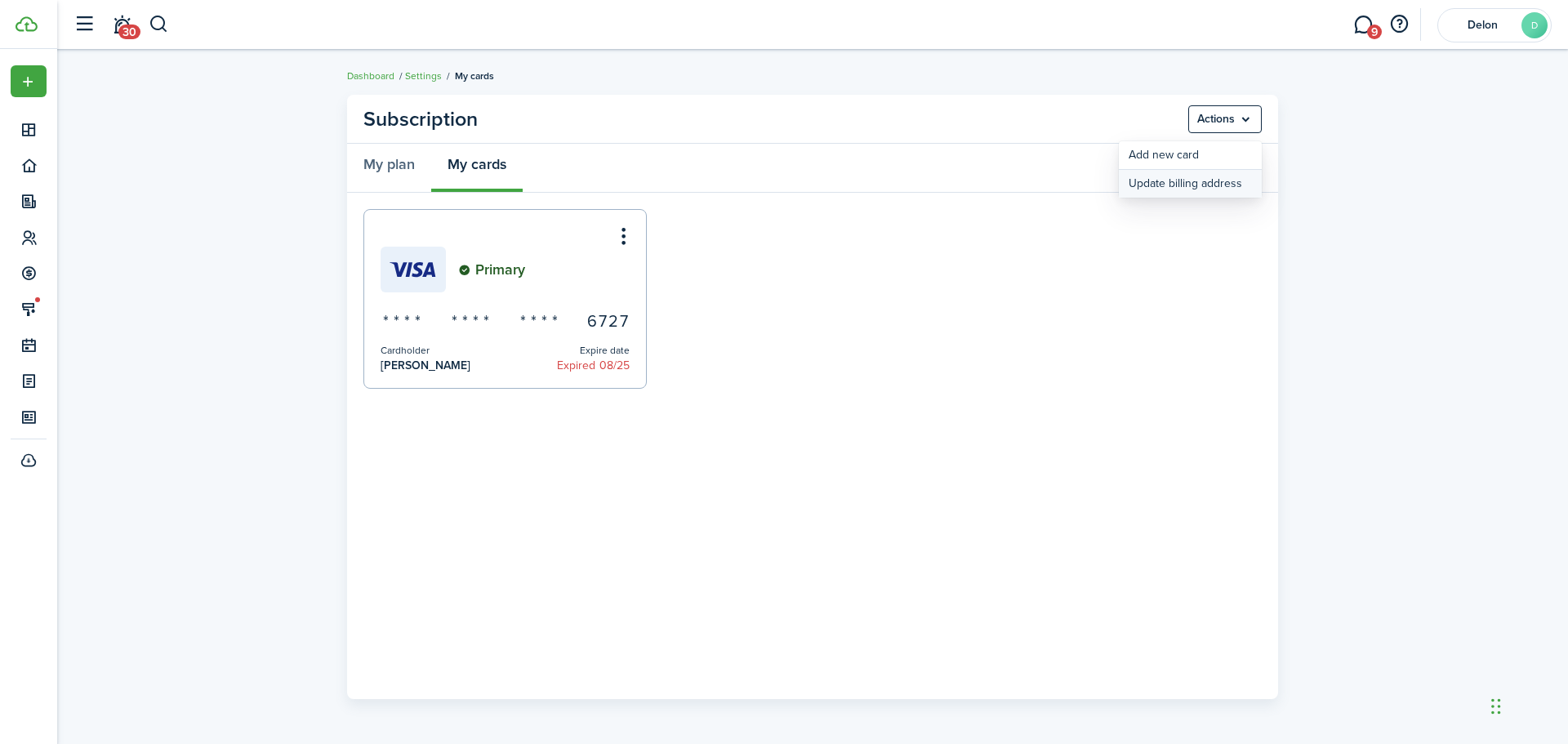
click at [1199, 183] on button "Update billing address" at bounding box center [1190, 184] width 143 height 28
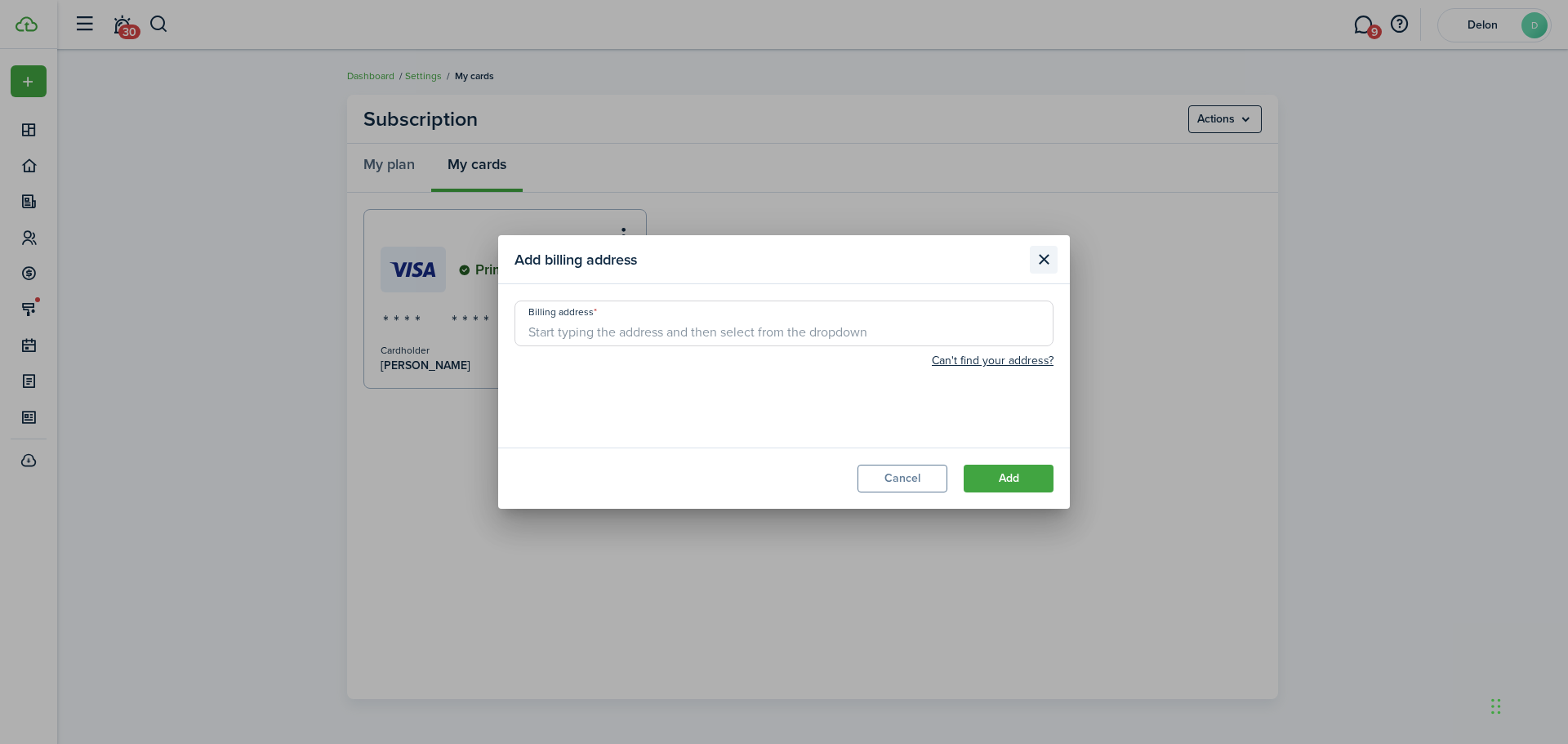
click at [1046, 257] on button "Close modal" at bounding box center [1043, 260] width 28 height 28
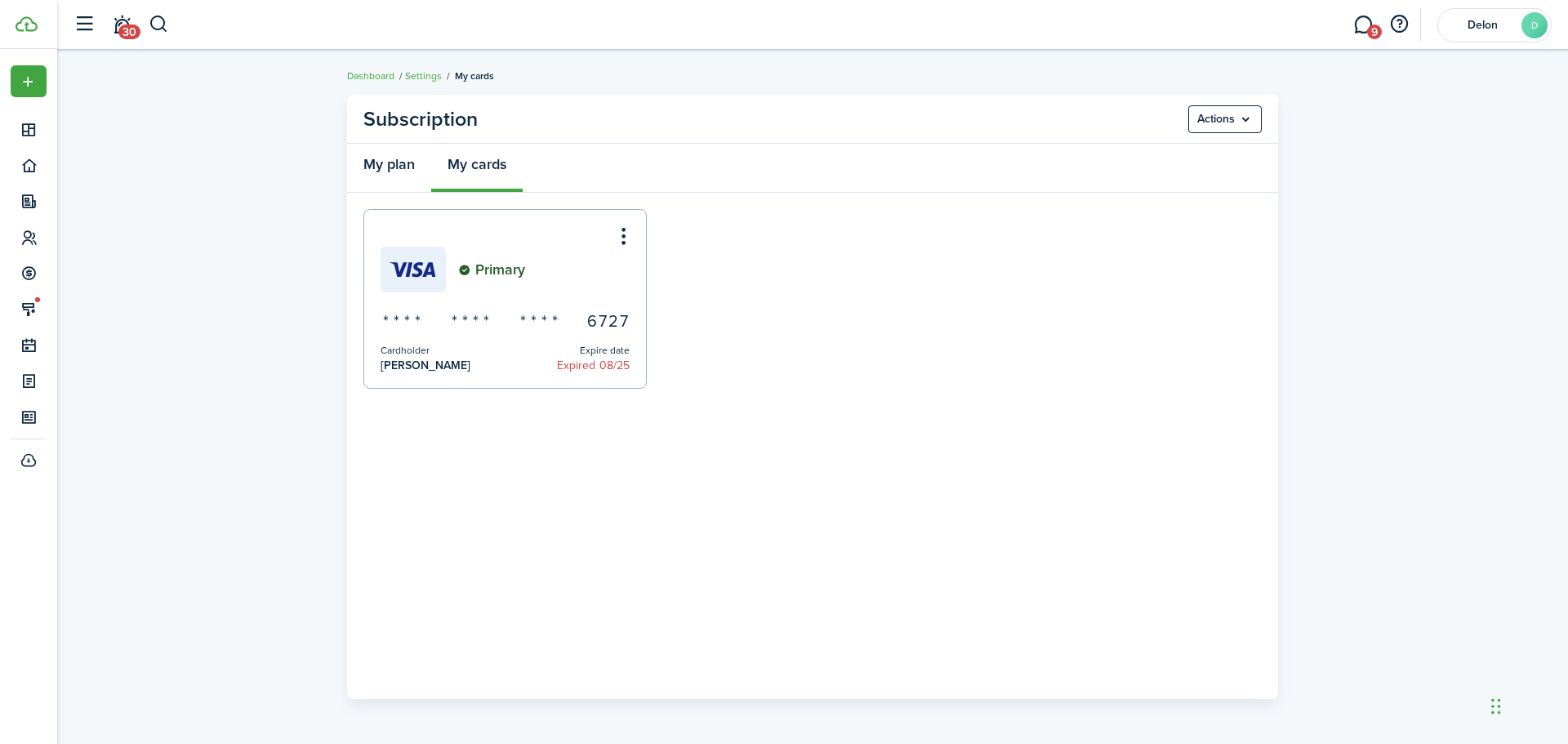
click at [386, 169] on link "My plan" at bounding box center [389, 168] width 84 height 49
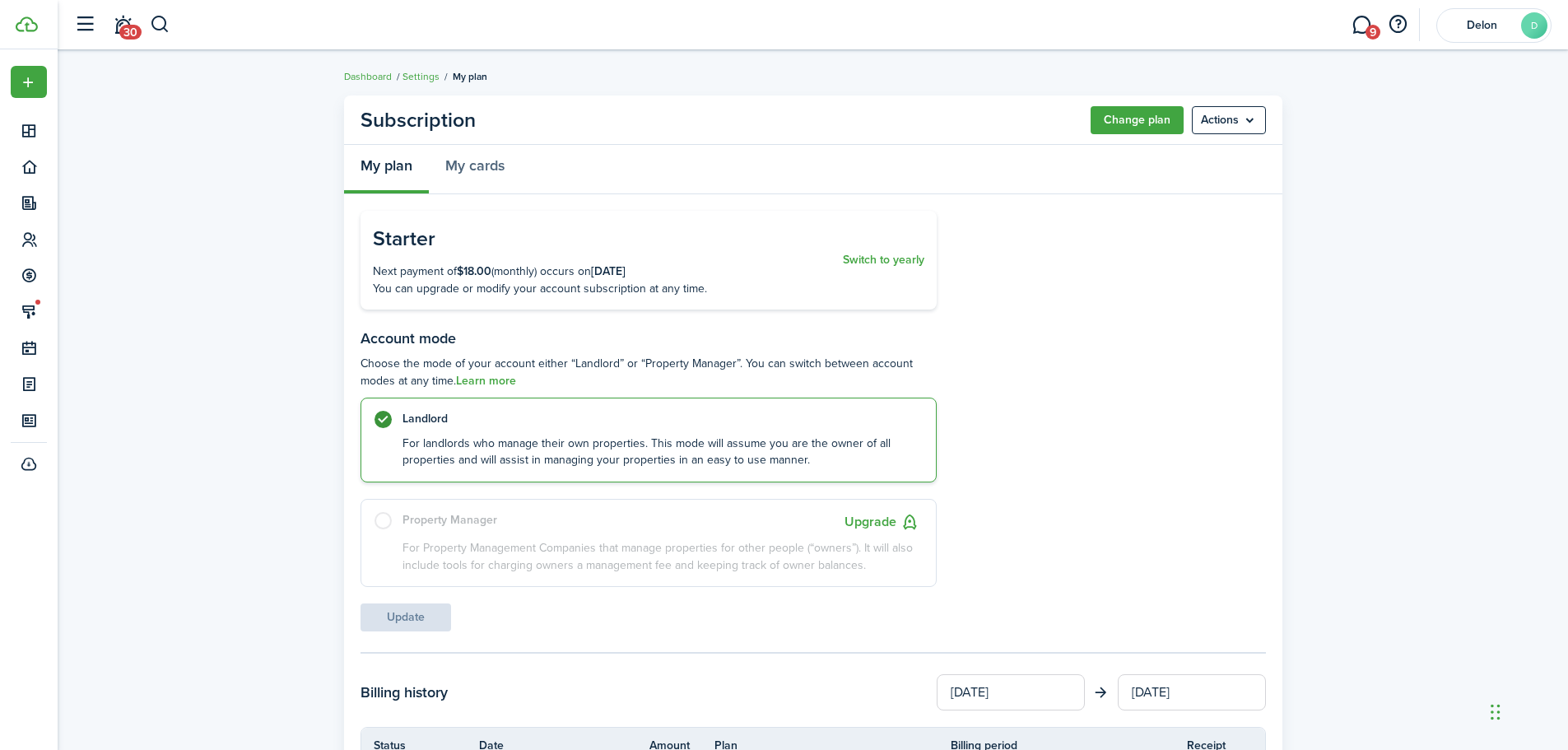
click at [419, 544] on p "For Property Management Companies that manage properties for other people (“own…" at bounding box center [660, 557] width 517 height 34
click at [398, 443] on label "Landlord For landlords who manage their own properties. This mode will assume y…" at bounding box center [649, 440] width 576 height 85
click at [388, 526] on label "Property Manager Upgrade For Property Management Companies that manage properti…" at bounding box center [649, 543] width 576 height 89
click at [514, 267] on p "Next payment of $18.00 (monthly) occurs on [DATE]" at bounding box center [604, 271] width 462 height 17
click at [474, 172] on link "My cards" at bounding box center [474, 170] width 92 height 49
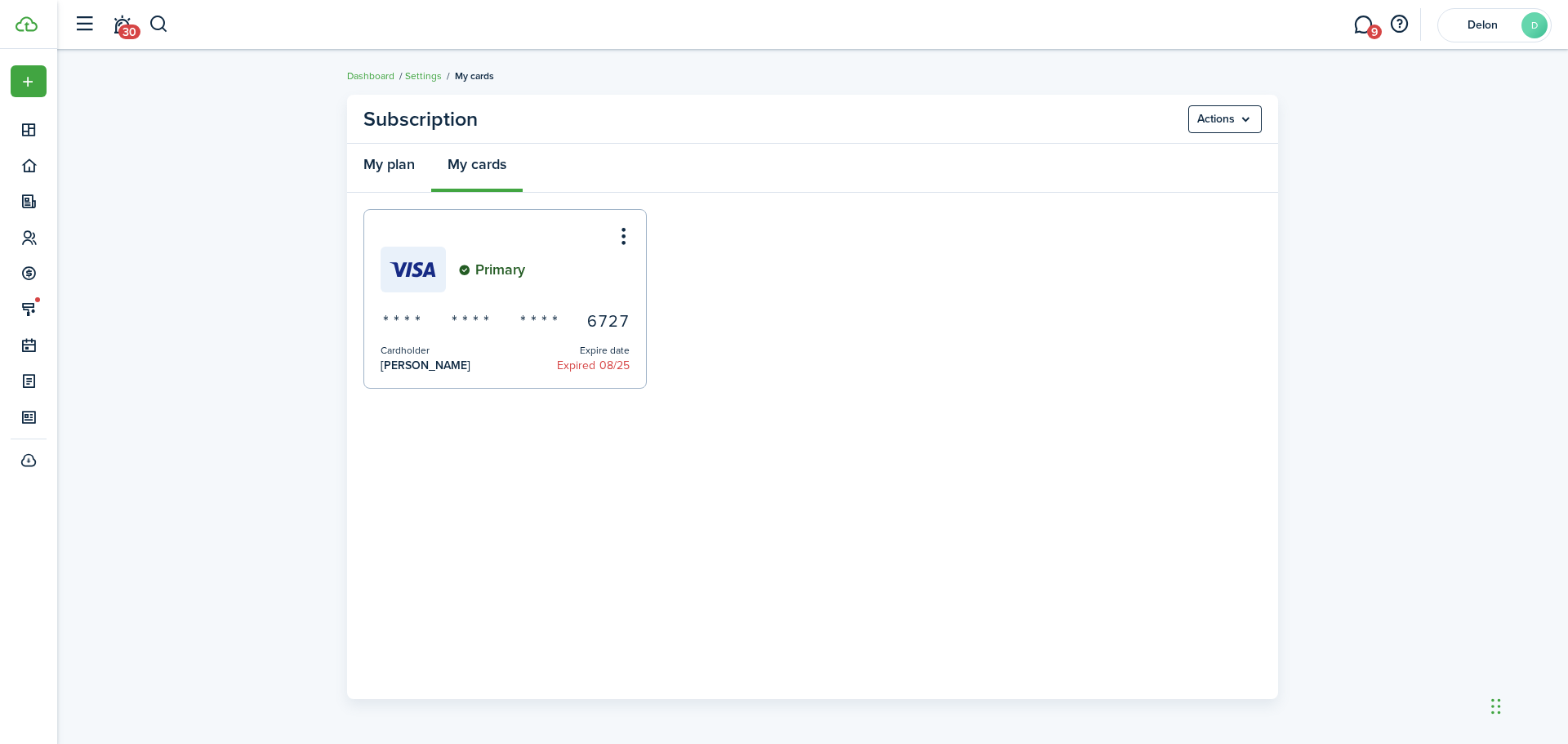
click at [389, 170] on link "My plan" at bounding box center [389, 168] width 84 height 49
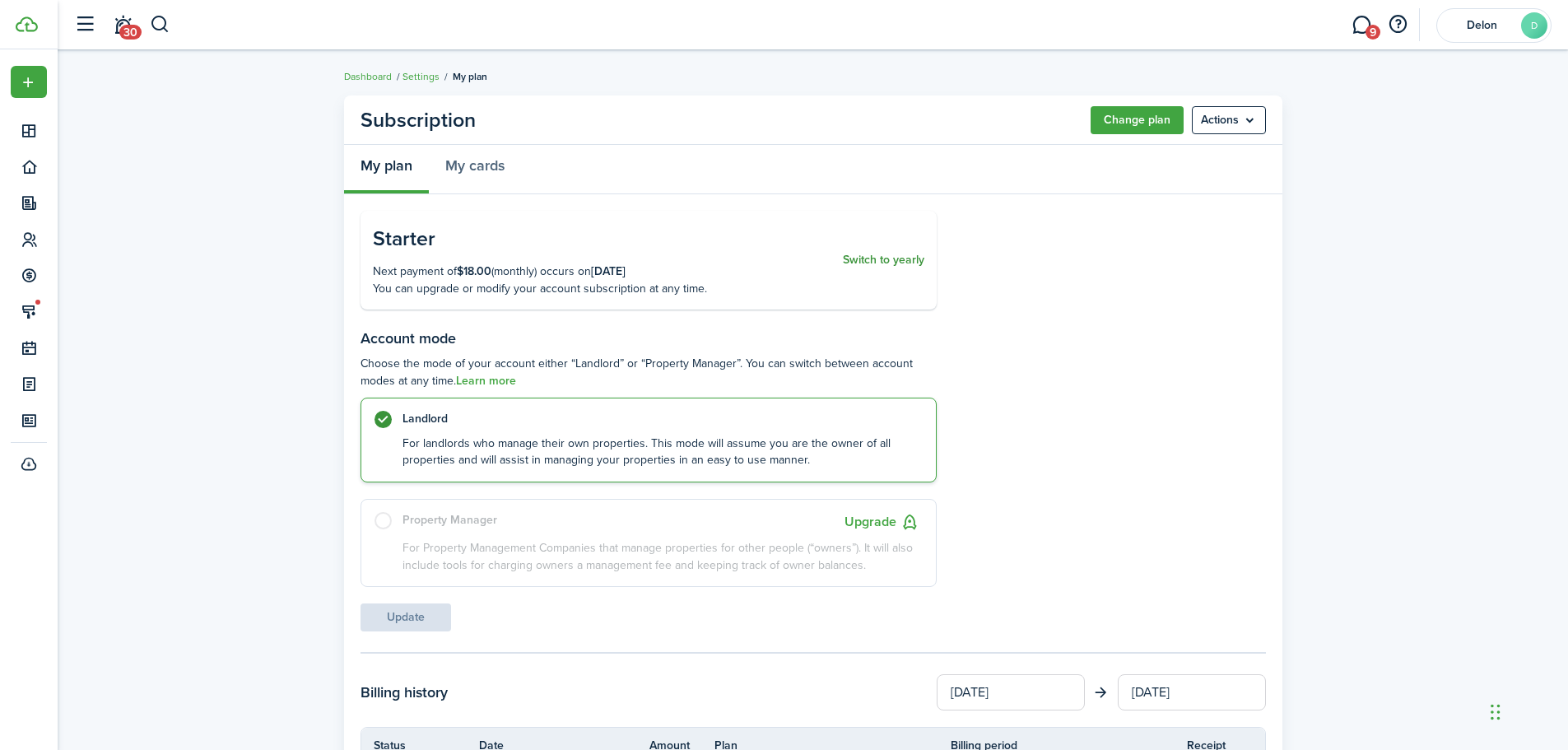
click at [873, 262] on button "Switch to yearly" at bounding box center [883, 260] width 81 height 74
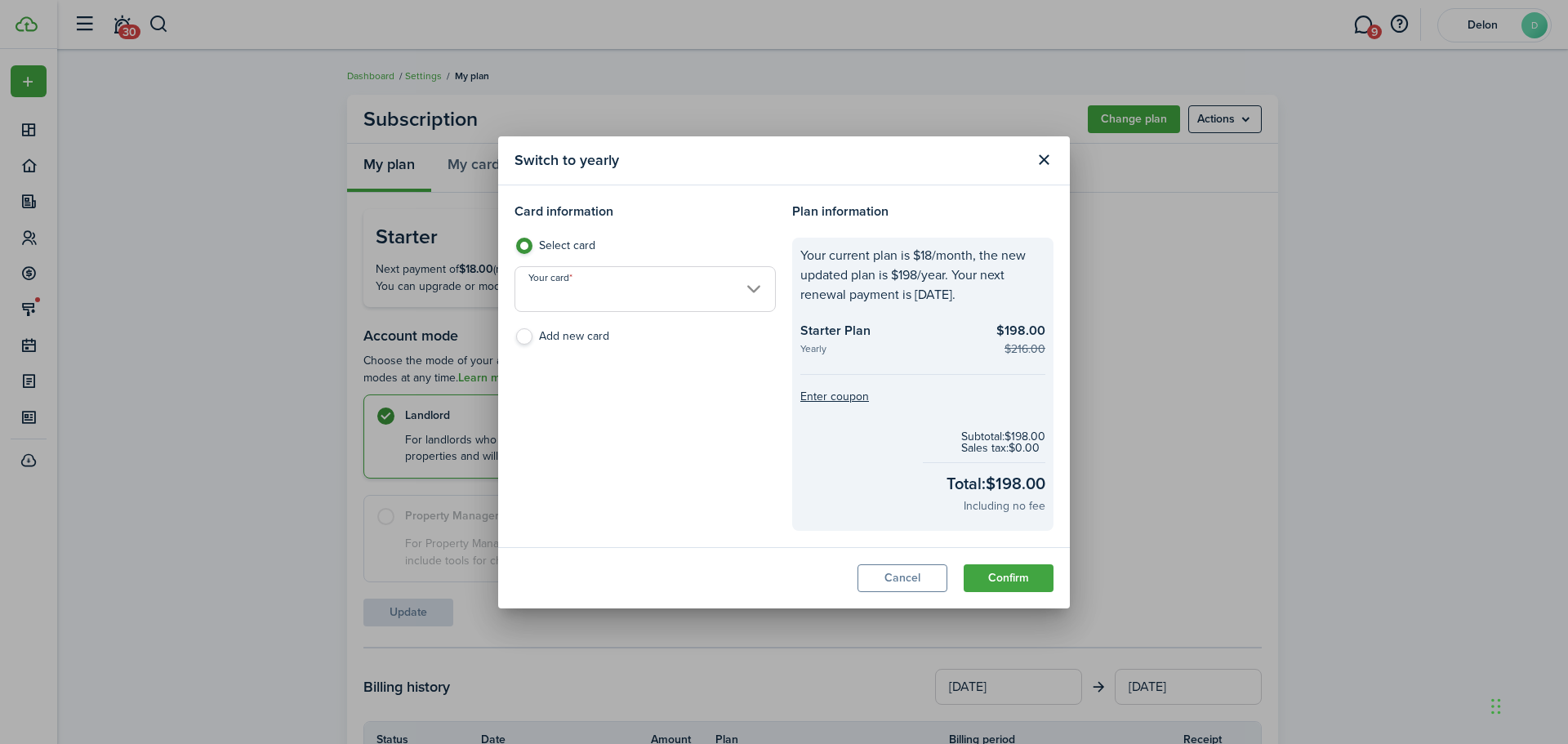
click at [527, 342] on label "Add new card" at bounding box center [645, 340] width 261 height 24
radio input "false"
radio input "true"
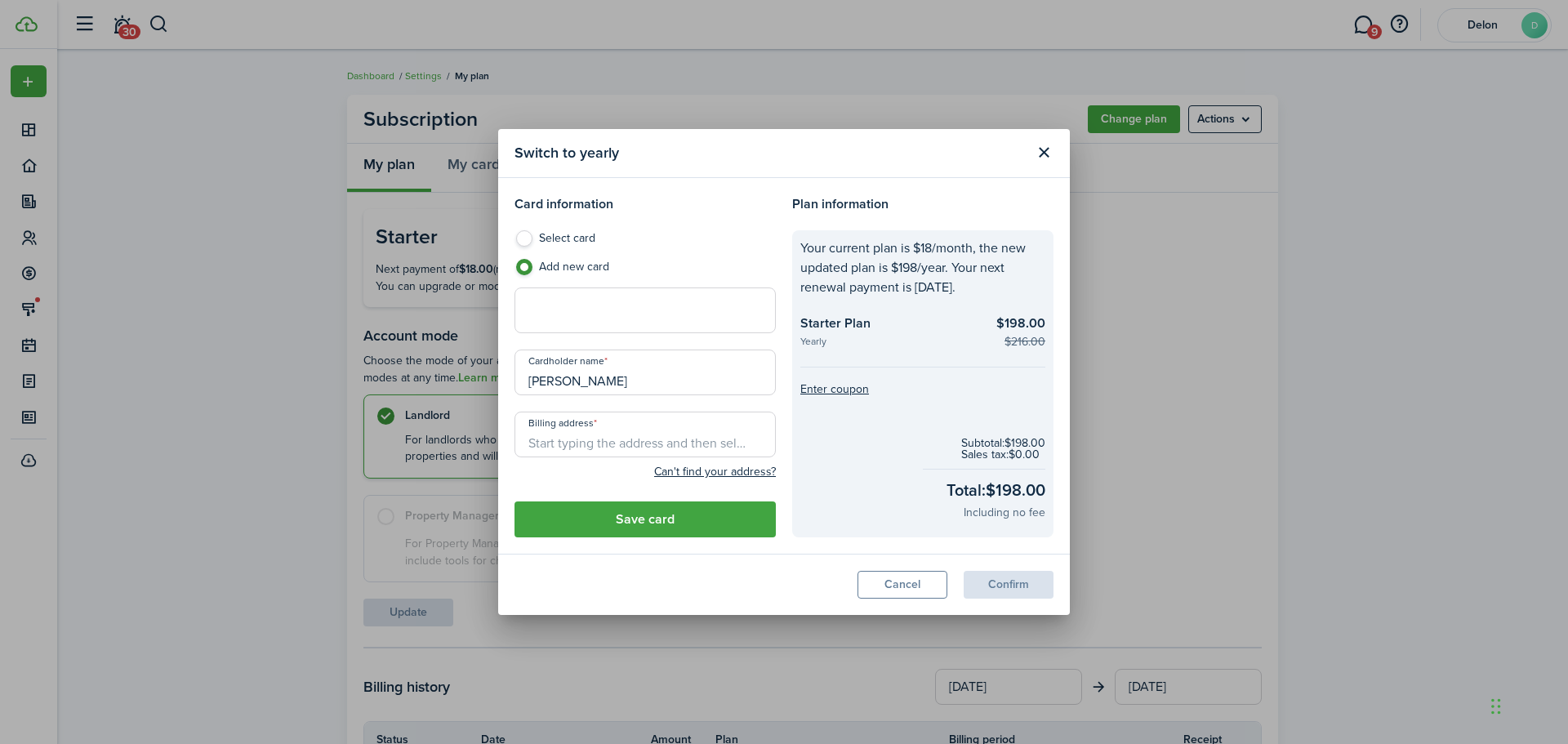
click at [589, 289] on div at bounding box center [645, 310] width 261 height 46
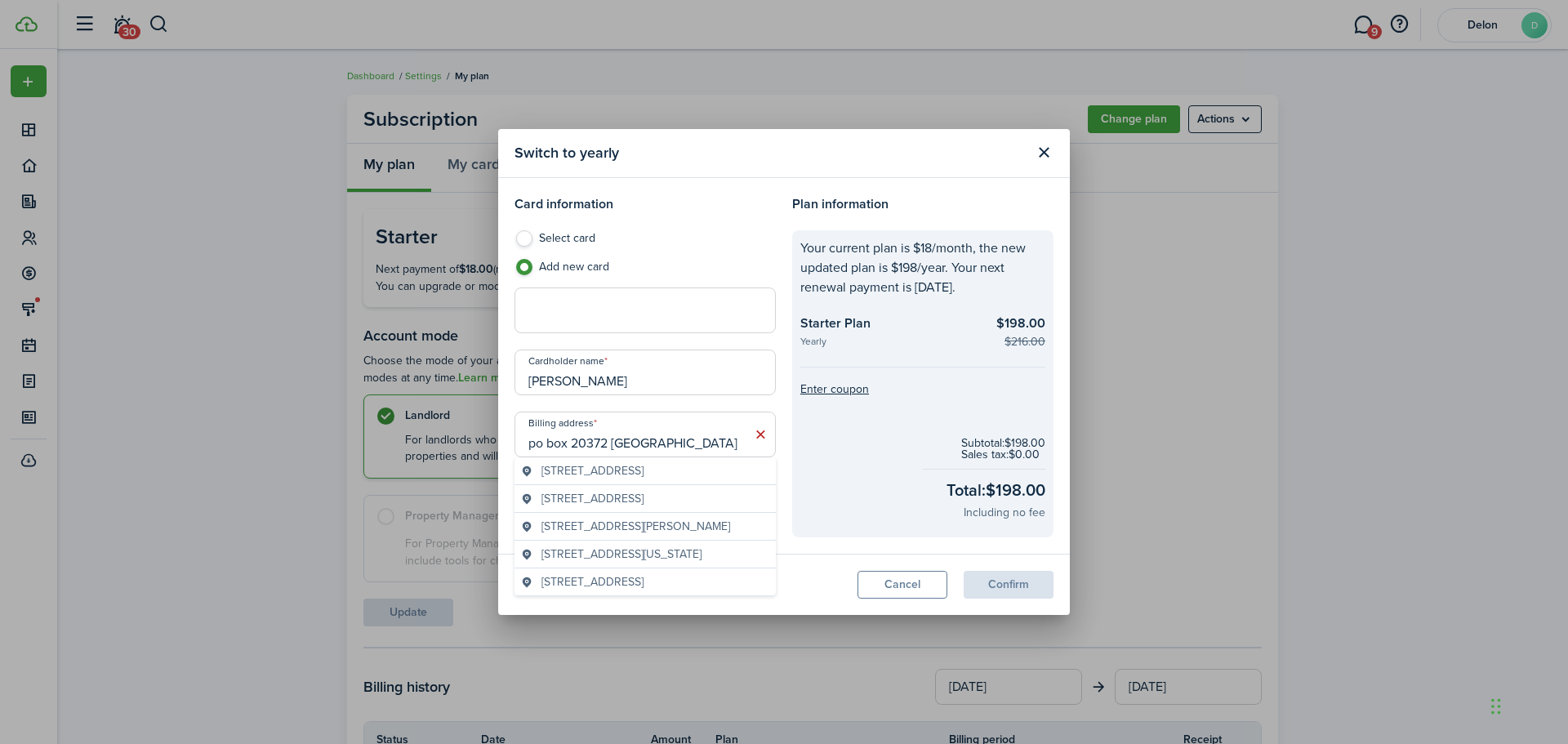
type input "po box 20372 [GEOGRAPHIC_DATA]"
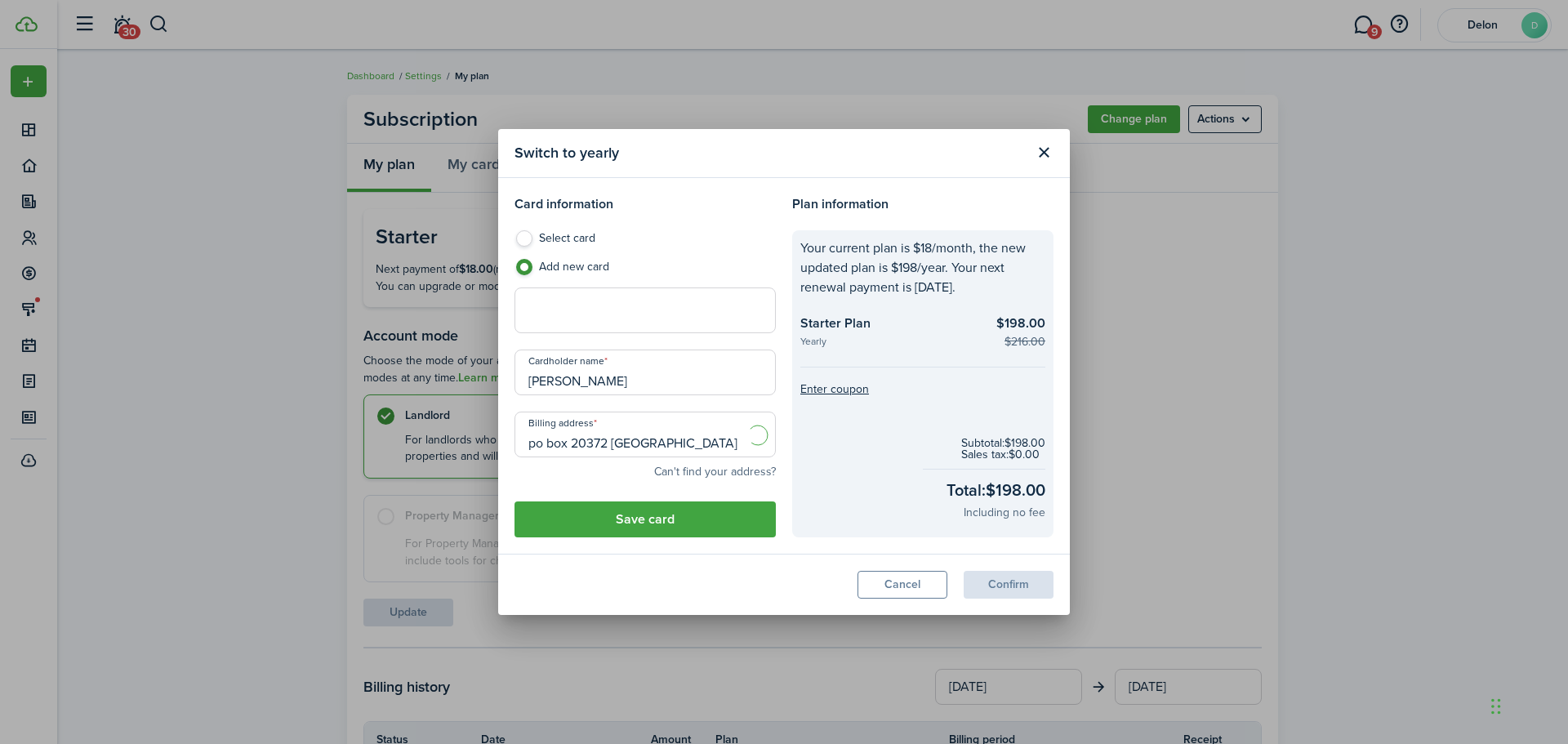
click at [654, 464] on button "Can't find your address?" at bounding box center [715, 472] width 121 height 16
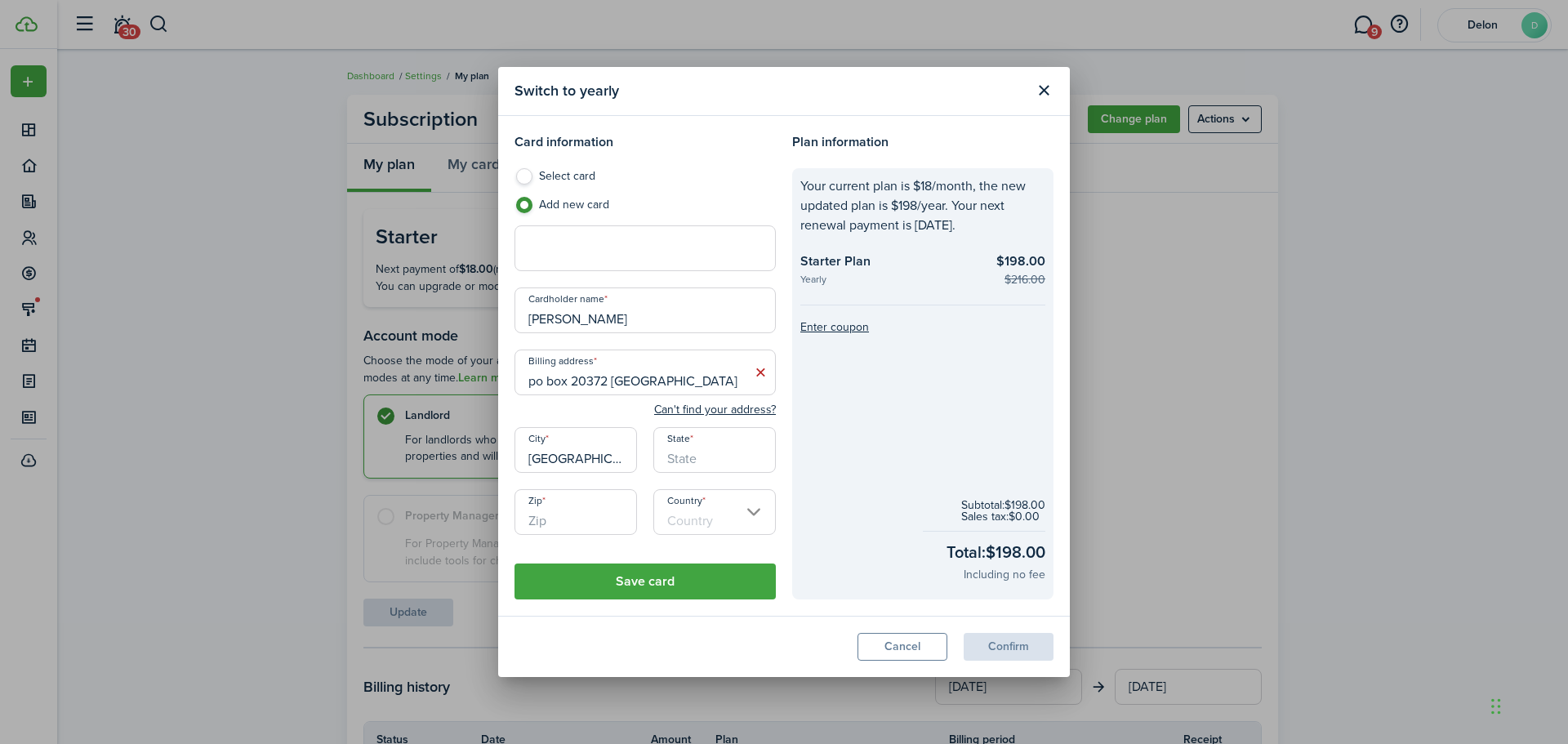
type input "[GEOGRAPHIC_DATA]"
type input "nj"
type input "07102"
click at [756, 512] on input "Country" at bounding box center [714, 512] width 122 height 46
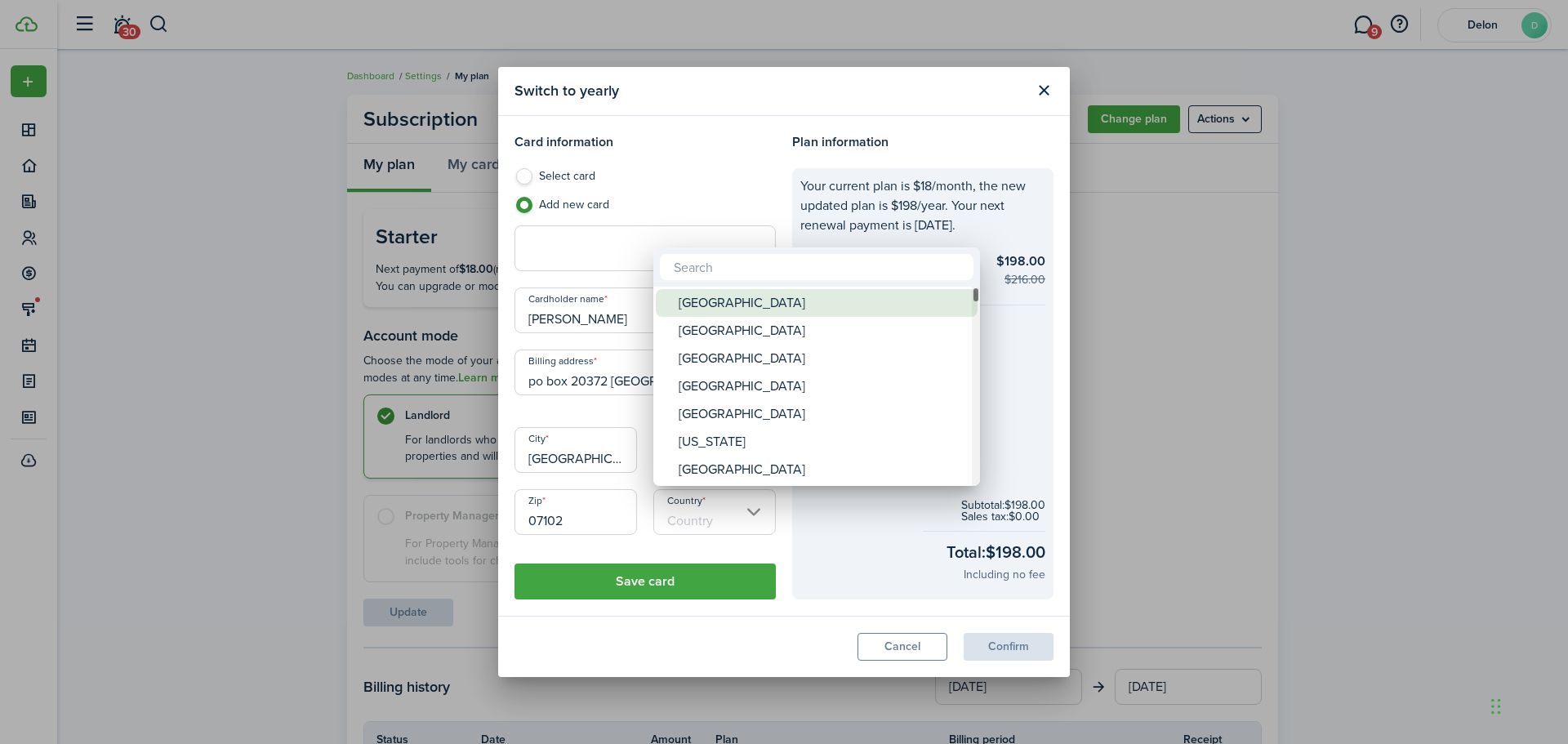
click at [703, 298] on div "[GEOGRAPHIC_DATA]" at bounding box center [822, 302] width 289 height 28
type input "[GEOGRAPHIC_DATA]"
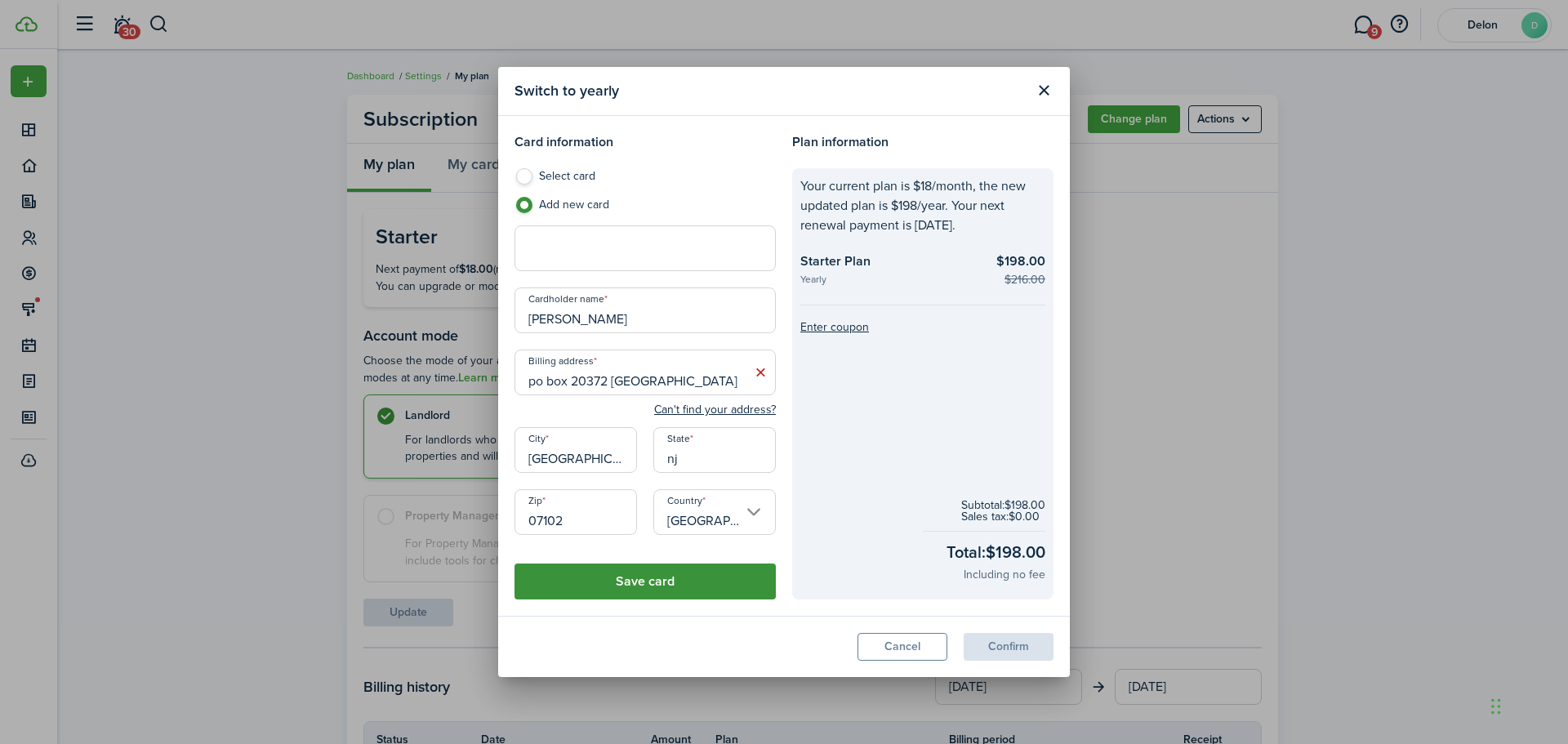
click at [599, 575] on button "Save card" at bounding box center [645, 582] width 261 height 36
click at [634, 587] on button "Save card" at bounding box center [645, 582] width 261 height 36
click at [632, 587] on button "Save card" at bounding box center [645, 582] width 261 height 36
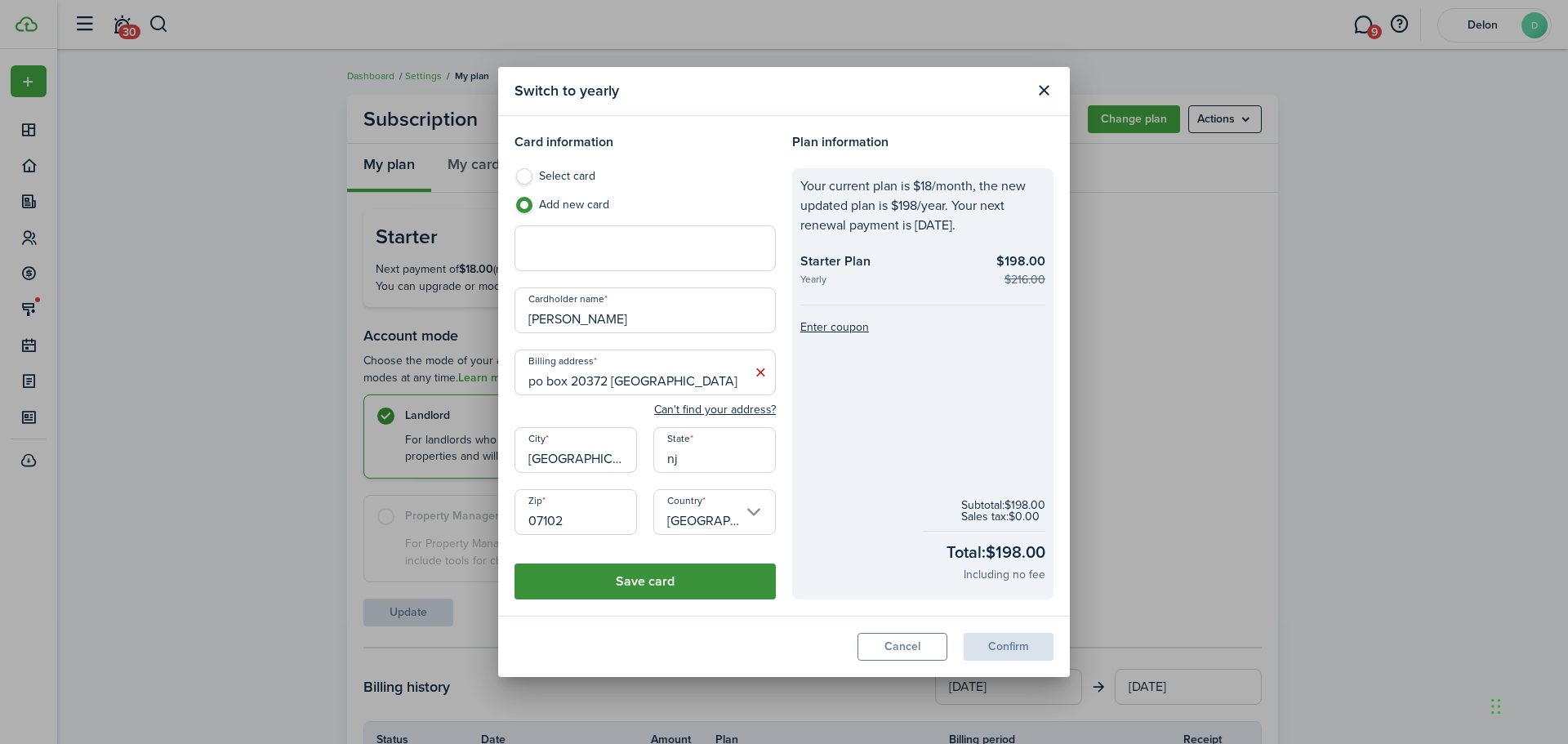
click at [632, 587] on button "Save card" at bounding box center [645, 582] width 261 height 36
click at [651, 586] on button "Save card" at bounding box center [645, 582] width 261 height 36
click at [650, 586] on button "Save card" at bounding box center [645, 582] width 261 height 36
click at [648, 584] on button "Save card" at bounding box center [645, 582] width 261 height 36
click at [758, 375] on icon at bounding box center [760, 373] width 17 height 16
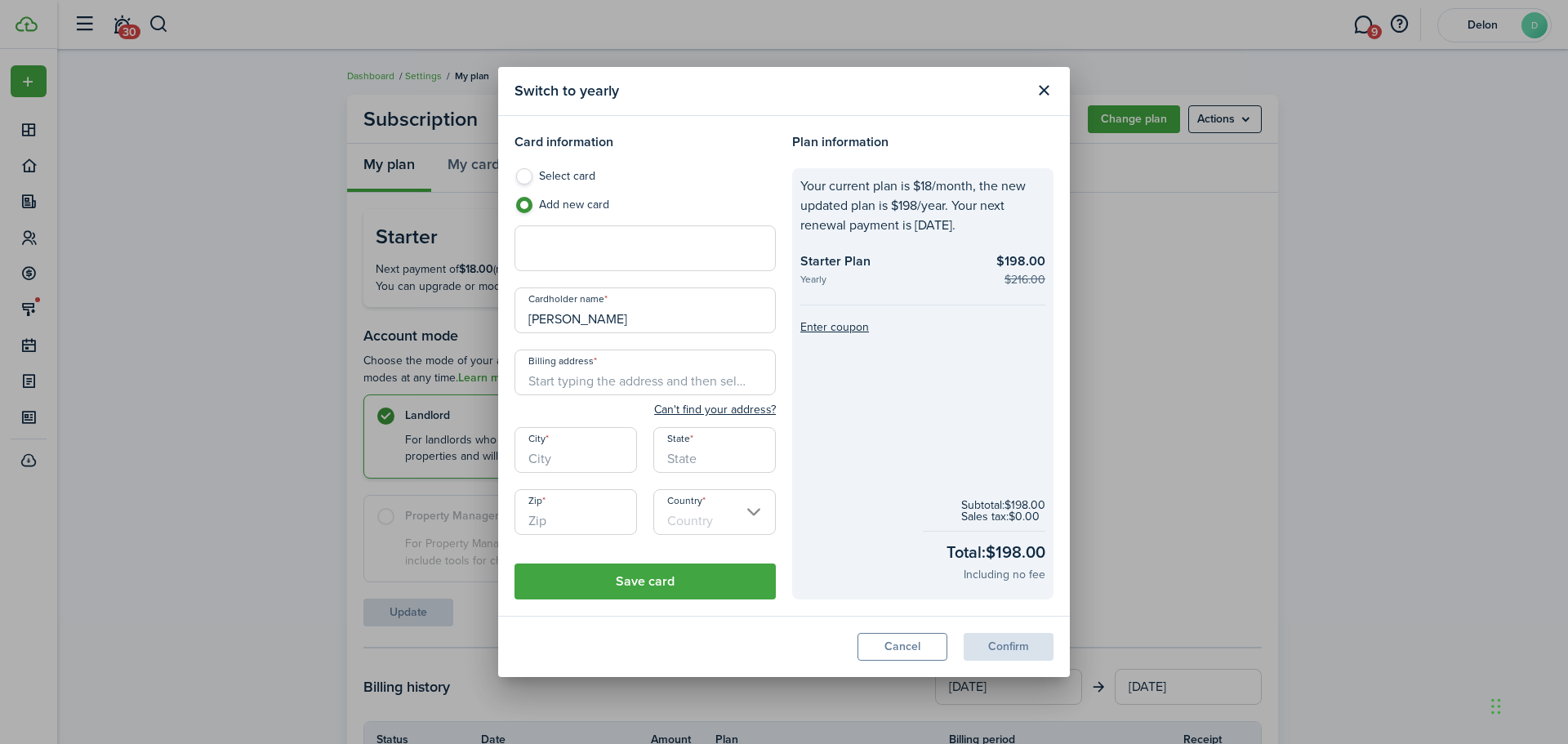
click at [616, 377] on input "Billing address" at bounding box center [645, 372] width 261 height 46
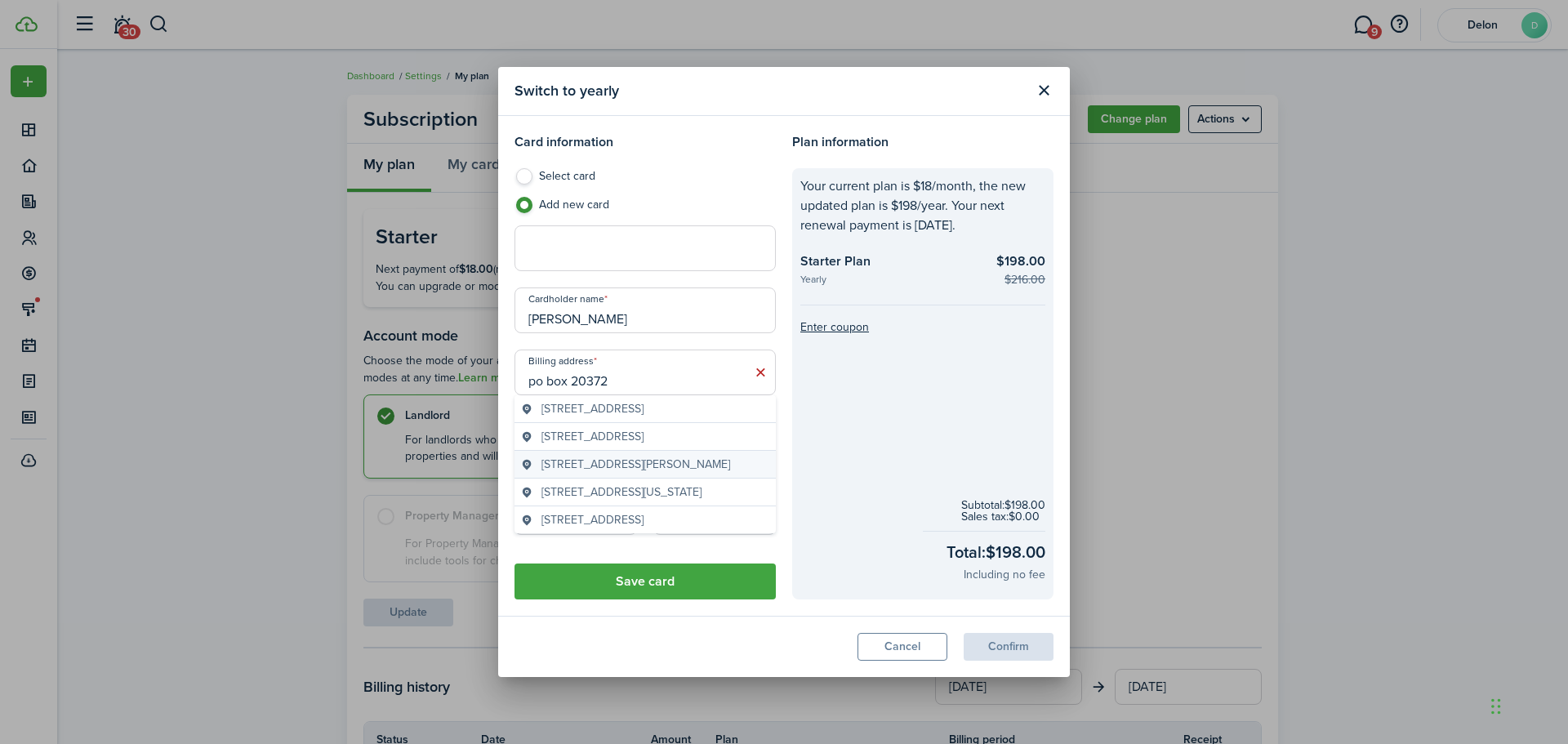
click at [654, 402] on button "Can't find your address?" at bounding box center [715, 410] width 121 height 16
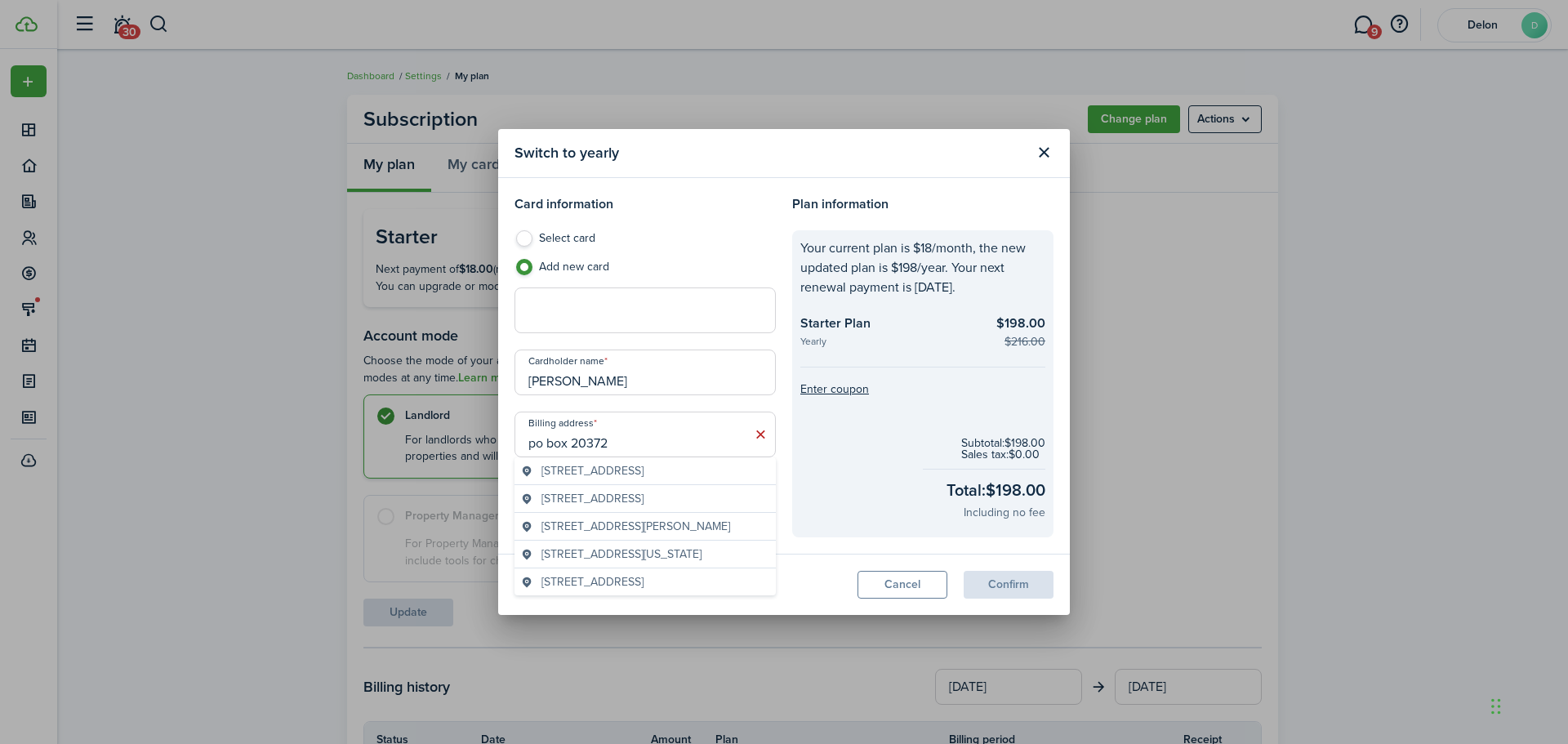
click at [697, 442] on input "po box 20372" at bounding box center [645, 434] width 261 height 46
type input "po box 20372"
click at [829, 556] on modal-footer "Cancel Confirm" at bounding box center [784, 585] width 572 height 62
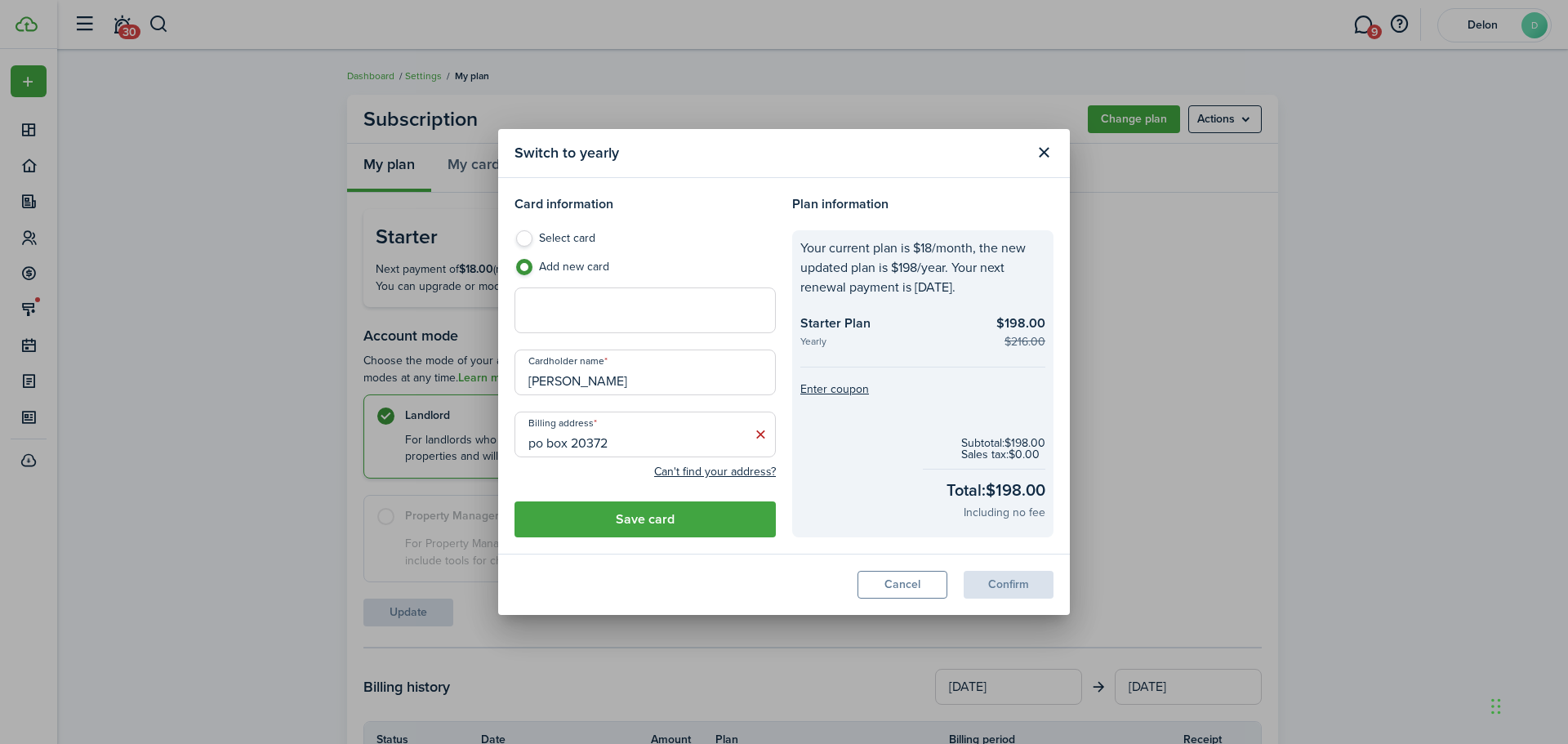
click at [684, 521] on button "Save card" at bounding box center [645, 520] width 261 height 36
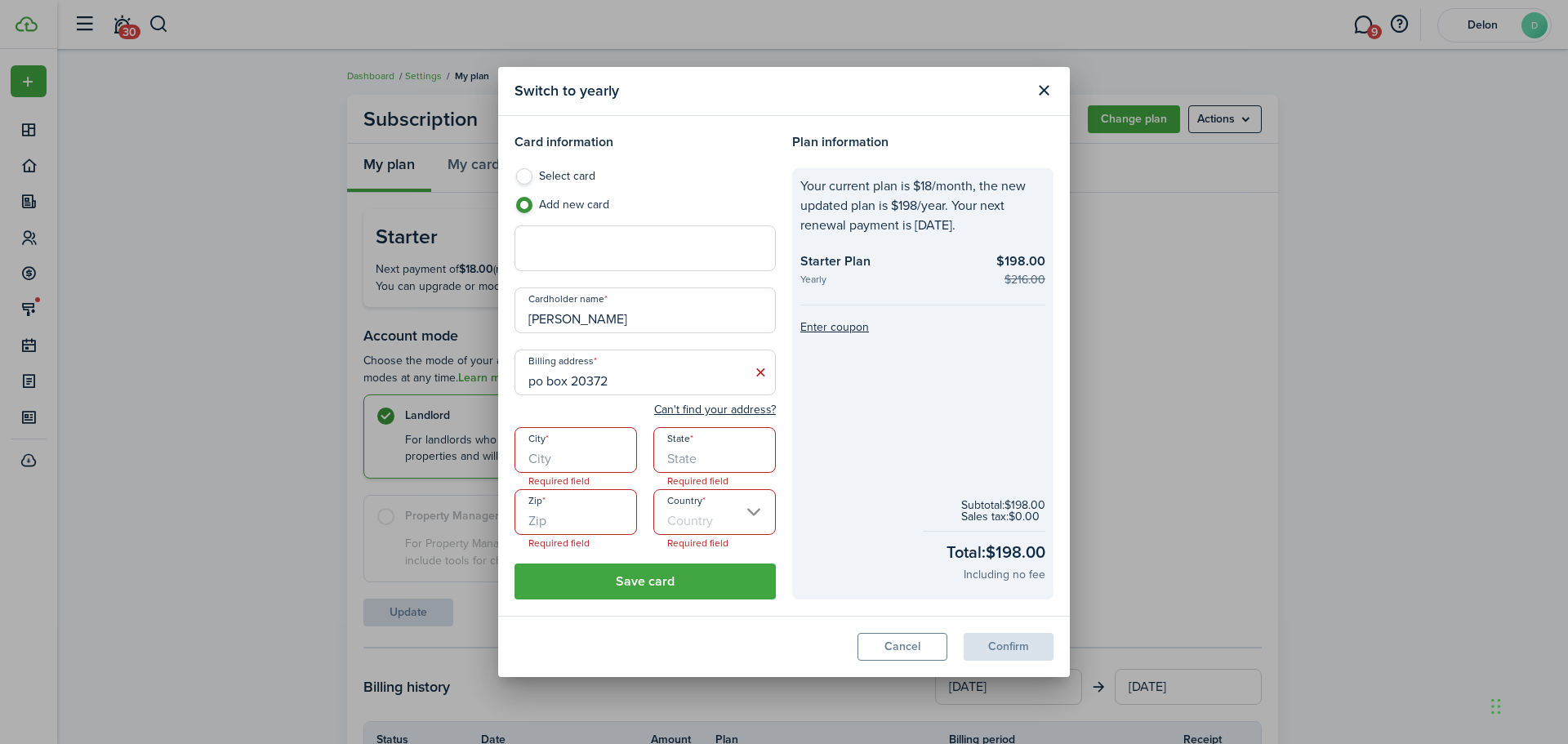
click at [563, 452] on input "City" at bounding box center [575, 450] width 122 height 46
type input "[GEOGRAPHIC_DATA]"
type input "nj"
type input "07101"
click at [758, 518] on input "Country" at bounding box center [714, 512] width 122 height 46
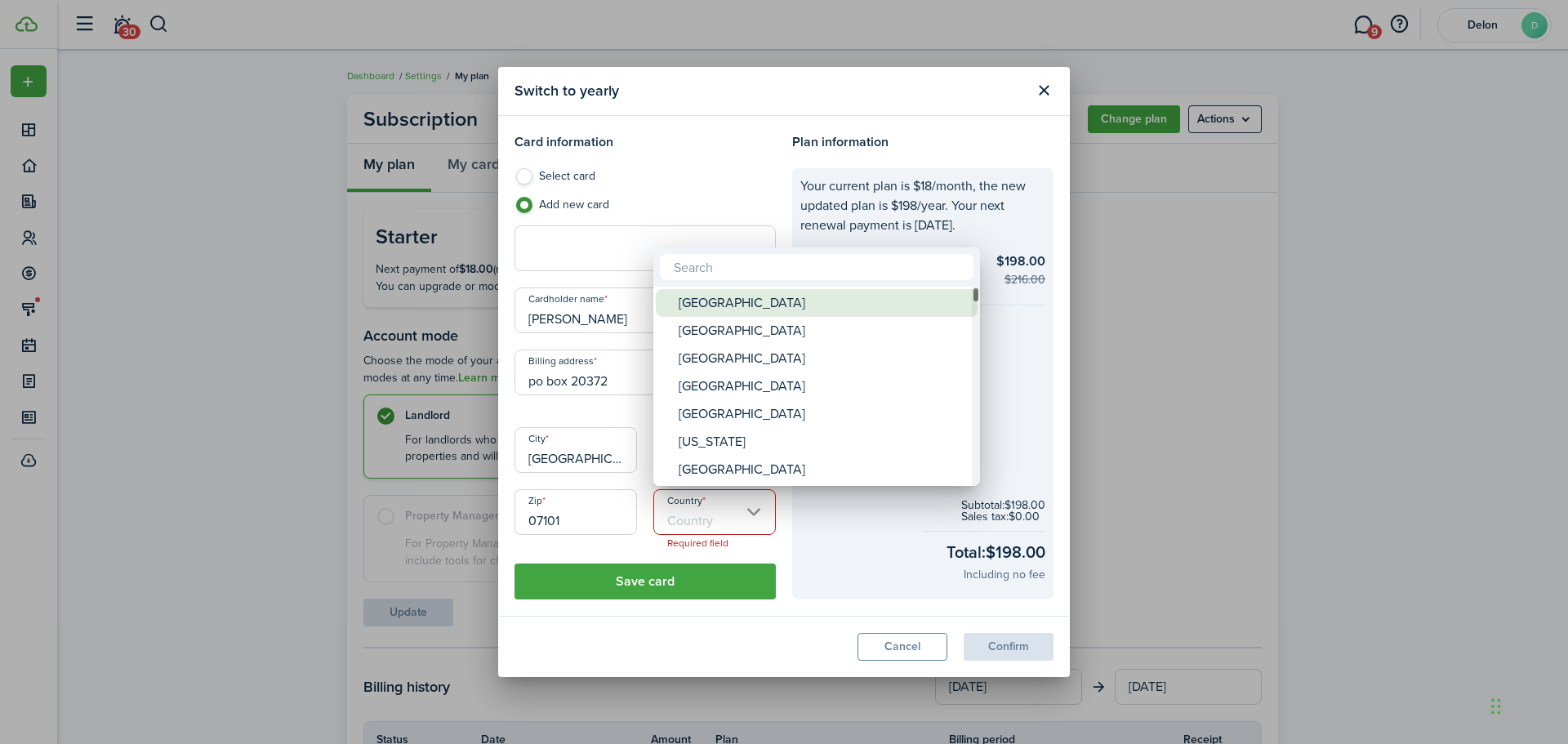
click at [699, 303] on div "[GEOGRAPHIC_DATA]" at bounding box center [822, 302] width 289 height 28
type input "[GEOGRAPHIC_DATA]"
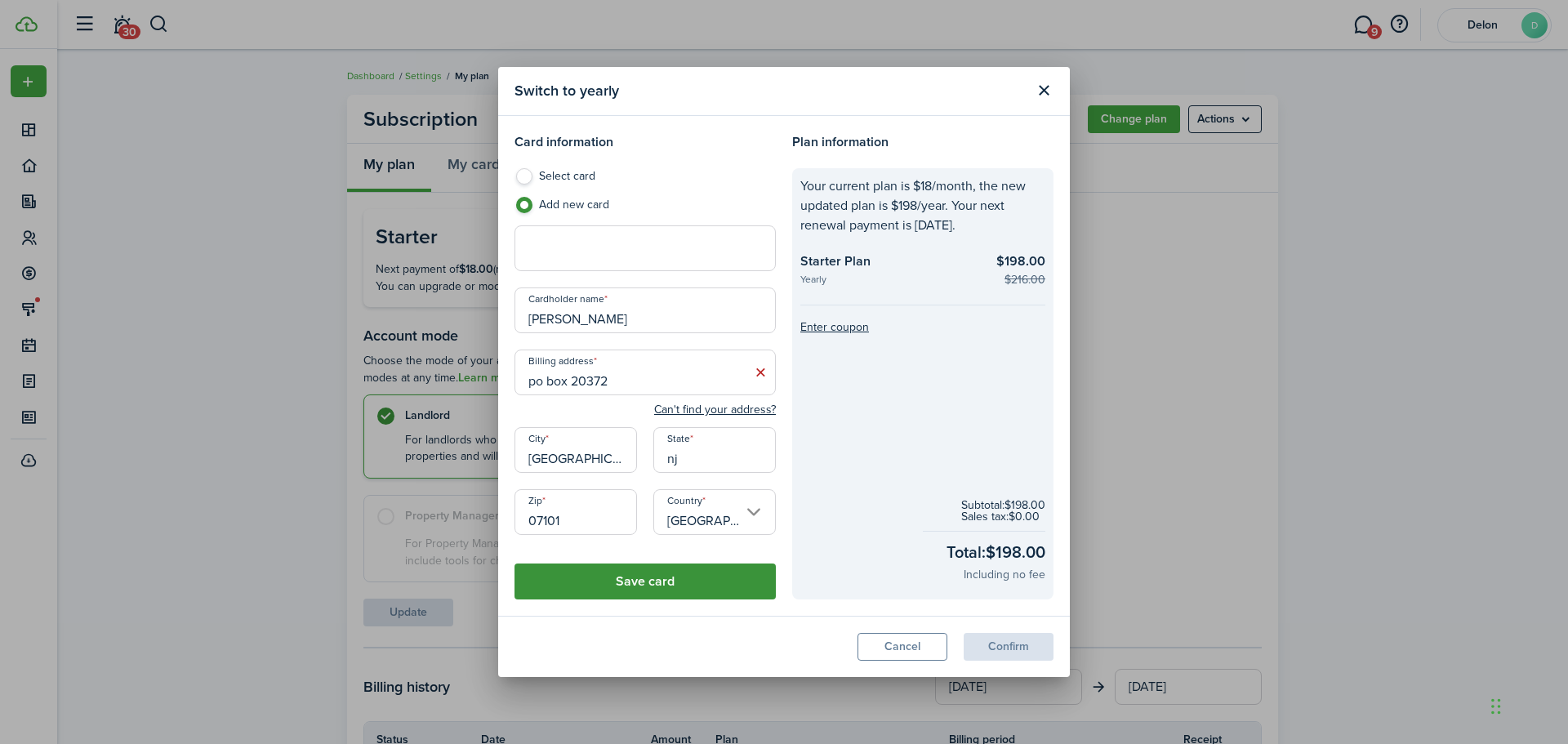
click at [643, 588] on button "Save card" at bounding box center [645, 582] width 261 height 36
click at [643, 586] on button "Save card" at bounding box center [645, 582] width 261 height 36
click at [642, 585] on button "Save card" at bounding box center [645, 582] width 261 height 36
click at [641, 582] on button "Save card" at bounding box center [645, 582] width 261 height 36
click at [640, 578] on button "Save card" at bounding box center [645, 582] width 261 height 36
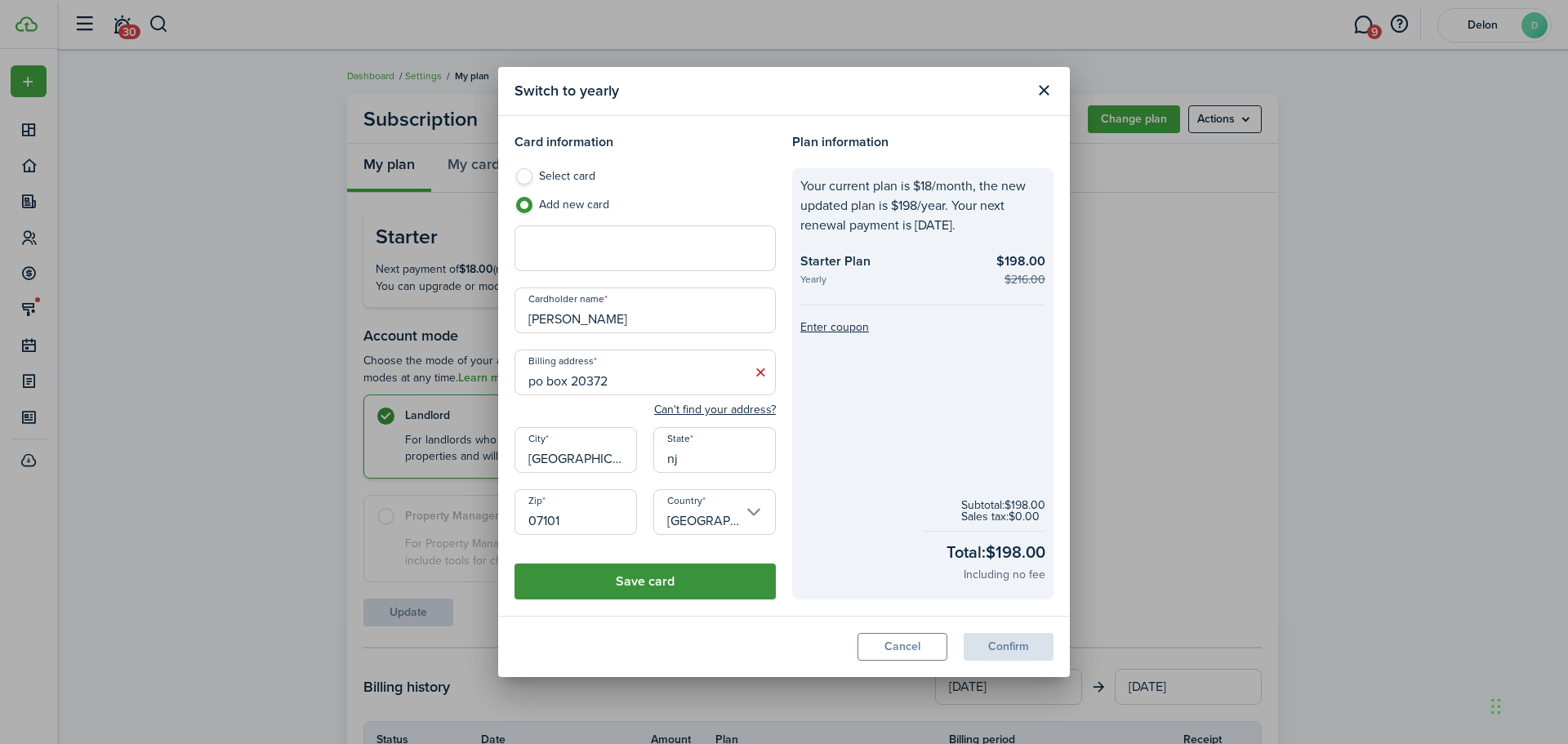
click at [638, 575] on button "Save card" at bounding box center [645, 582] width 261 height 36
click at [636, 574] on button "Save card" at bounding box center [645, 582] width 261 height 36
click at [635, 574] on button "Save card" at bounding box center [645, 582] width 261 height 36
click at [634, 574] on button "Save card" at bounding box center [645, 582] width 261 height 36
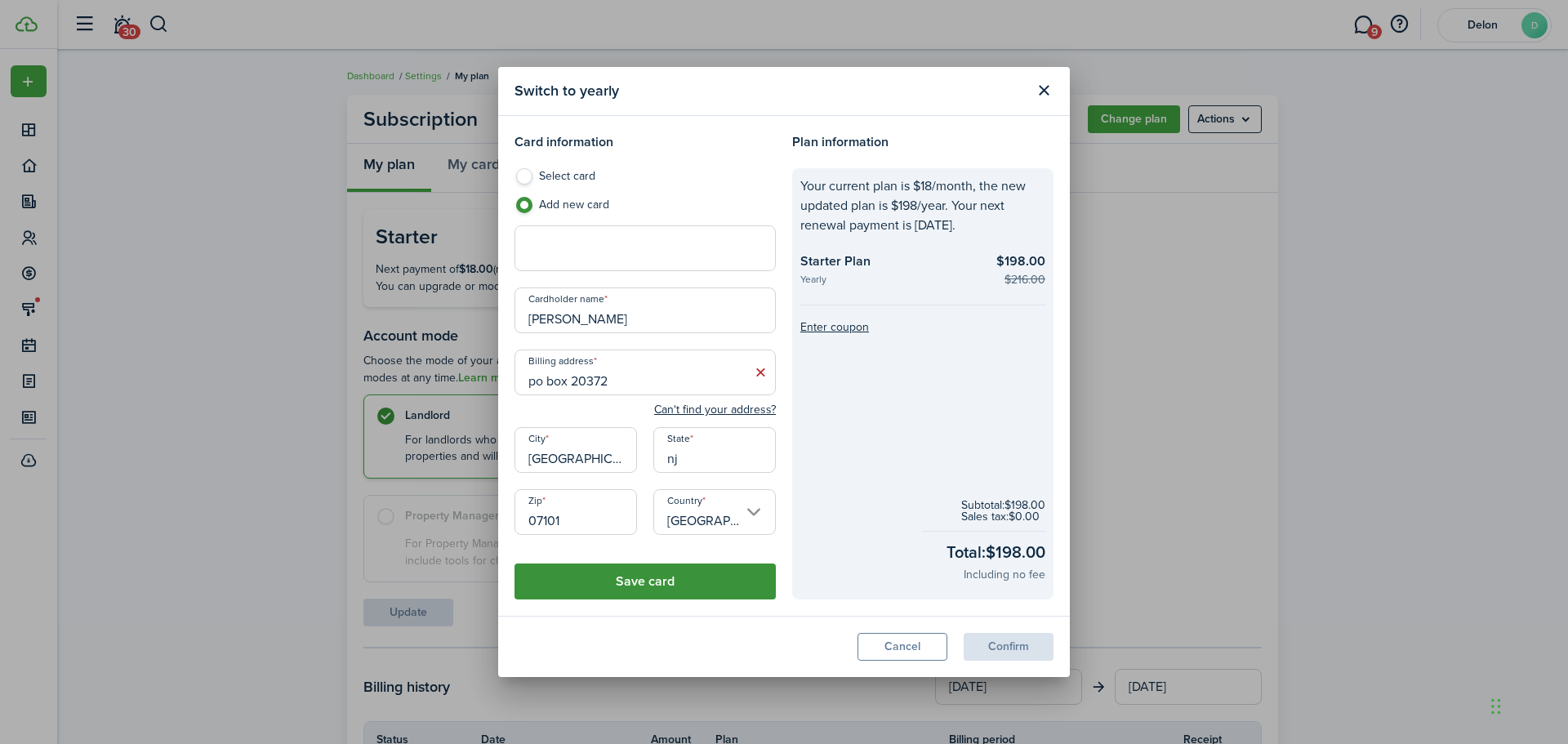
click at [633, 574] on button "Save card" at bounding box center [645, 582] width 261 height 36
click at [634, 571] on button "Save card" at bounding box center [645, 582] width 261 height 36
click at [908, 641] on button "Cancel" at bounding box center [902, 646] width 90 height 28
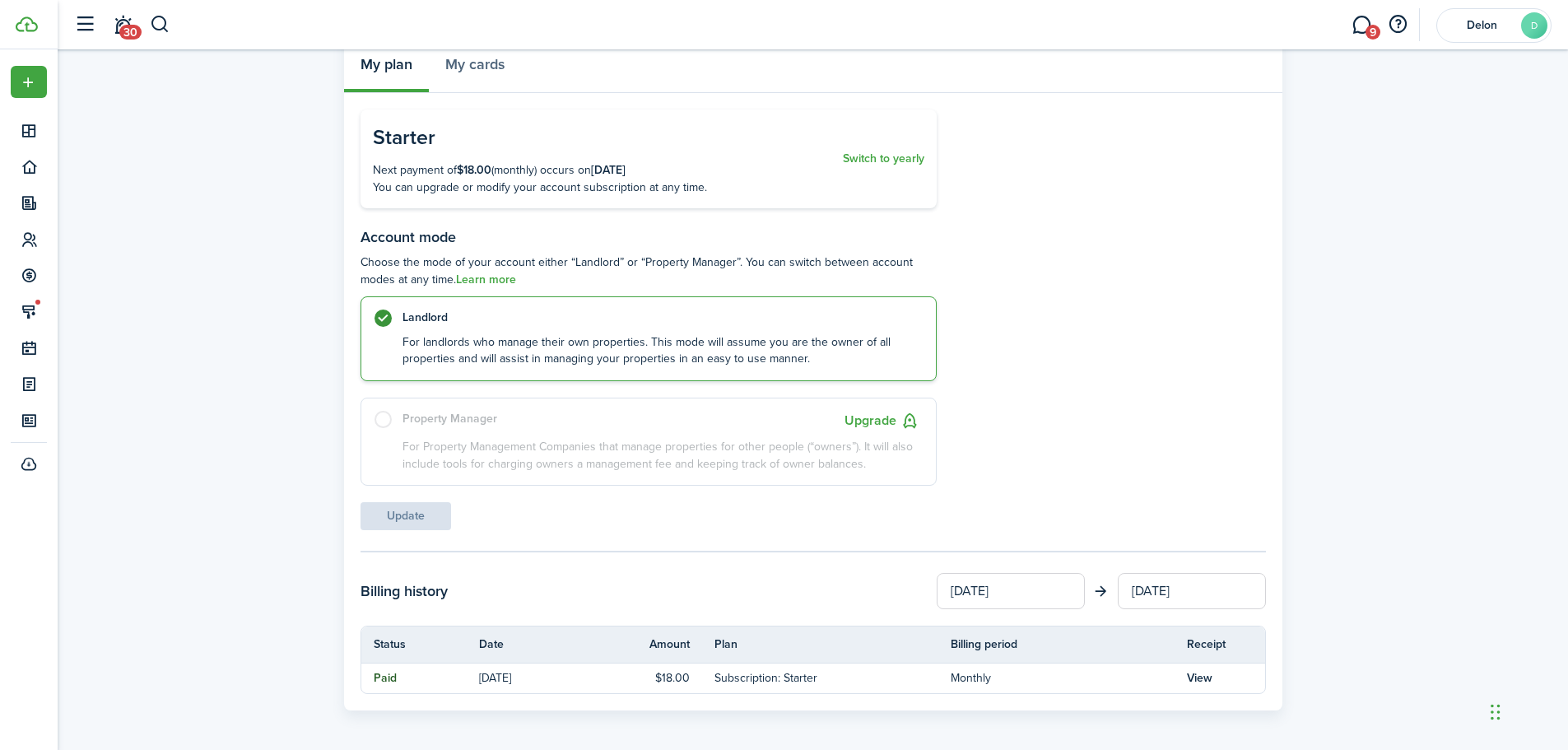
scroll to position [107, 0]
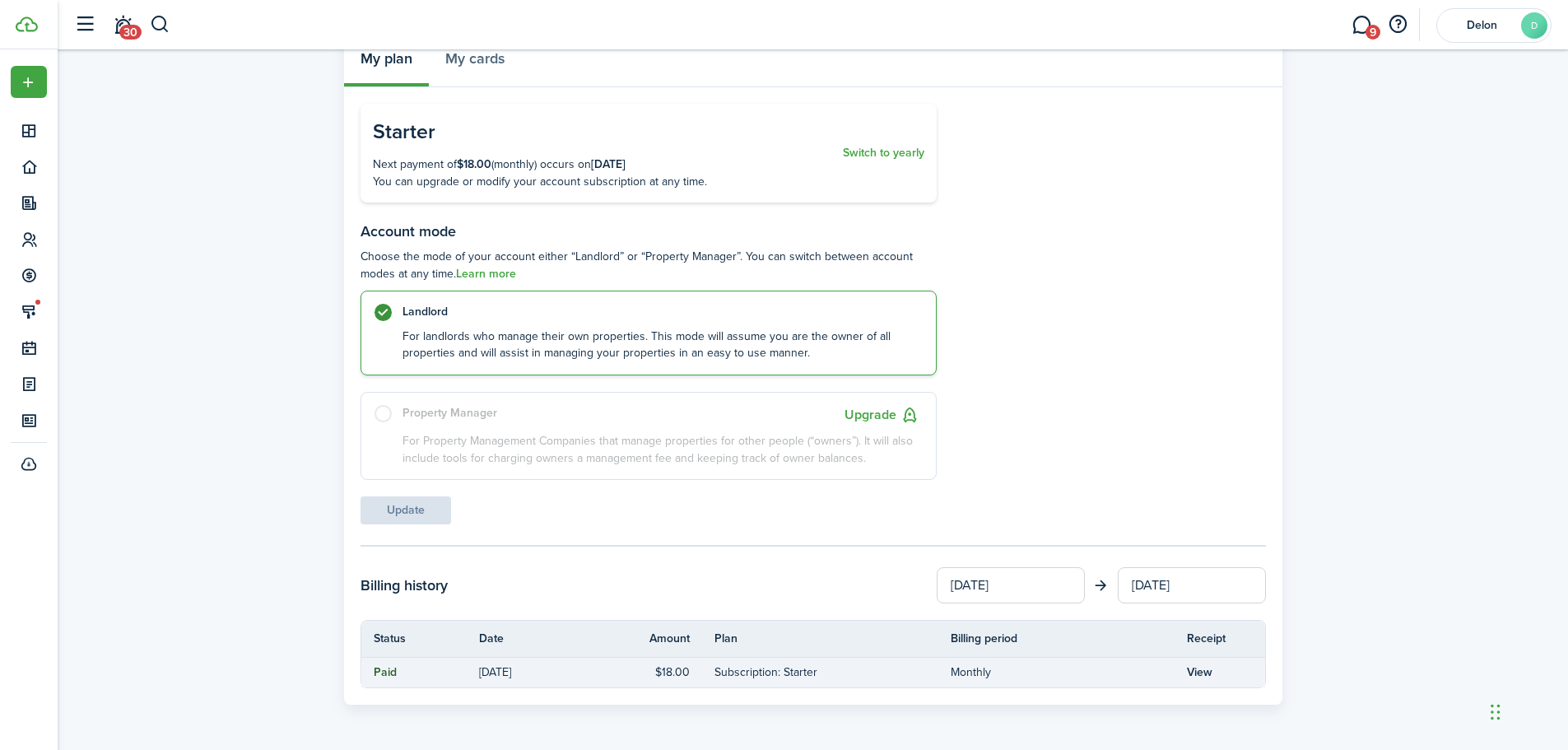
click at [1206, 681] on td "View" at bounding box center [1226, 672] width 78 height 22
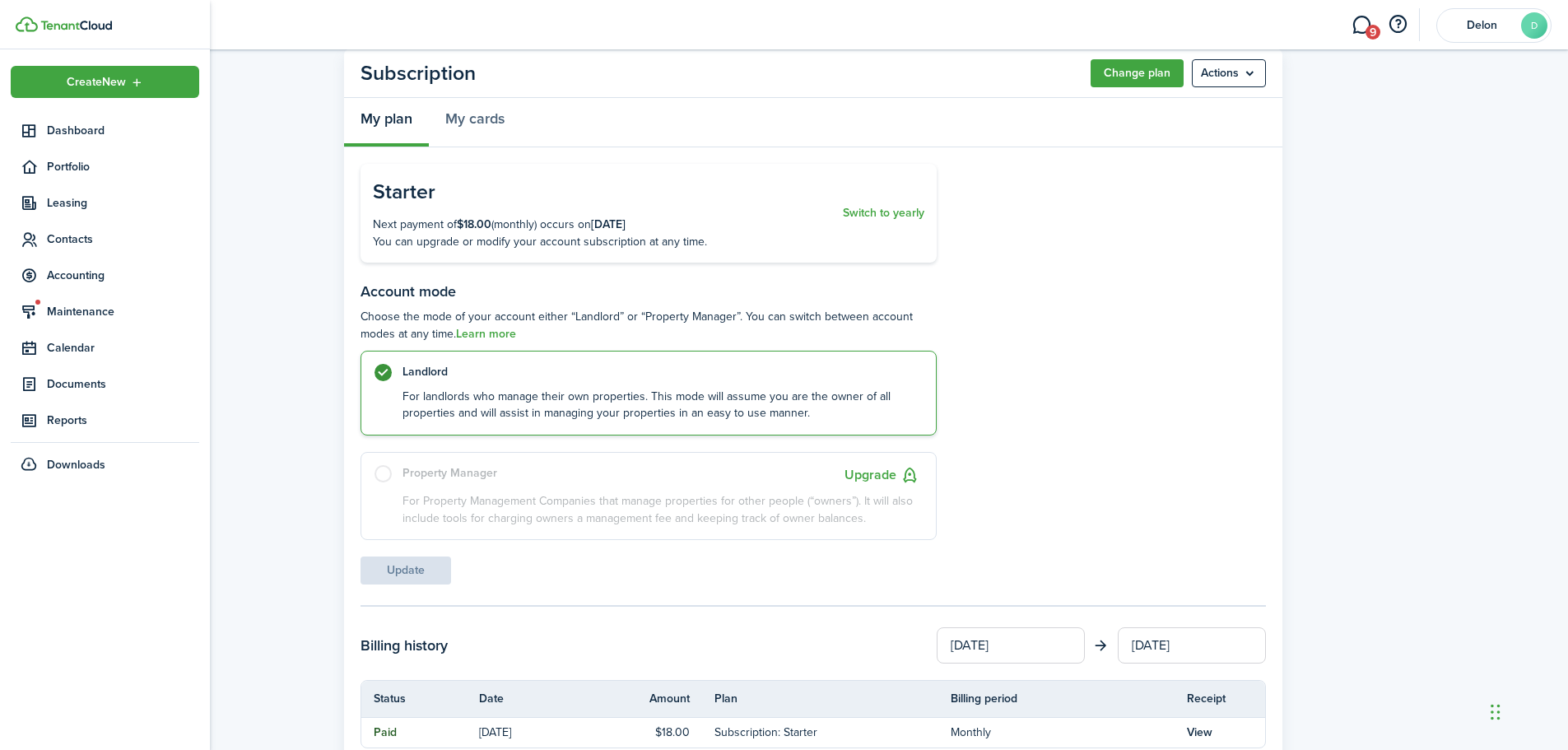
scroll to position [0, 0]
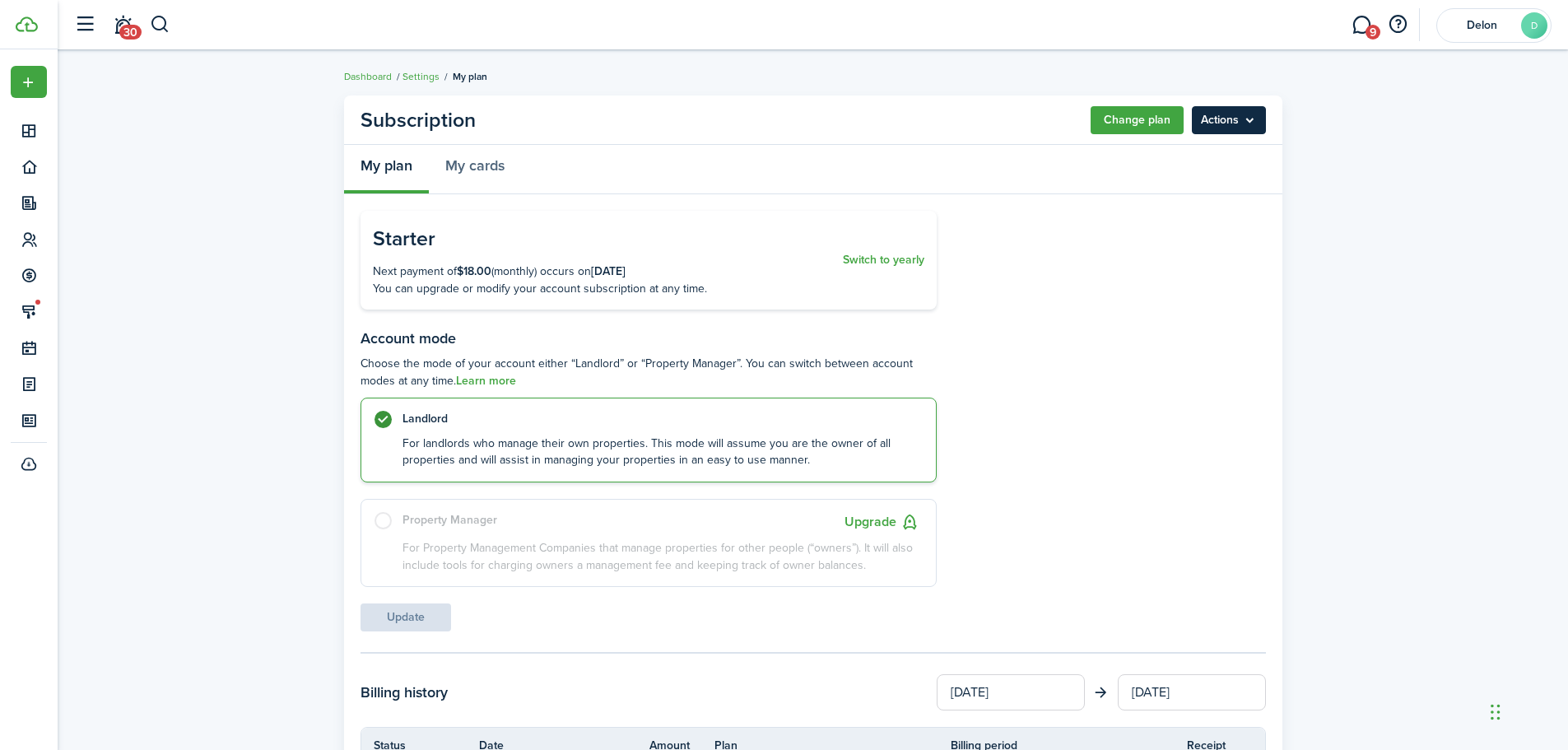
click at [1229, 122] on menu-btn "Actions" at bounding box center [1229, 120] width 74 height 28
drag, startPoint x: 1030, startPoint y: 189, endPoint x: 1033, endPoint y: 181, distance: 8.5
click at [1029, 186] on div "My plan My cards" at bounding box center [813, 170] width 939 height 49
click at [1521, 29] on account-user-avatar "Delon D" at bounding box center [1494, 26] width 115 height 35
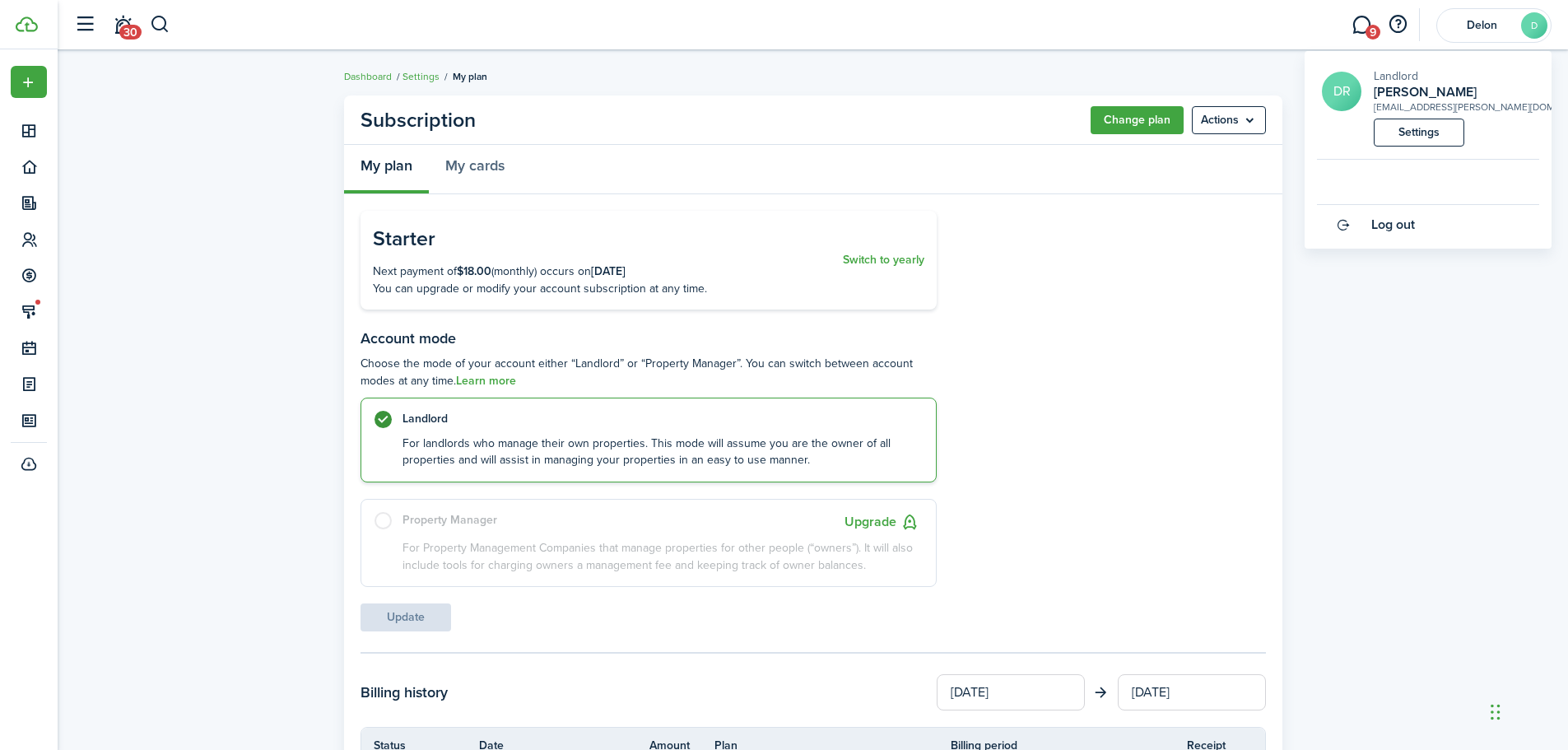
click at [824, 59] on breadcrumb "Dashboard Settings My plan" at bounding box center [813, 68] width 939 height 38
